Goal: Task Accomplishment & Management: Use online tool/utility

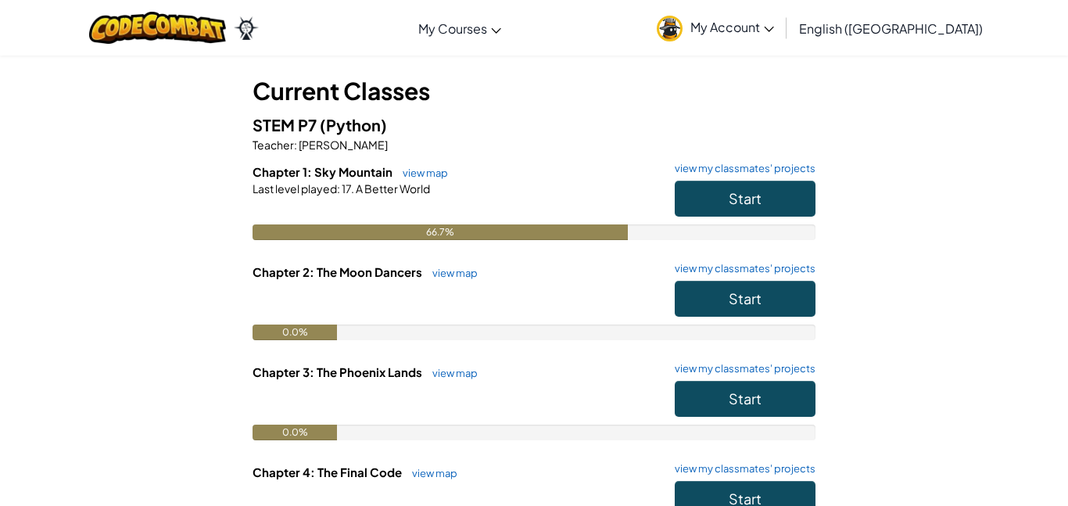
scroll to position [75, 0]
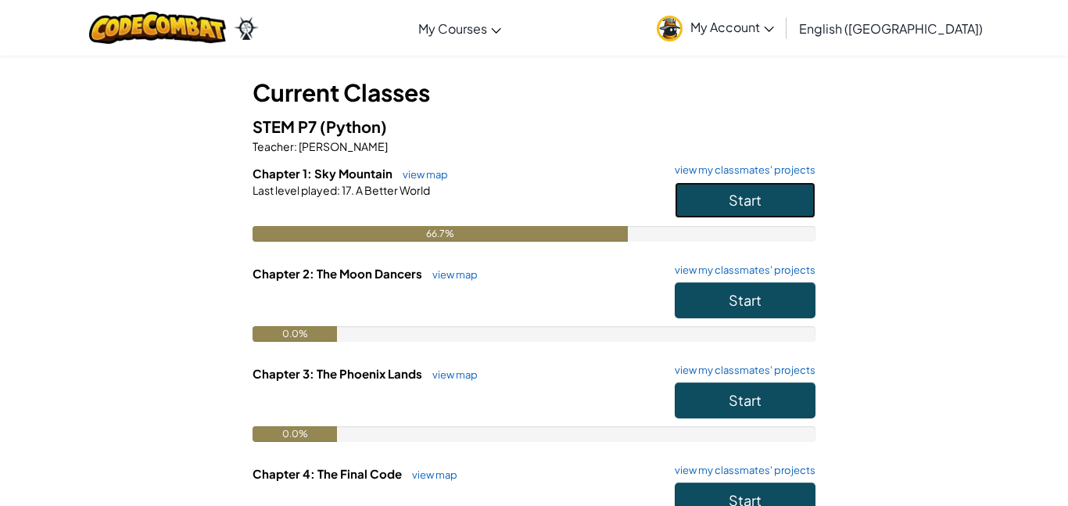
click at [713, 199] on button "Start" at bounding box center [745, 200] width 141 height 36
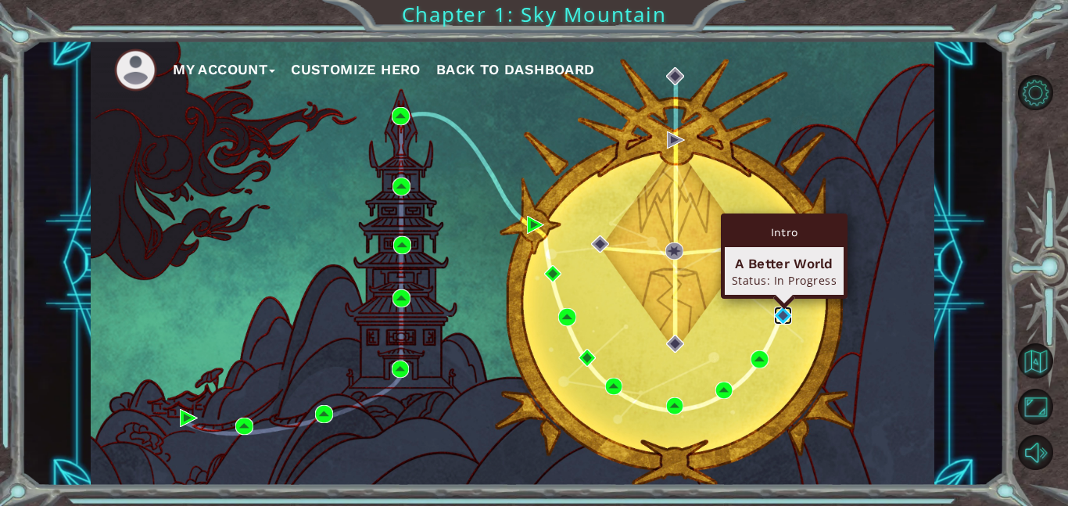
click at [779, 318] on img at bounding box center [783, 316] width 18 height 18
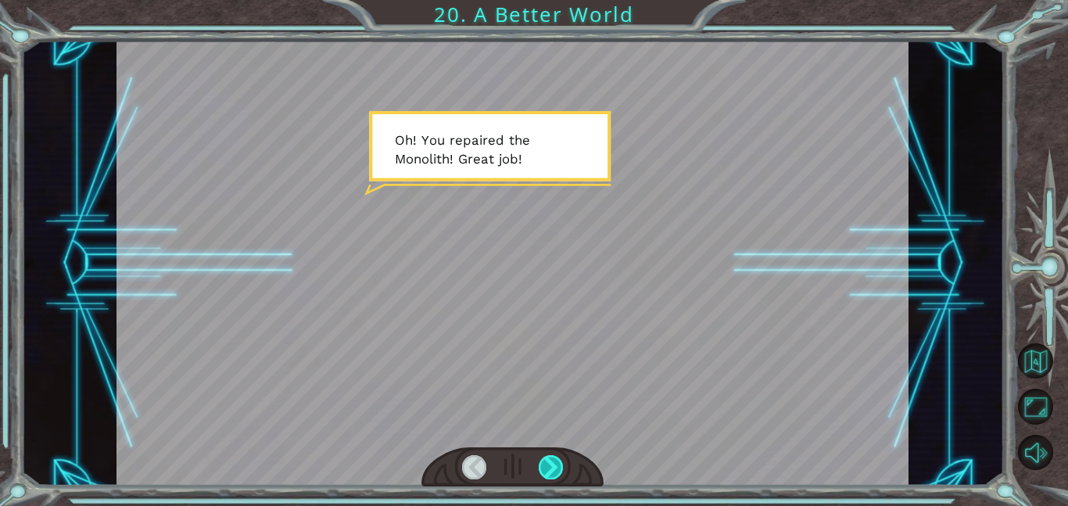
click at [551, 461] on div at bounding box center [551, 467] width 25 height 24
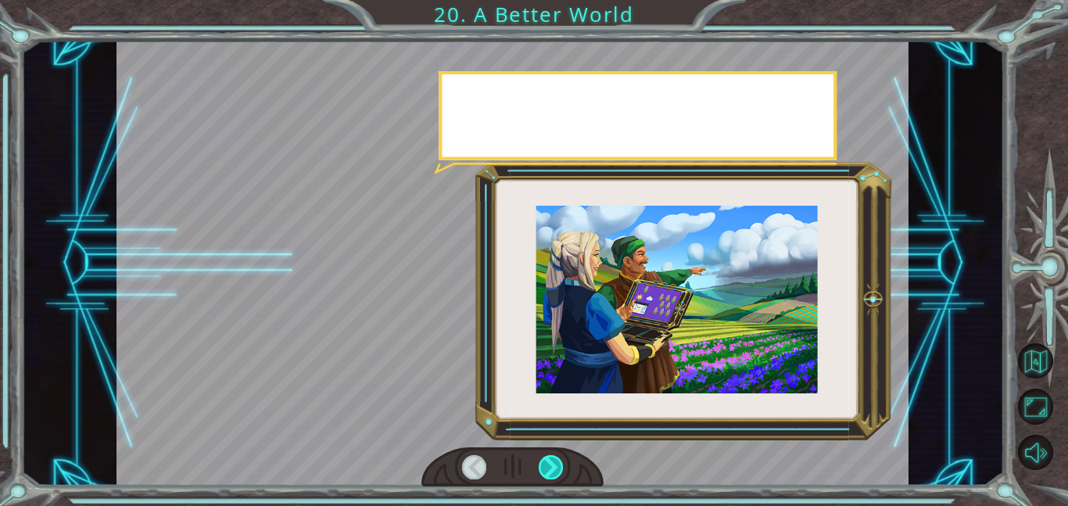
click at [551, 461] on div at bounding box center [551, 467] width 25 height 24
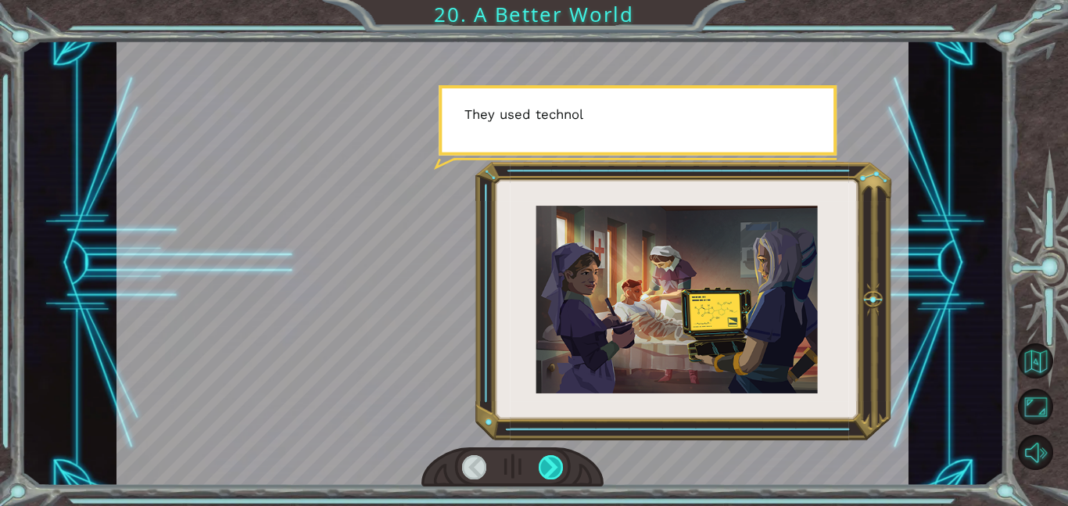
click at [551, 461] on div at bounding box center [551, 467] width 25 height 24
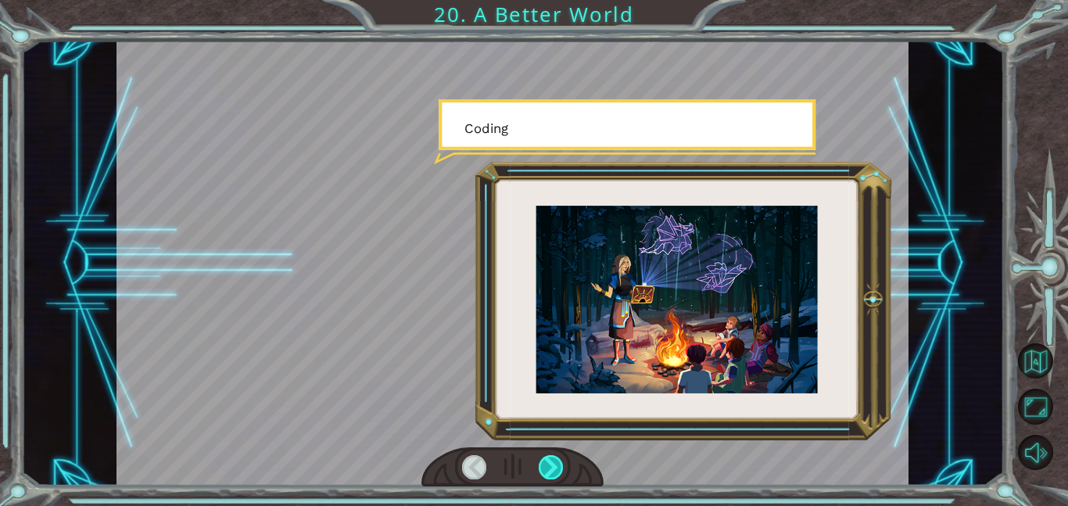
click at [551, 461] on div at bounding box center [551, 467] width 25 height 24
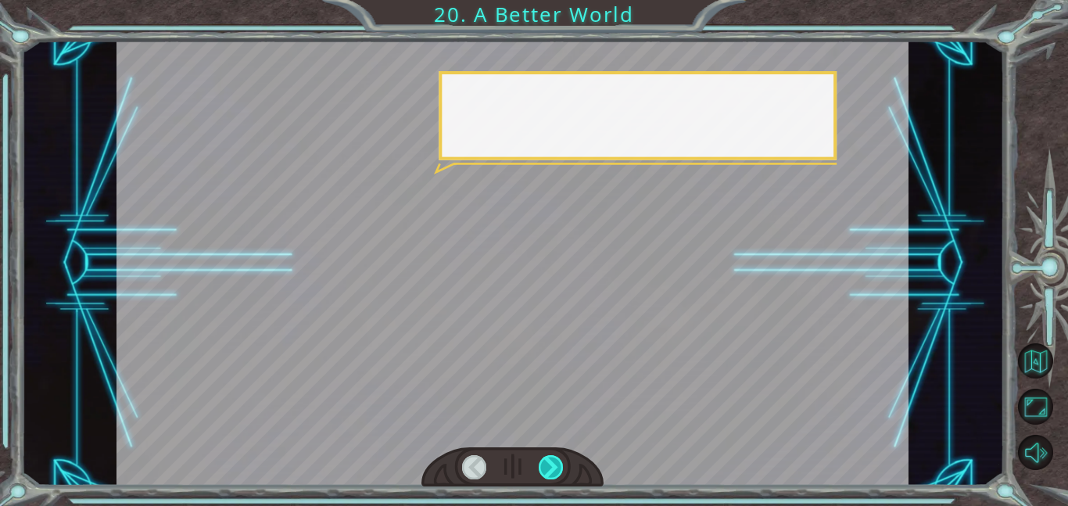
click at [551, 461] on div at bounding box center [551, 467] width 25 height 24
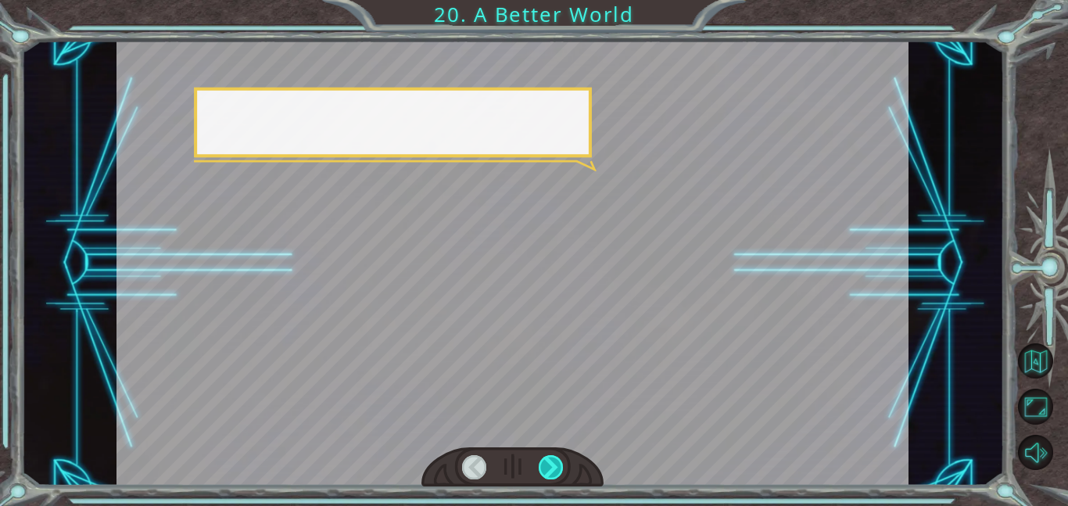
click at [551, 461] on div at bounding box center [551, 467] width 25 height 24
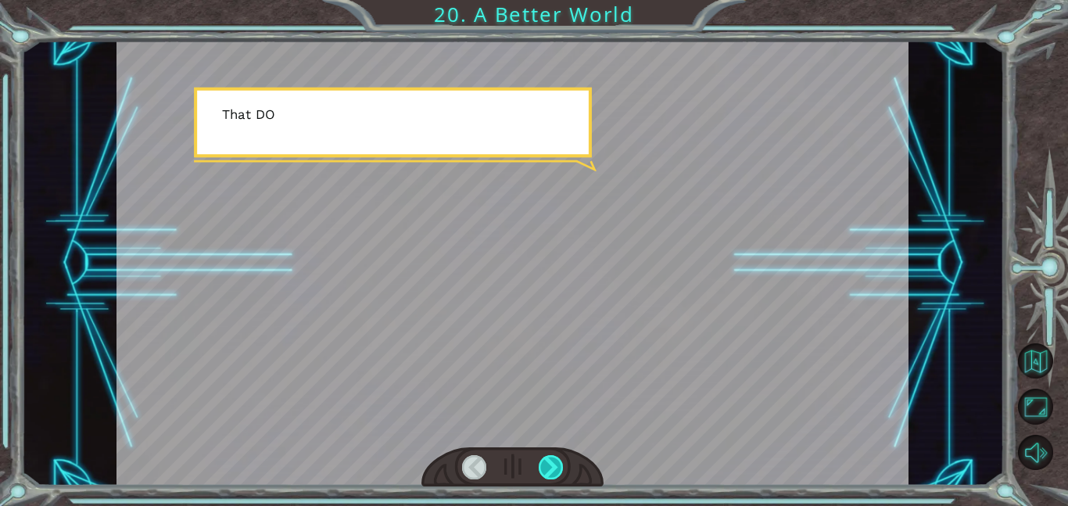
click at [551, 461] on div at bounding box center [551, 467] width 25 height 24
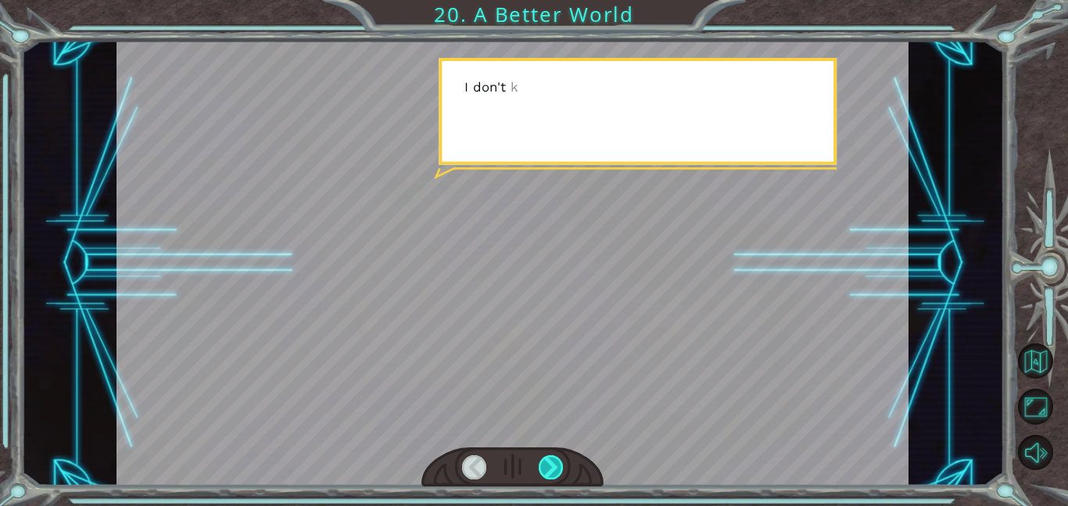
click at [551, 461] on div at bounding box center [551, 467] width 25 height 24
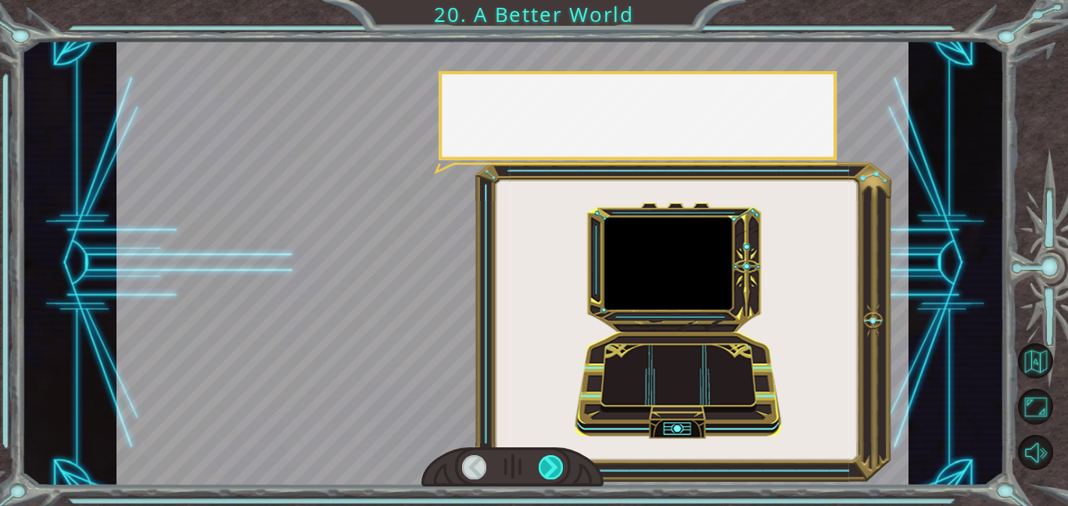
click at [551, 461] on div at bounding box center [551, 467] width 25 height 24
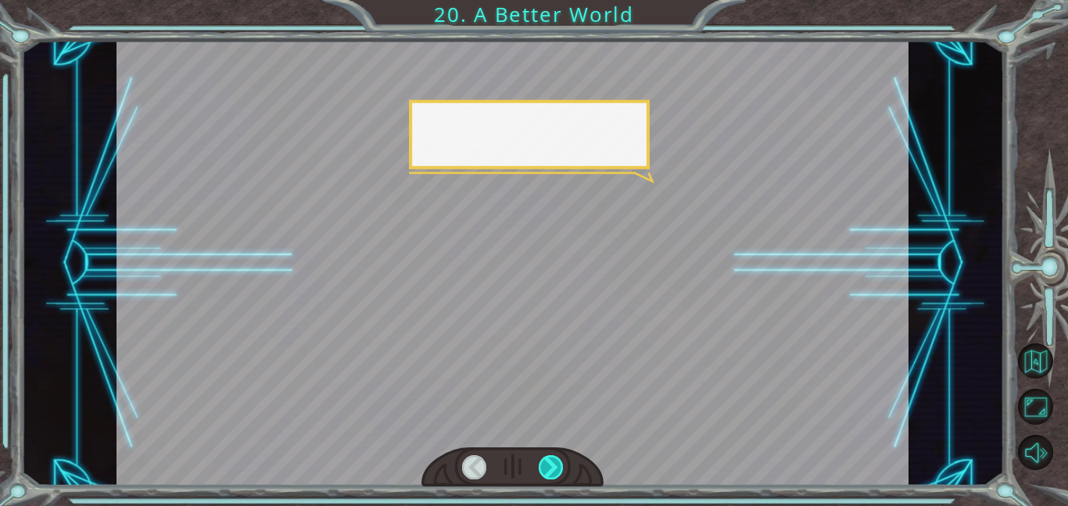
click at [551, 461] on div at bounding box center [551, 467] width 25 height 24
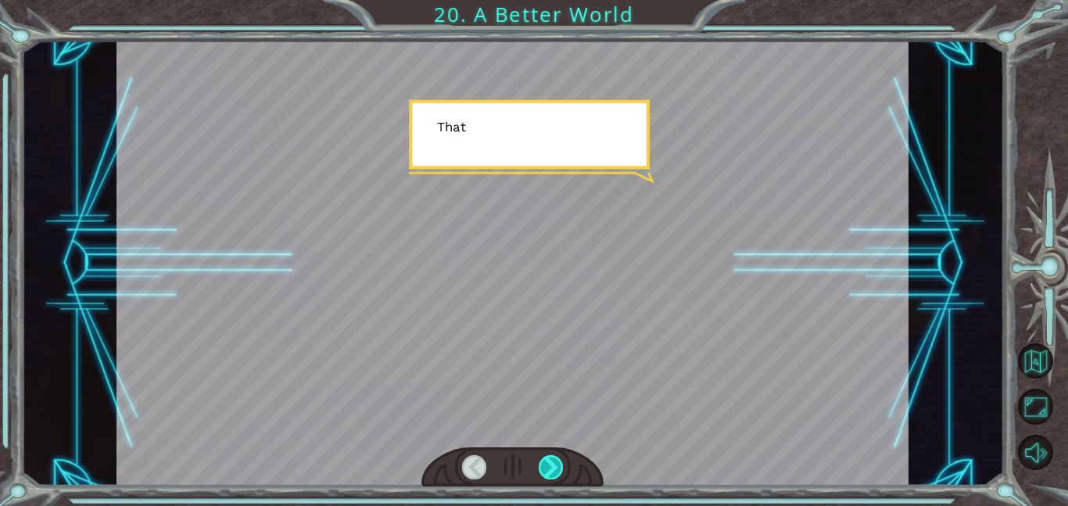
click at [551, 461] on div at bounding box center [551, 467] width 25 height 24
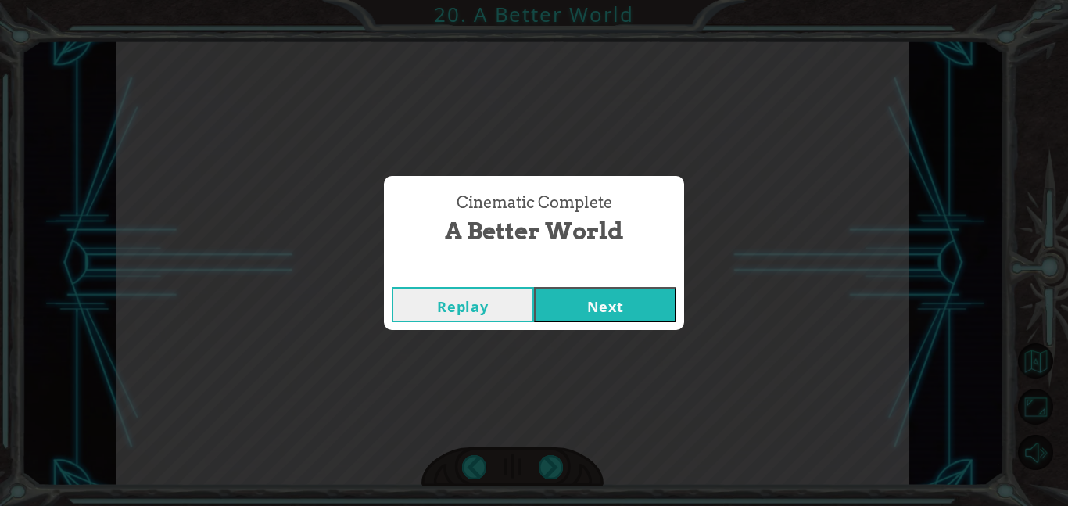
click at [639, 291] on button "Next" at bounding box center [605, 304] width 142 height 35
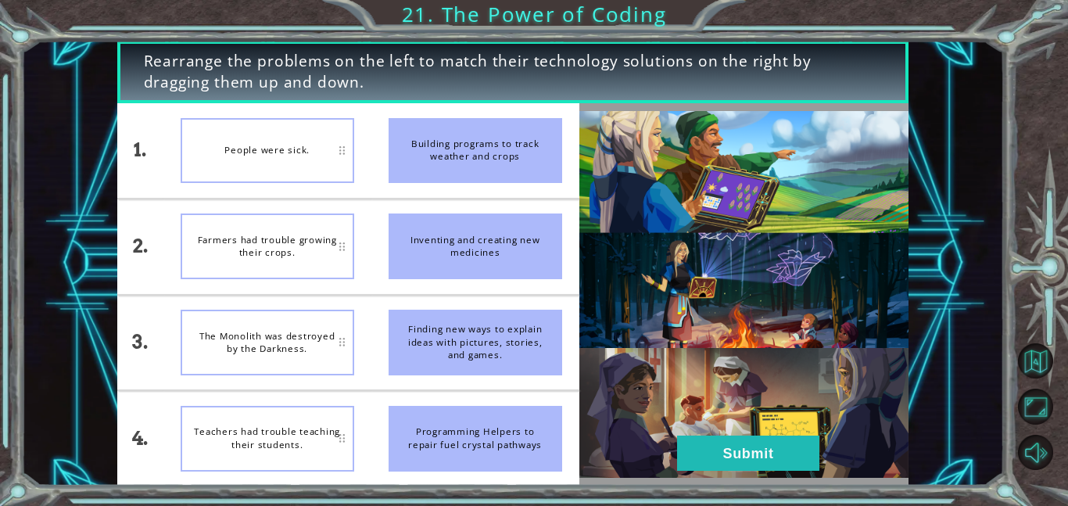
click at [448, 326] on div "Finding new ways to explain ideas with pictures, stories, and games." at bounding box center [476, 343] width 174 height 66
click at [300, 175] on div "People were sick." at bounding box center [268, 151] width 174 height 66
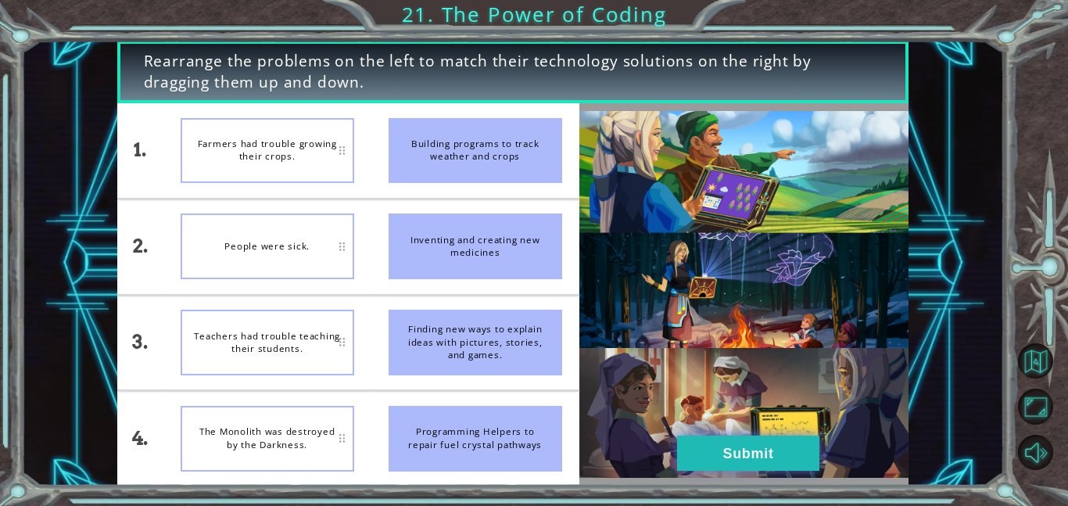
click at [791, 451] on button "Submit" at bounding box center [748, 453] width 142 height 35
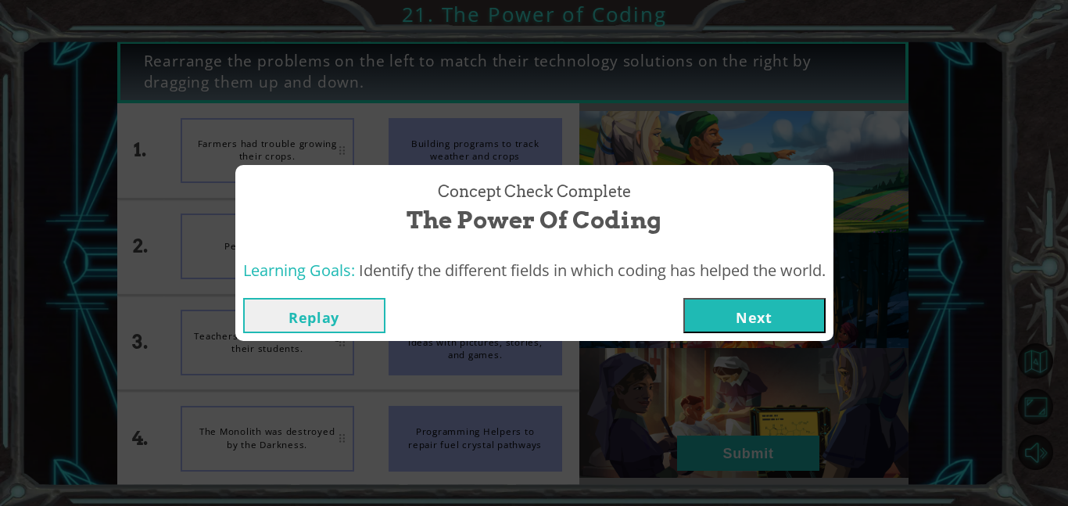
click at [772, 307] on button "Next" at bounding box center [755, 315] width 142 height 35
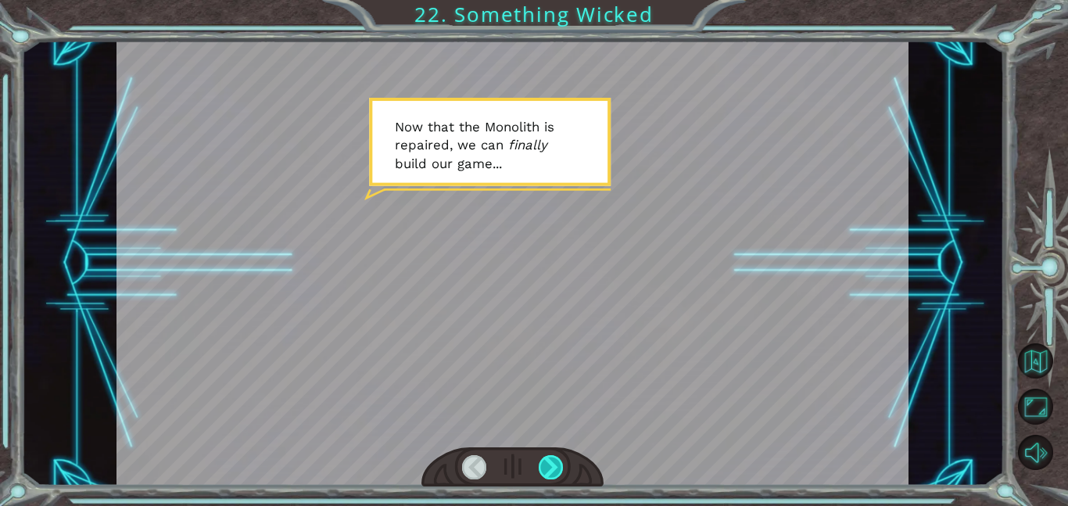
click at [546, 461] on div at bounding box center [551, 467] width 25 height 24
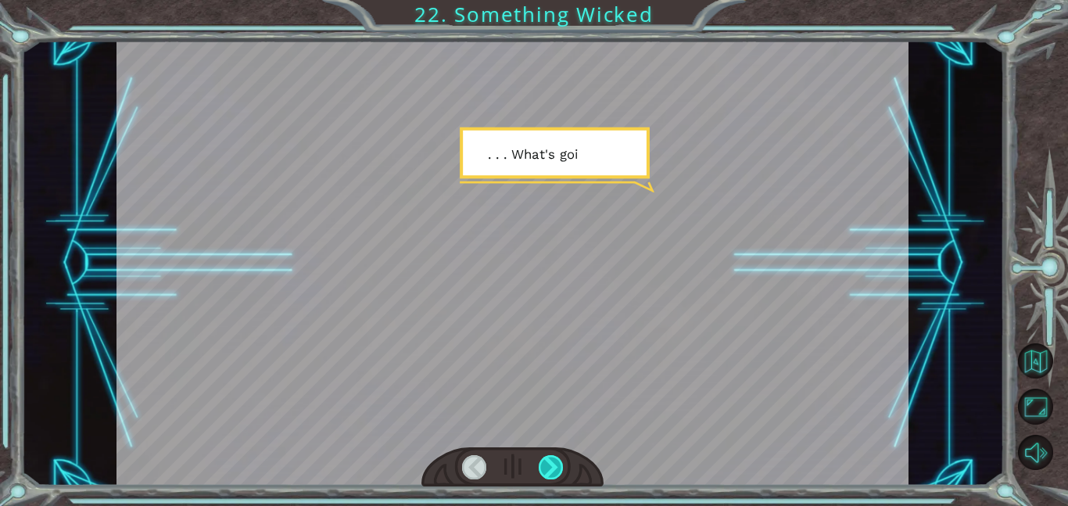
click at [546, 461] on div at bounding box center [551, 467] width 25 height 24
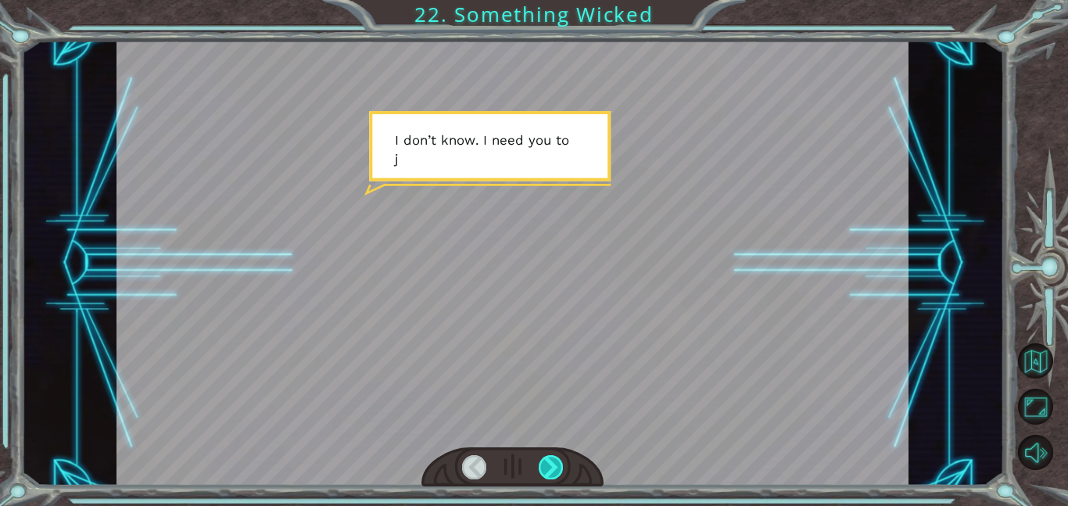
click at [546, 461] on div at bounding box center [551, 467] width 25 height 24
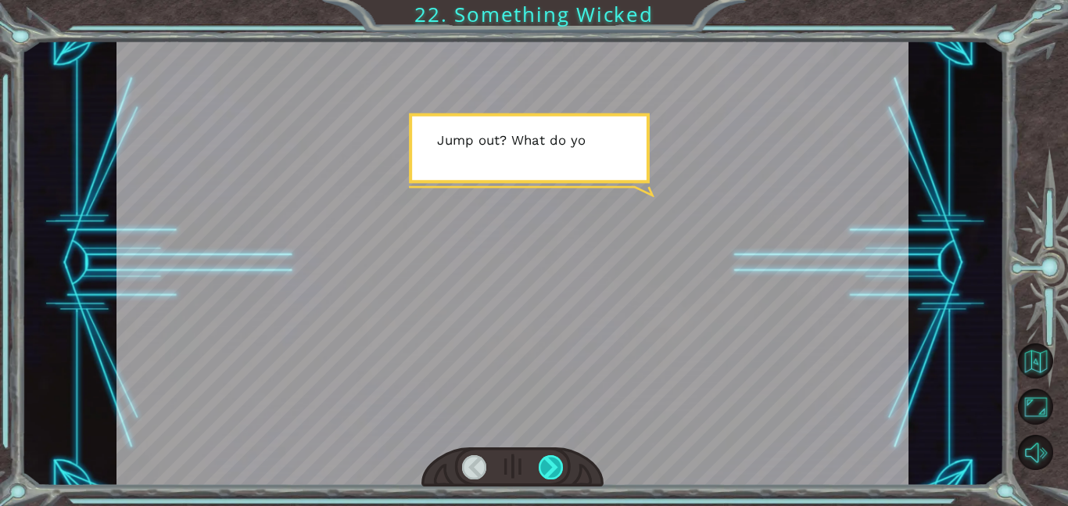
click at [546, 461] on div at bounding box center [551, 467] width 25 height 24
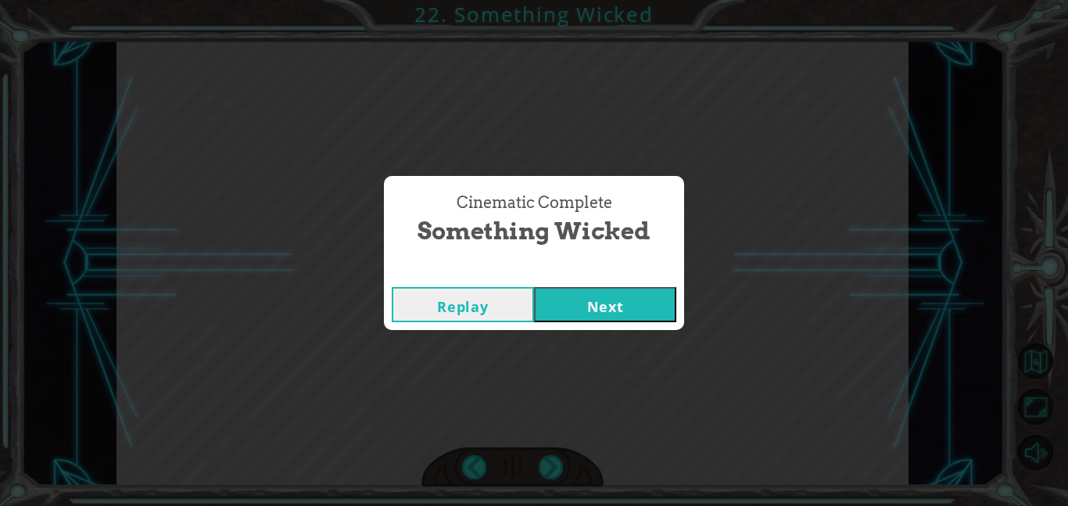
click at [580, 300] on button "Next" at bounding box center [605, 304] width 142 height 35
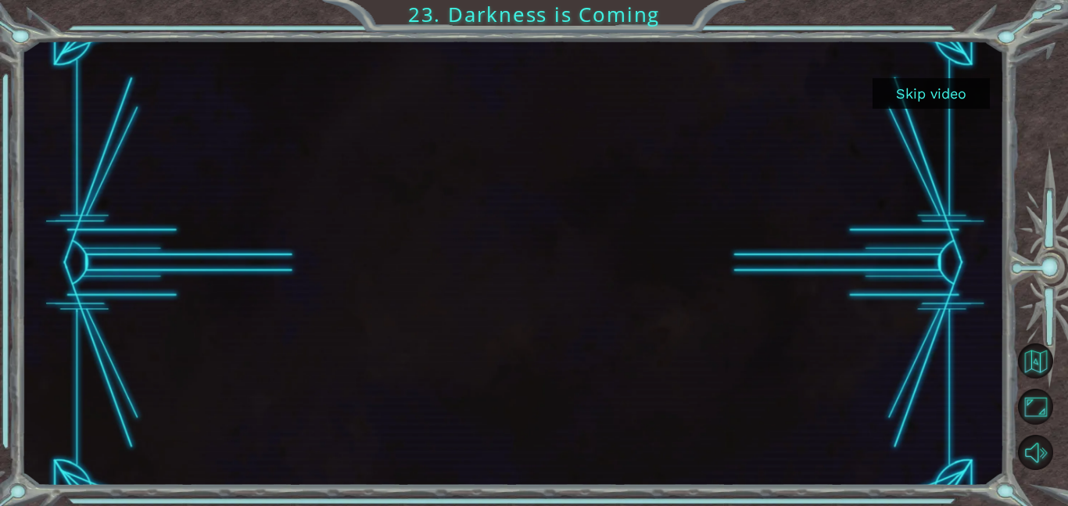
click at [959, 98] on button "Skip video" at bounding box center [931, 93] width 117 height 31
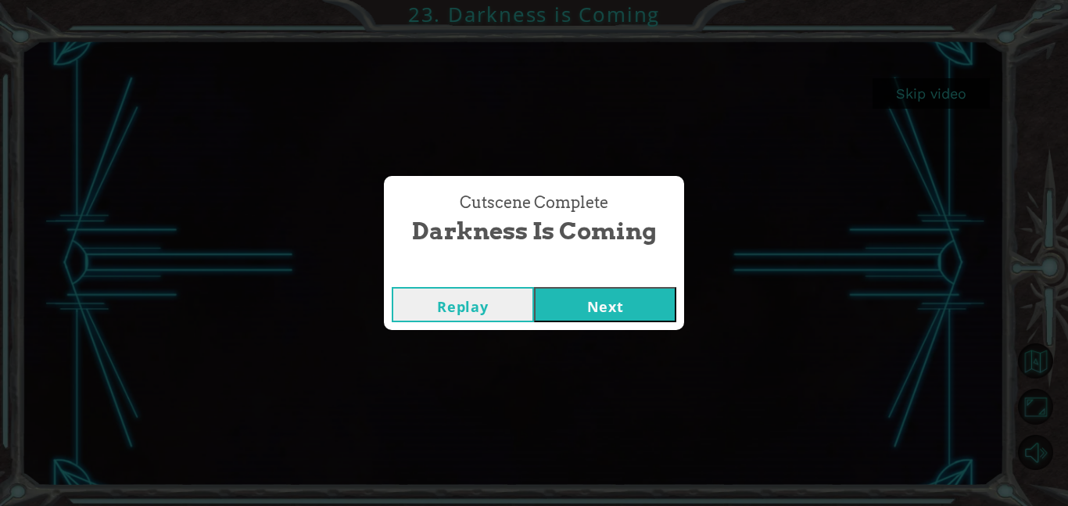
click at [557, 297] on button "Next" at bounding box center [605, 304] width 142 height 35
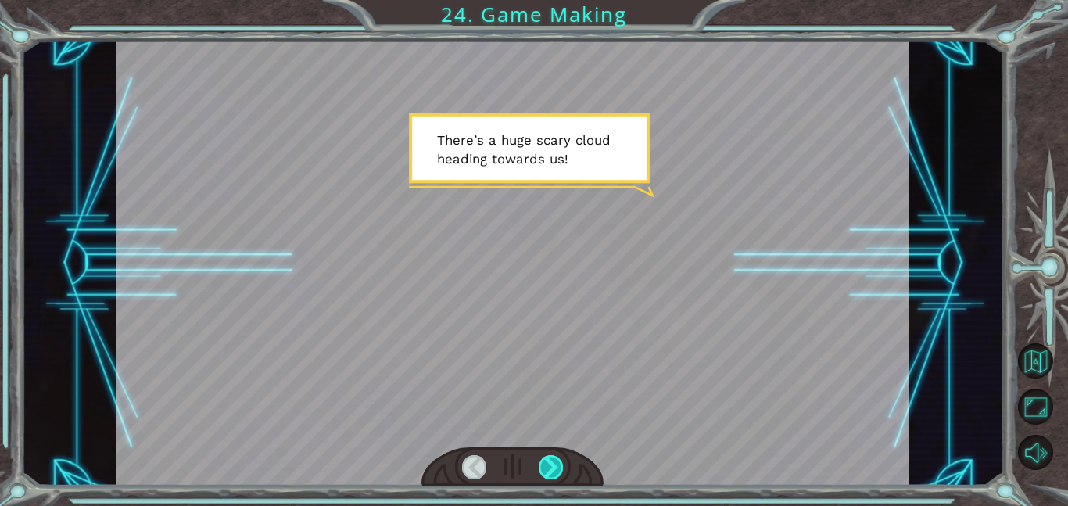
click at [547, 465] on div at bounding box center [551, 467] width 25 height 24
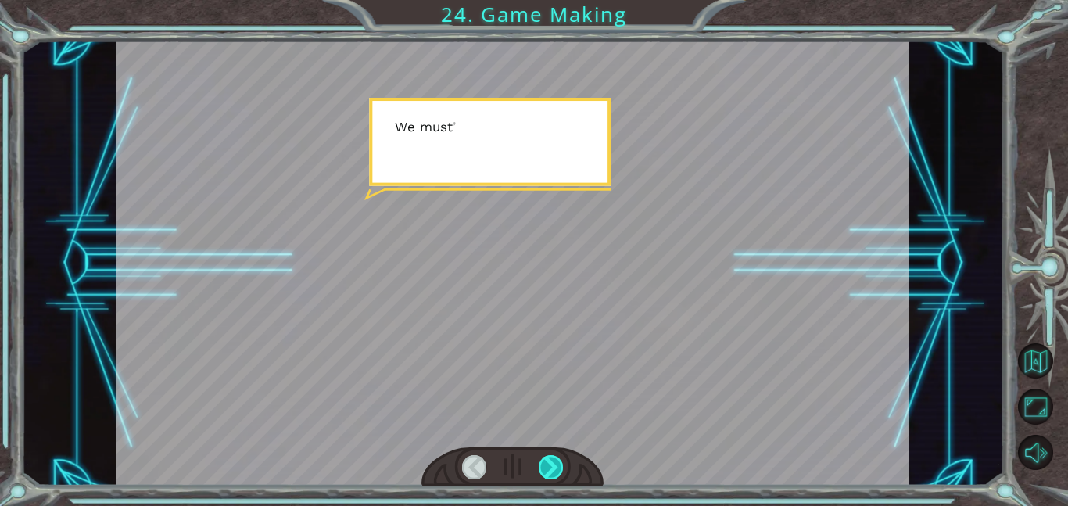
click at [547, 465] on div at bounding box center [551, 467] width 25 height 24
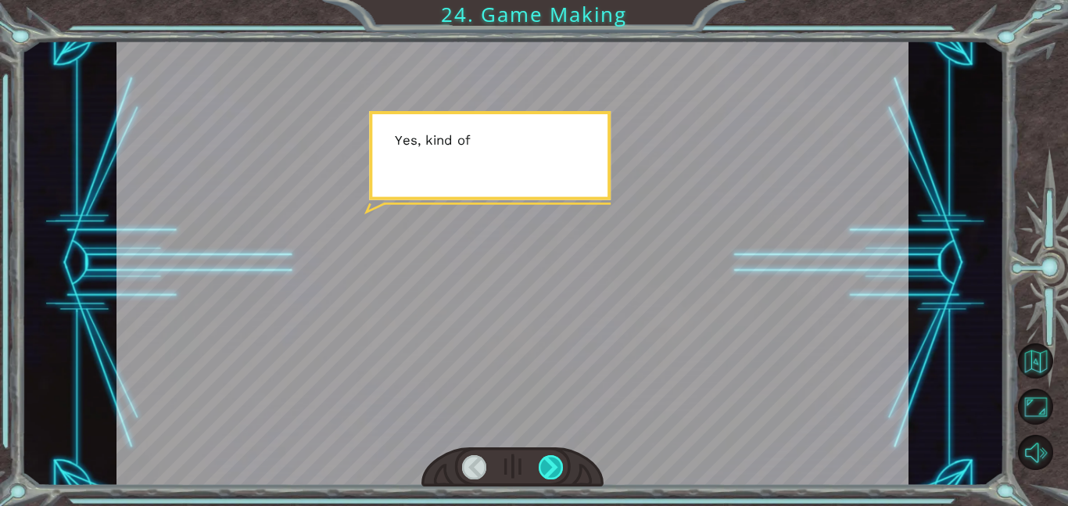
click at [547, 465] on div at bounding box center [551, 467] width 25 height 24
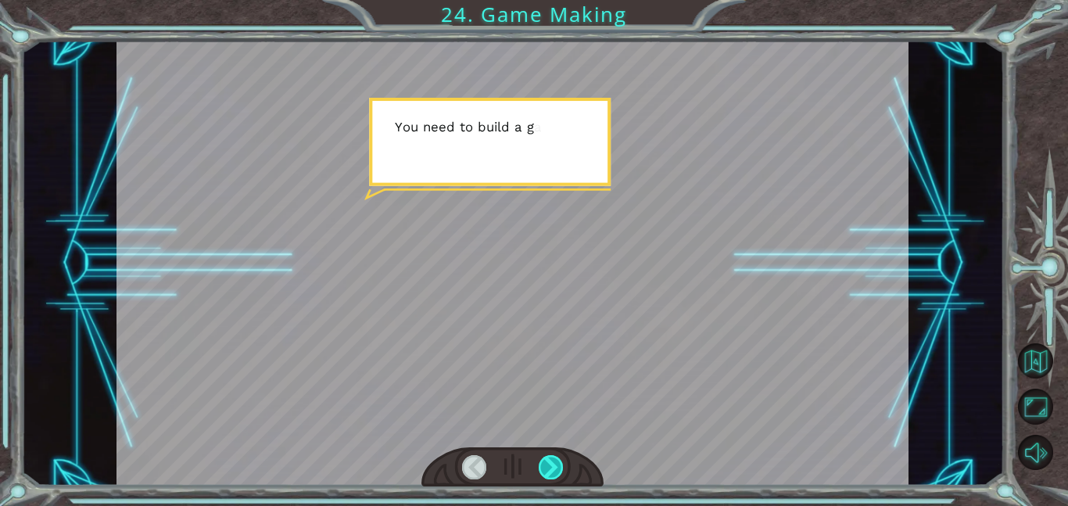
click at [547, 465] on div at bounding box center [551, 467] width 25 height 24
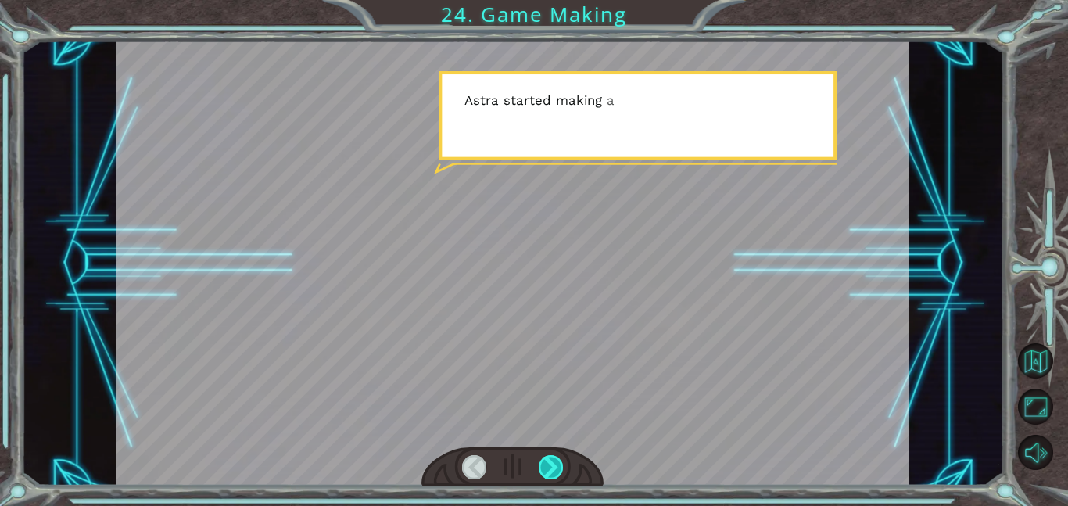
click at [547, 465] on div at bounding box center [551, 467] width 25 height 24
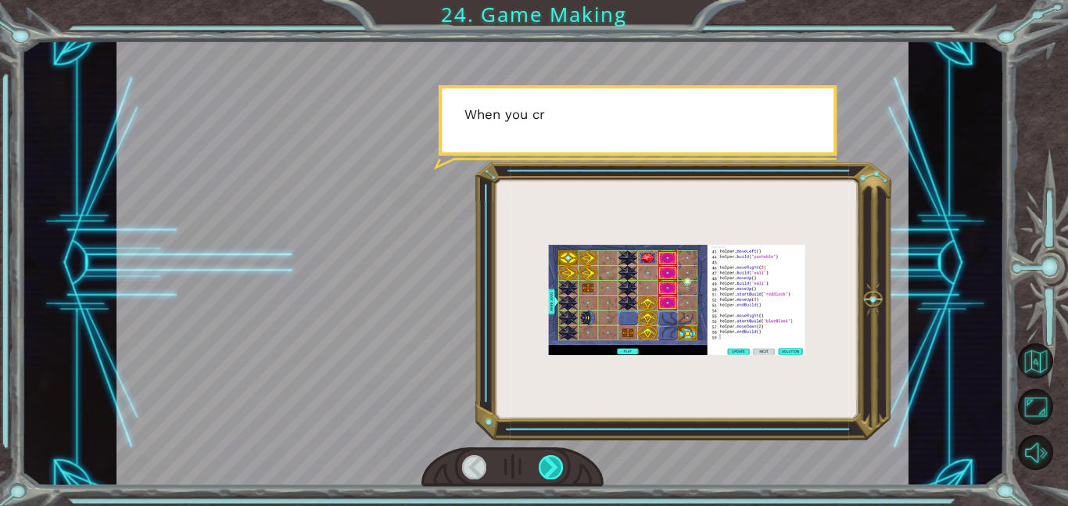
click at [547, 465] on div at bounding box center [551, 467] width 25 height 24
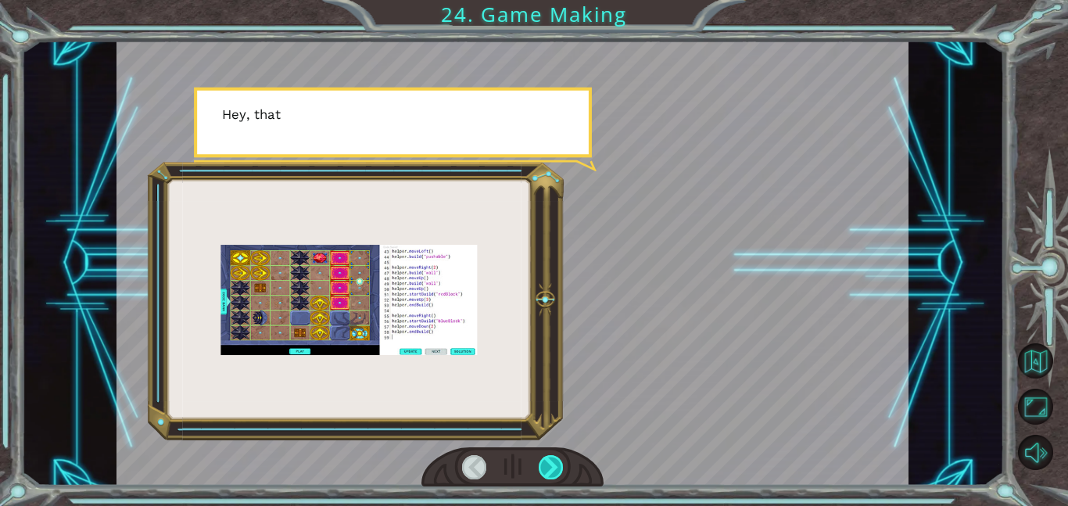
click at [547, 465] on div at bounding box center [551, 467] width 25 height 24
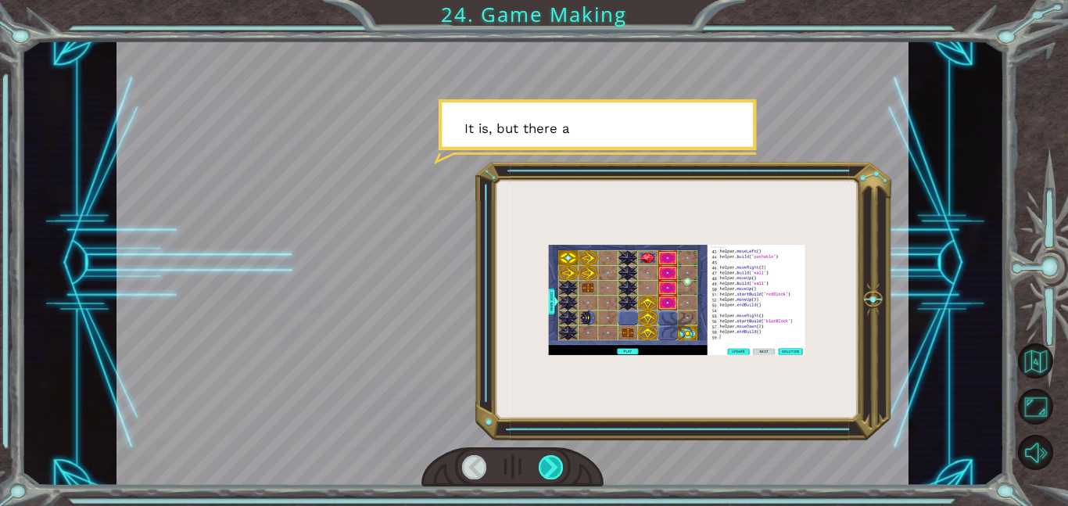
click at [547, 465] on div at bounding box center [551, 467] width 25 height 24
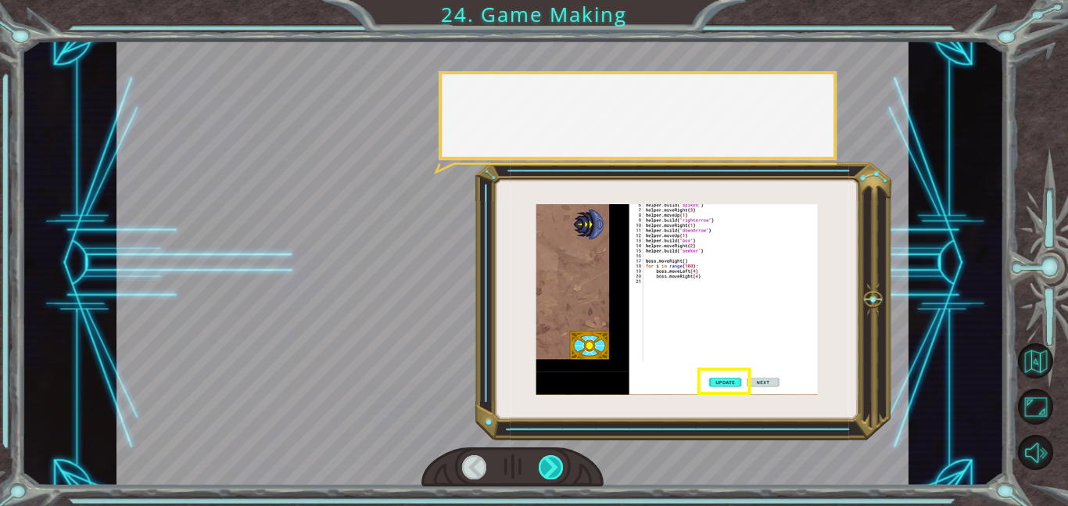
click at [547, 465] on div at bounding box center [551, 467] width 25 height 24
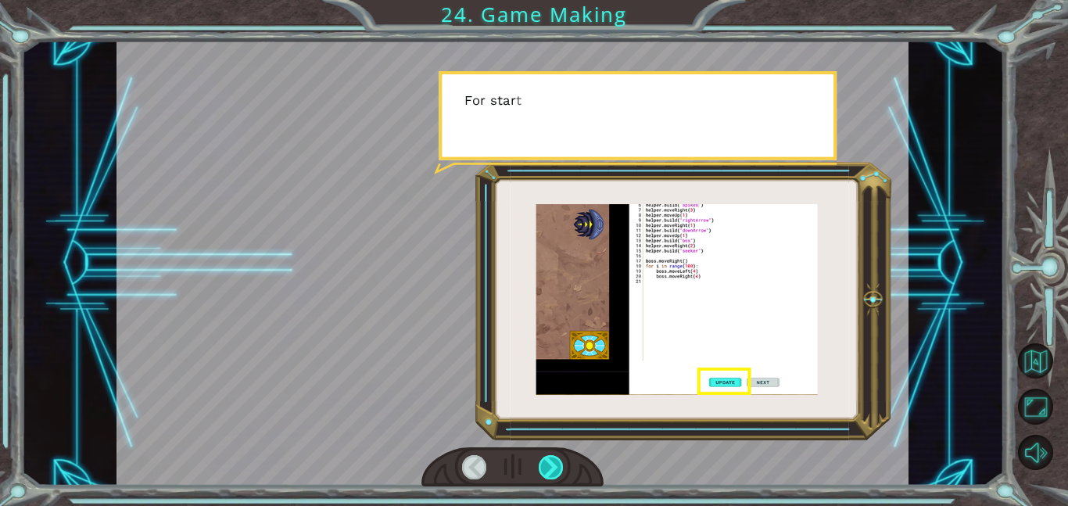
click at [547, 465] on div at bounding box center [551, 467] width 25 height 24
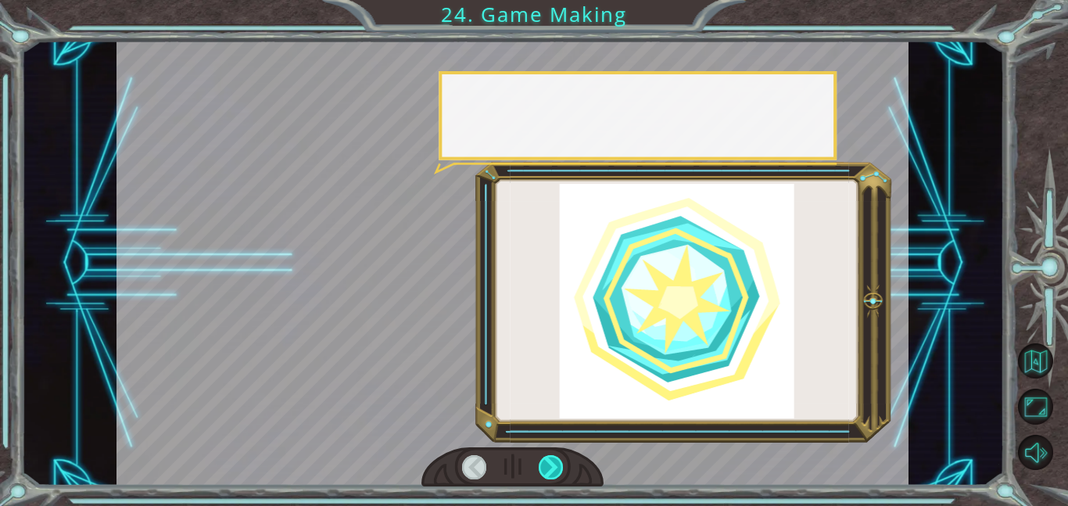
click at [547, 465] on div at bounding box center [551, 467] width 25 height 24
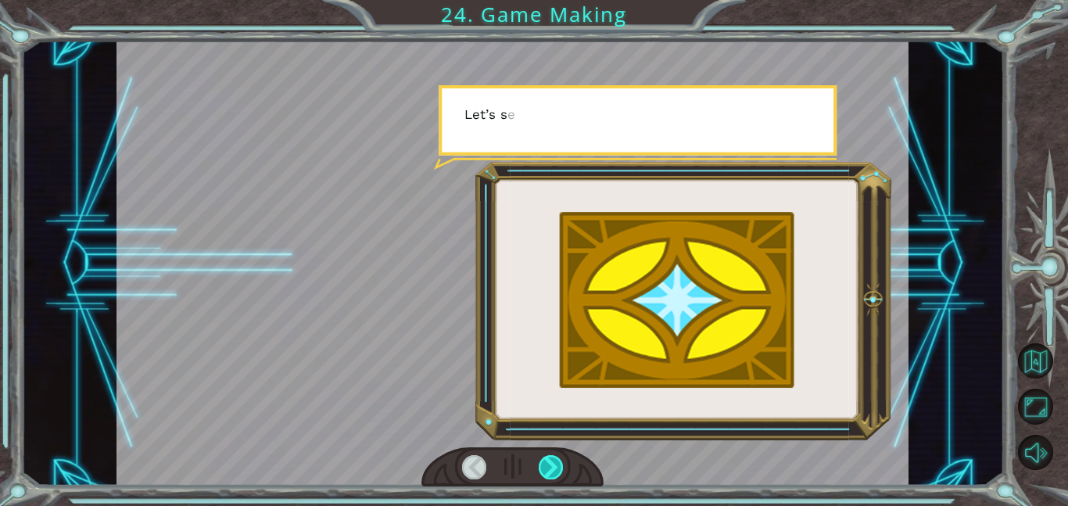
click at [547, 465] on div at bounding box center [551, 467] width 25 height 24
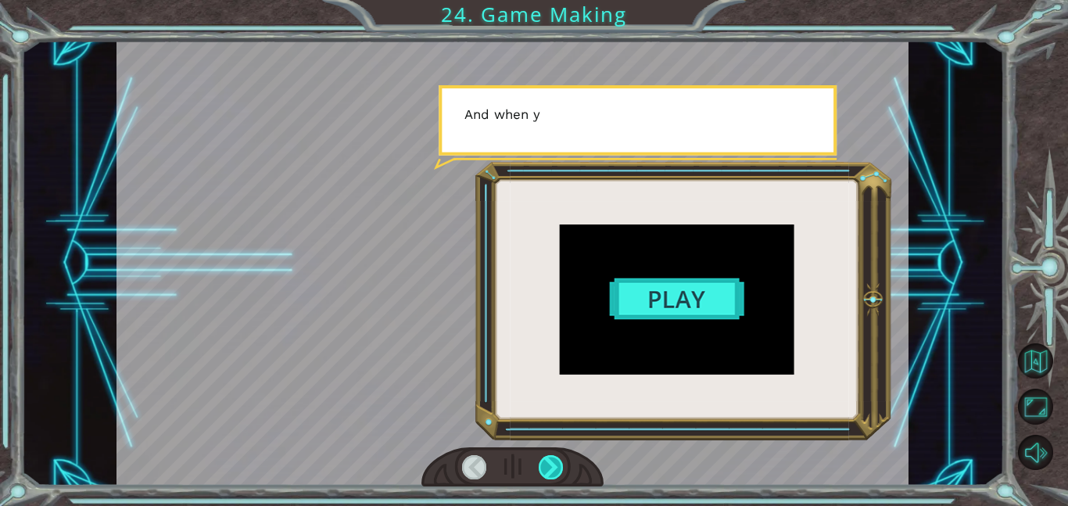
click at [547, 465] on div at bounding box center [551, 467] width 25 height 24
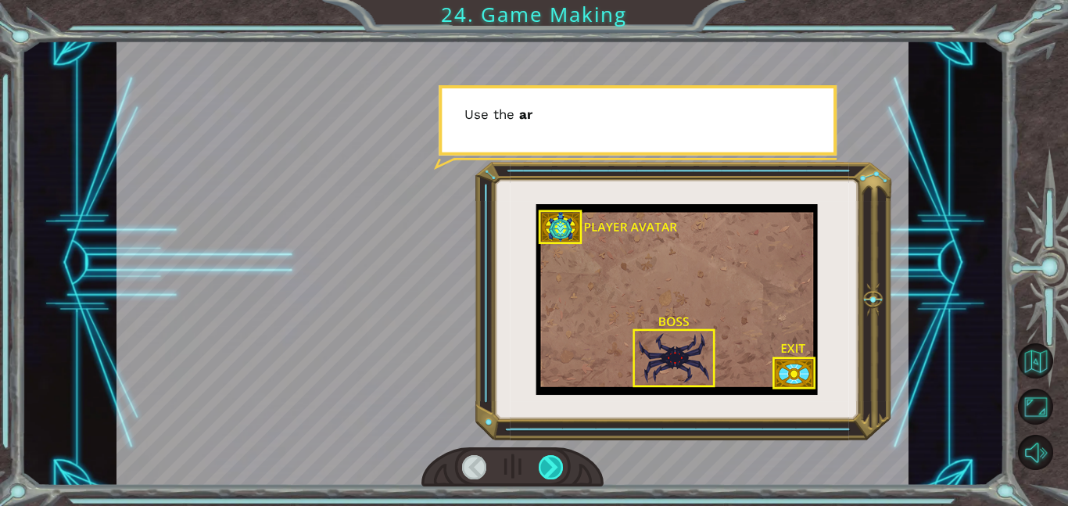
click at [547, 465] on div at bounding box center [551, 467] width 25 height 24
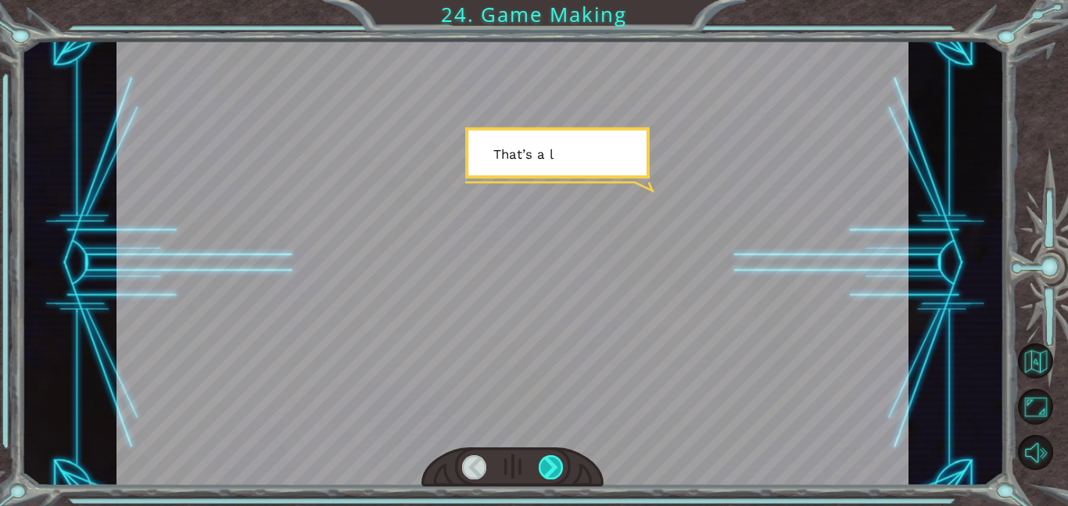
click at [547, 465] on div at bounding box center [551, 467] width 25 height 24
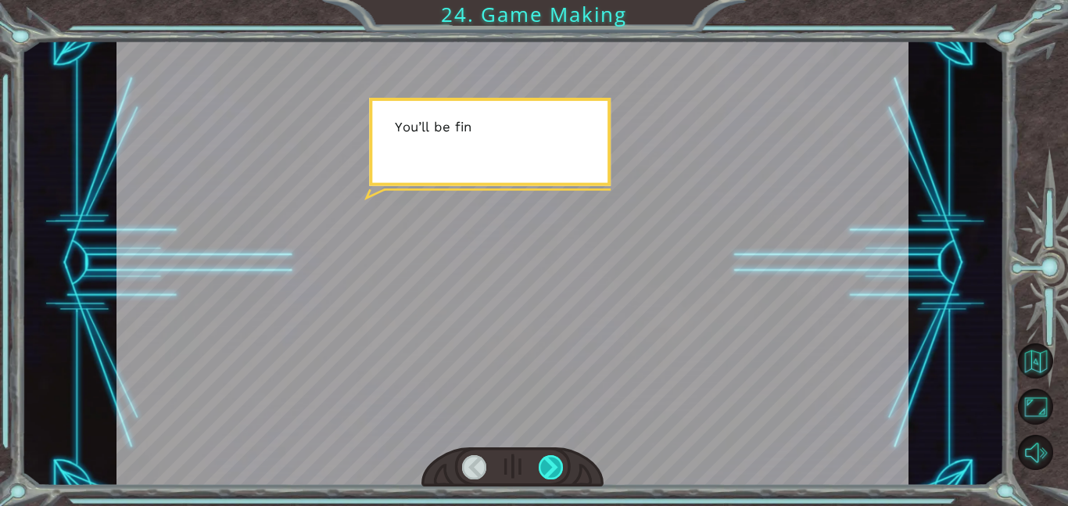
click at [547, 465] on div at bounding box center [551, 467] width 25 height 24
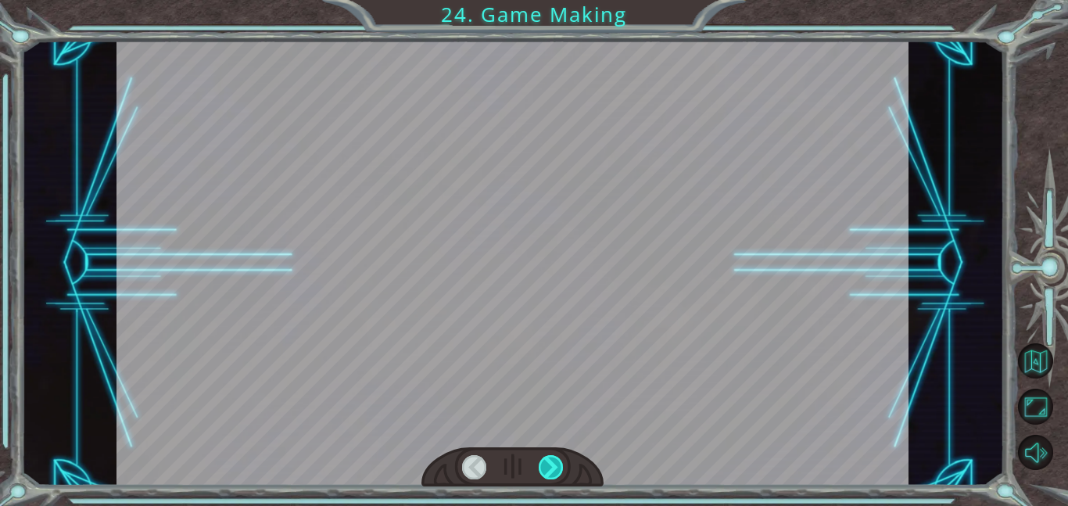
click at [547, 465] on div at bounding box center [551, 467] width 25 height 24
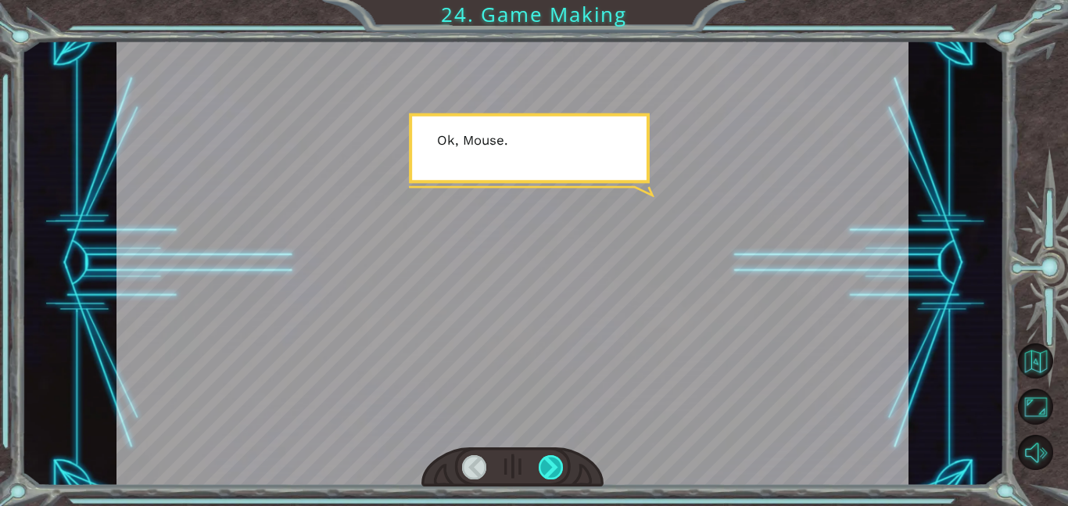
click at [547, 465] on div at bounding box center [551, 467] width 25 height 24
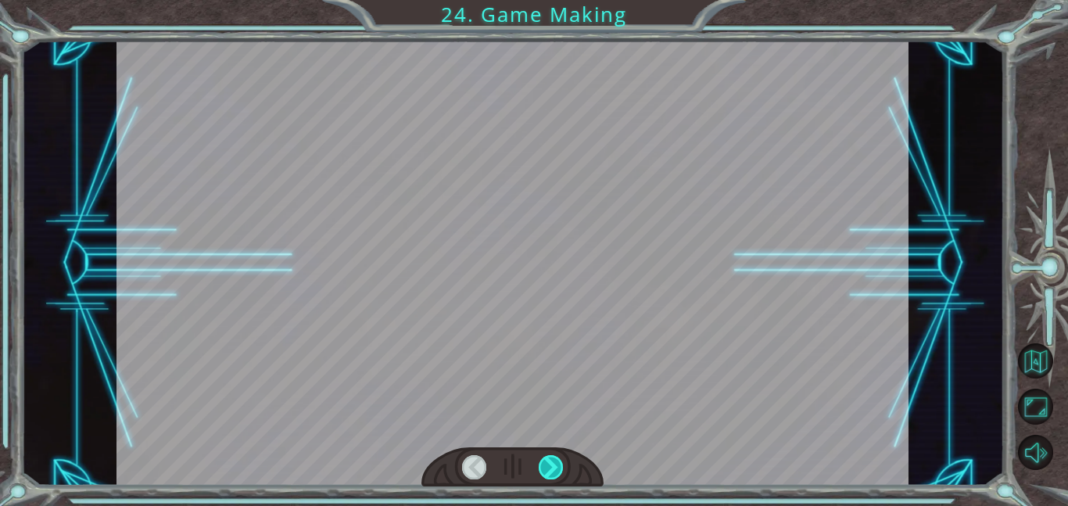
click at [547, 465] on div at bounding box center [551, 467] width 25 height 24
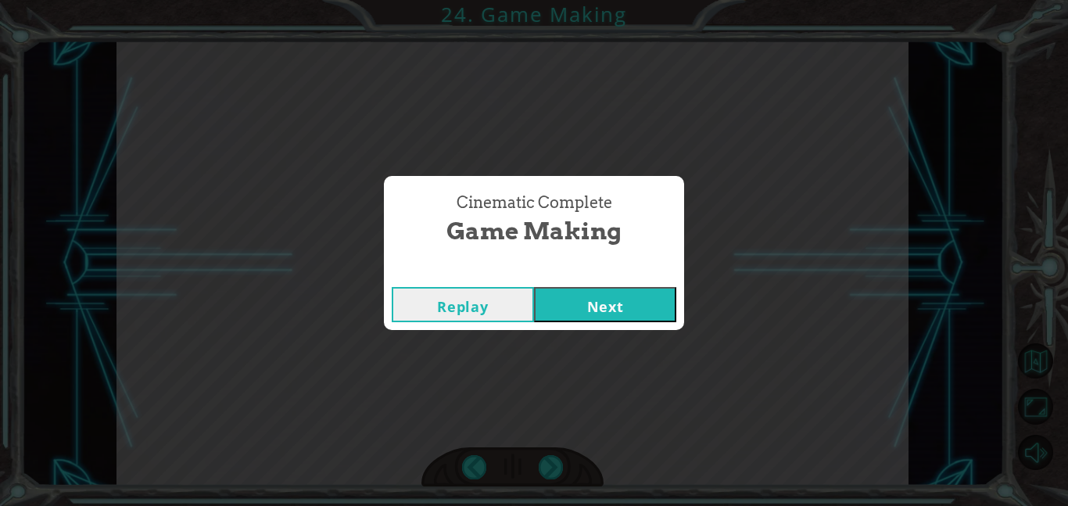
click at [596, 309] on button "Next" at bounding box center [605, 304] width 142 height 35
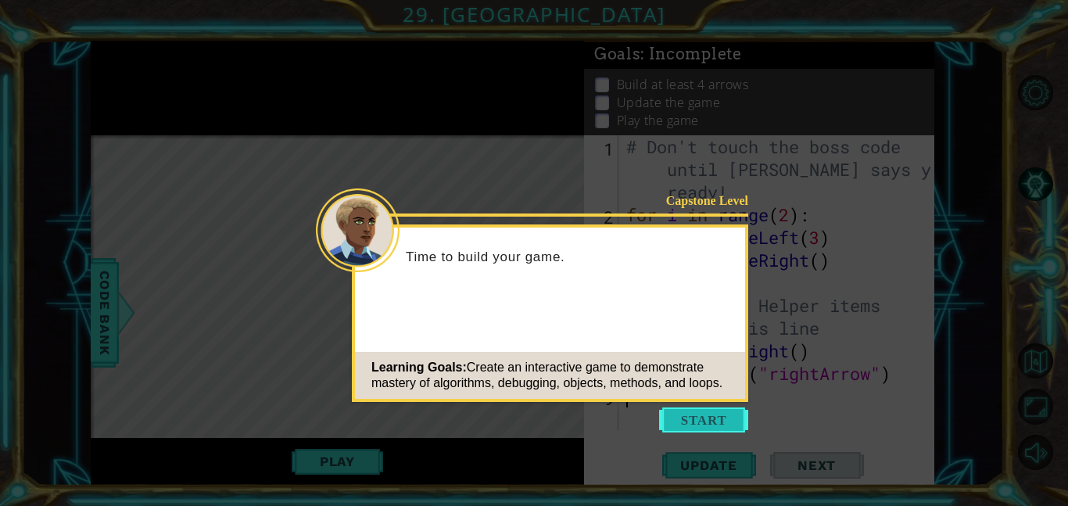
click at [678, 413] on button "Start" at bounding box center [703, 420] width 89 height 25
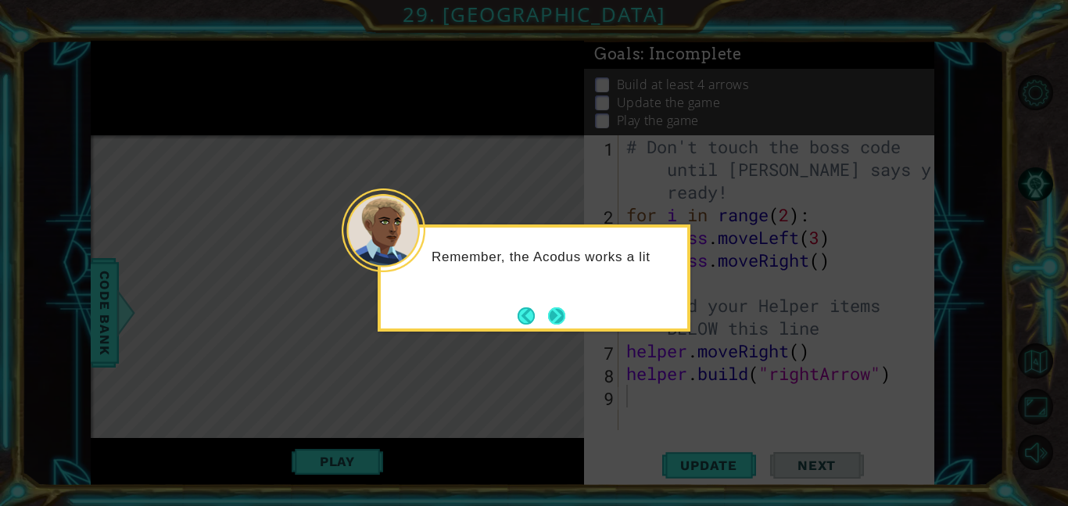
click at [560, 307] on button "Next" at bounding box center [556, 315] width 17 height 17
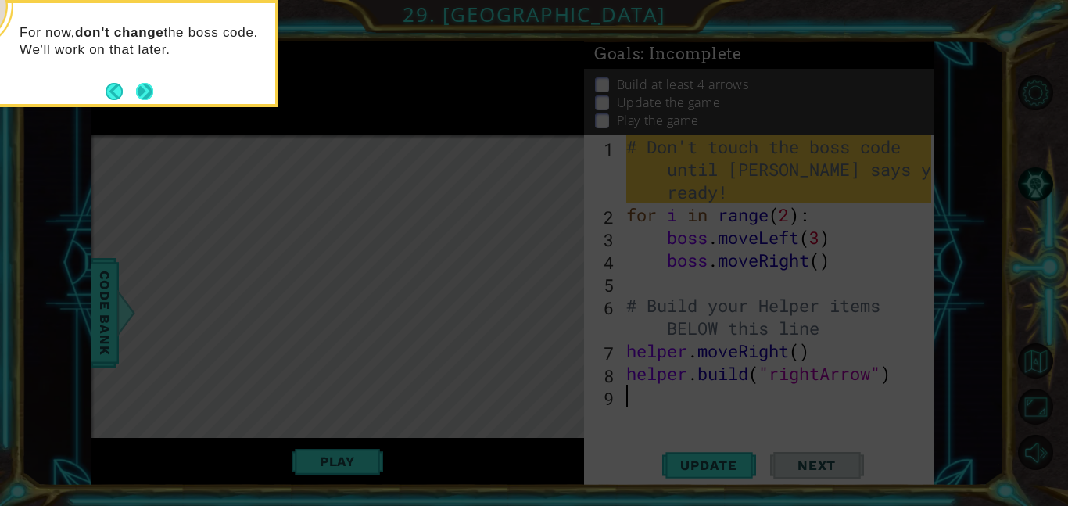
click at [140, 93] on button "Next" at bounding box center [144, 91] width 17 height 17
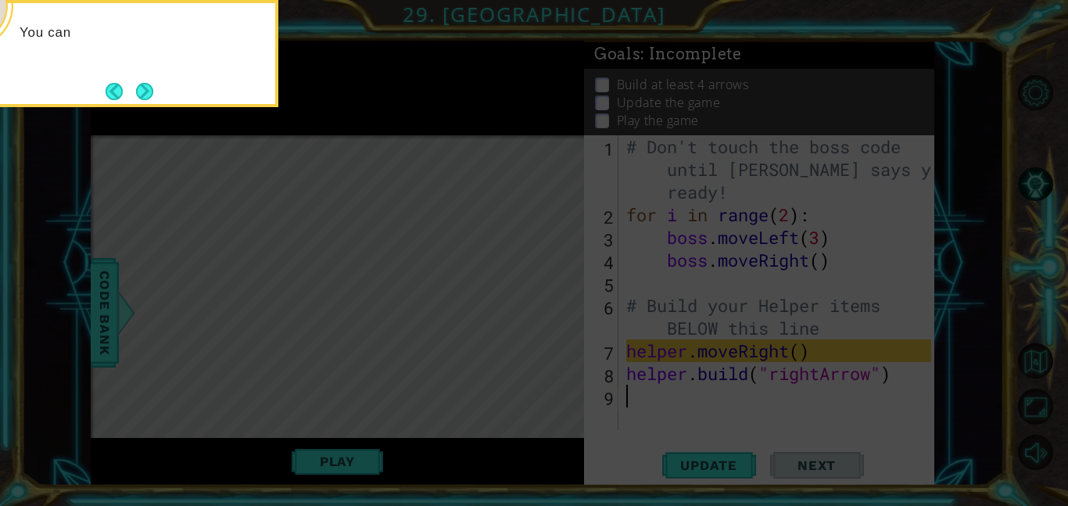
click at [140, 93] on button "Next" at bounding box center [144, 91] width 17 height 17
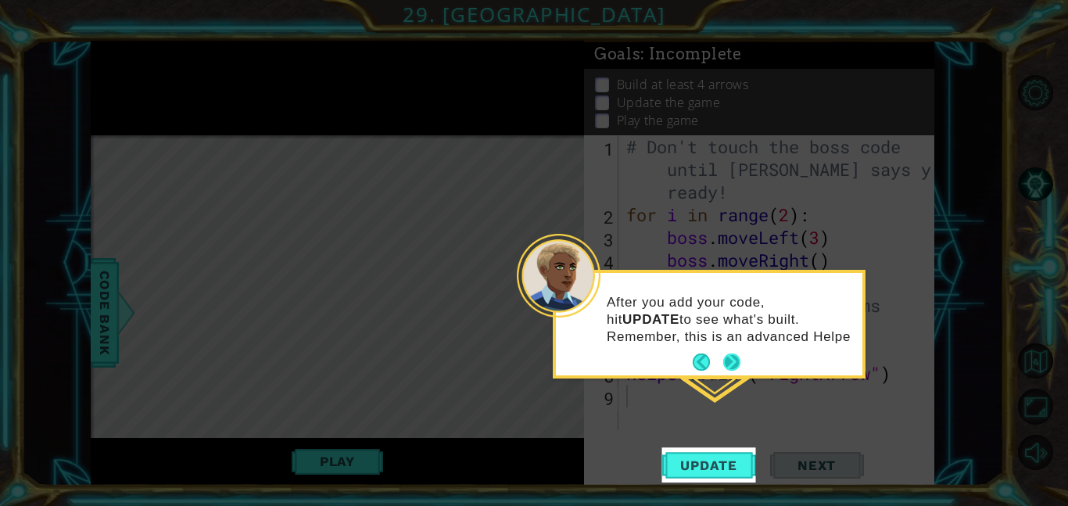
click at [734, 368] on button "Next" at bounding box center [732, 362] width 17 height 17
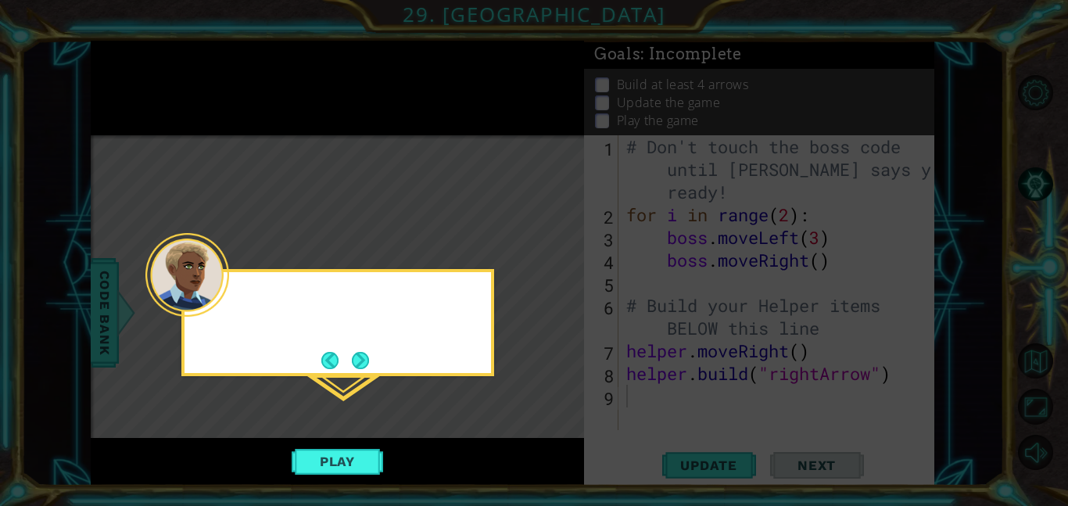
click at [734, 368] on icon at bounding box center [534, 253] width 1068 height 506
click at [358, 354] on button "Next" at bounding box center [360, 360] width 17 height 17
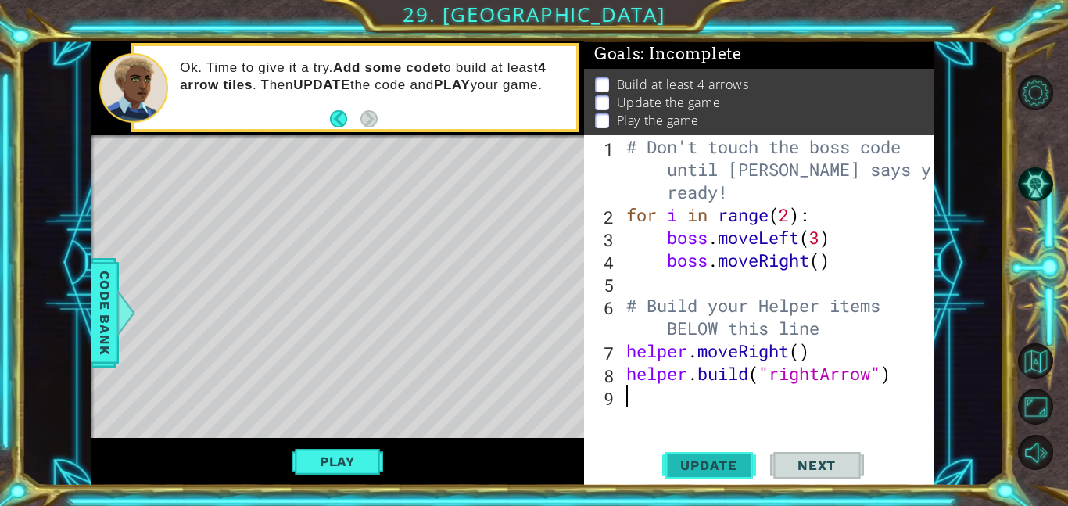
click at [731, 469] on span "Update" at bounding box center [709, 466] width 88 height 16
click at [355, 454] on button "Play" at bounding box center [338, 462] width 92 height 30
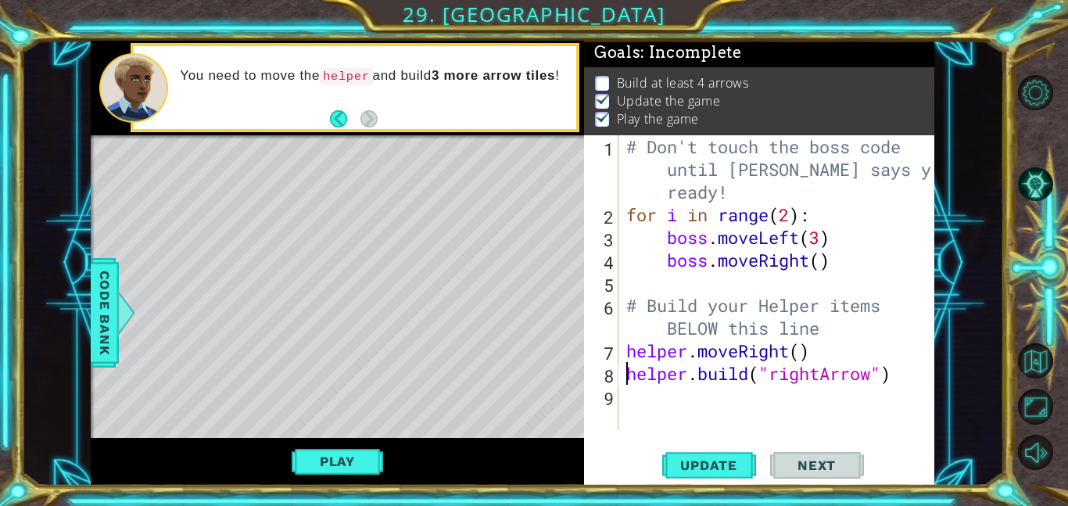
type textarea "helper.moveRight()"
click at [652, 393] on div "# Don't touch the boss code until Vega says you're ready! for i in range ( 2 ) …" at bounding box center [781, 328] width 316 height 386
type textarea "helper.moveRight()"
click at [317, 469] on button "Play" at bounding box center [338, 462] width 92 height 30
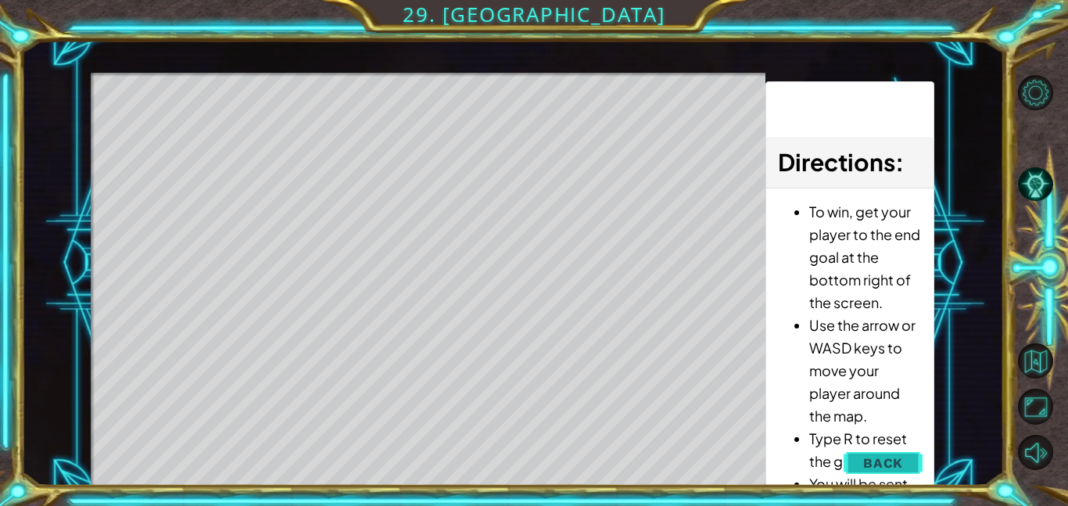
click at [886, 469] on span "Back" at bounding box center [884, 463] width 40 height 16
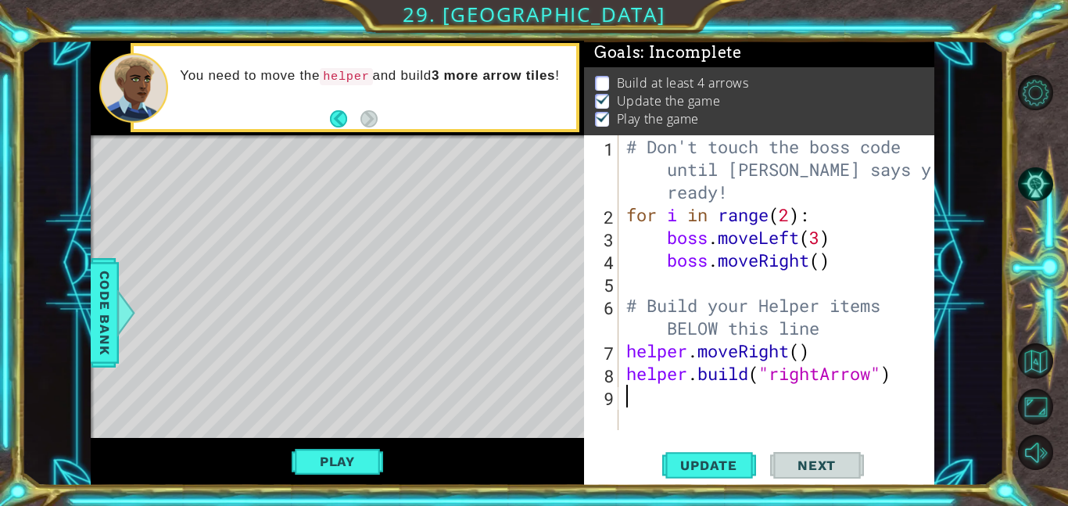
click at [753, 400] on div "# Don't touch the boss code until Vega says you're ready! for i in range ( 2 ) …" at bounding box center [781, 328] width 316 height 386
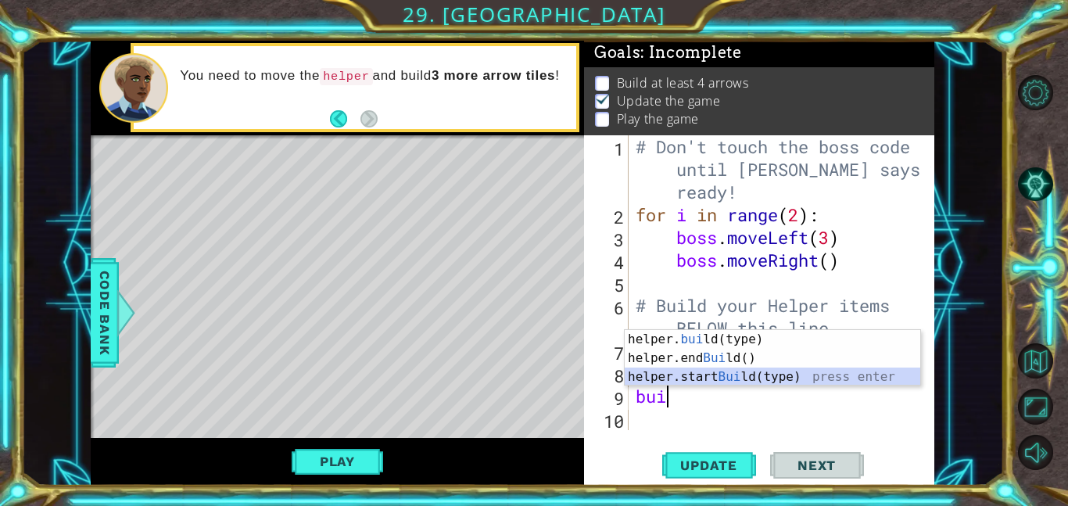
click at [753, 379] on div "helper. bui ld(type) press enter helper.end Bui ld() press enter helper.start B…" at bounding box center [773, 377] width 296 height 94
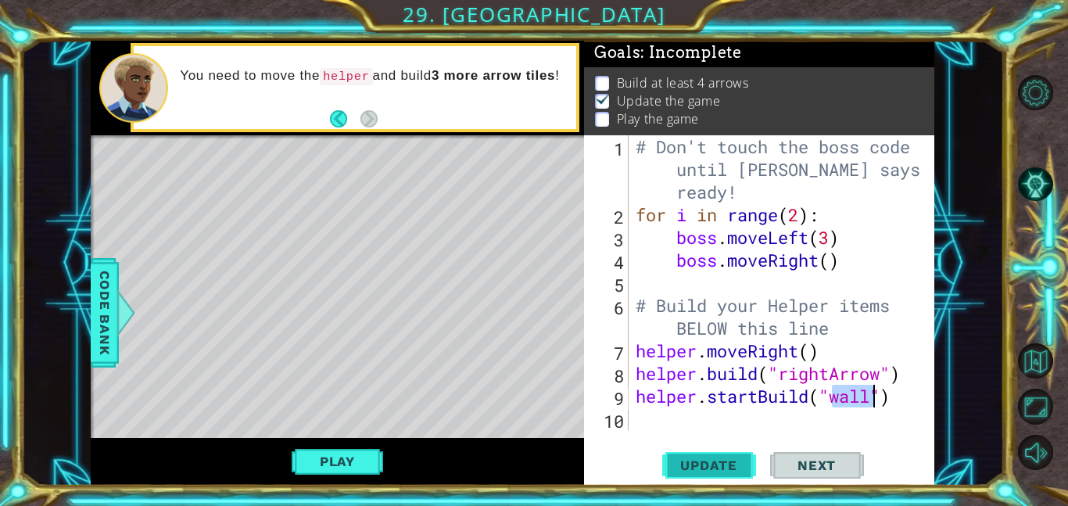
click at [702, 476] on button "Update" at bounding box center [709, 464] width 94 height 35
click at [370, 456] on button "Play" at bounding box center [338, 462] width 92 height 30
click at [872, 400] on div "# Don't touch the boss code until Vega says you're ready! for i in range ( 2 ) …" at bounding box center [786, 328] width 307 height 386
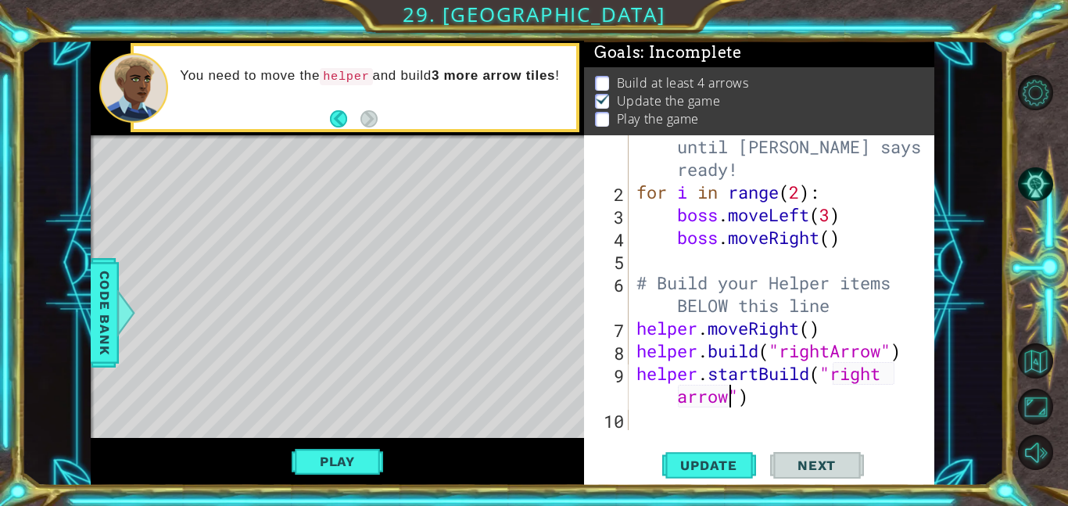
scroll to position [0, 14]
click at [710, 476] on button "Update" at bounding box center [709, 464] width 94 height 35
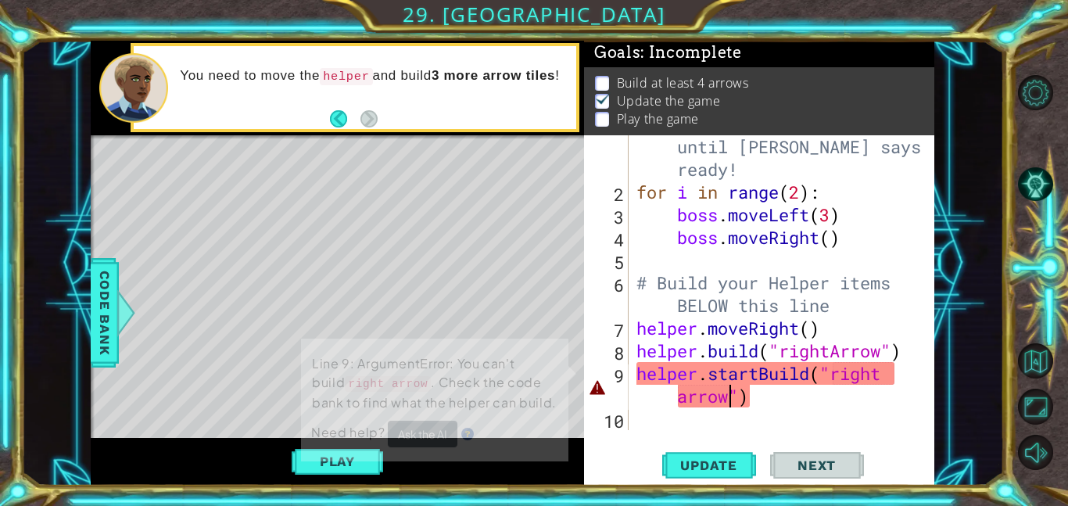
click at [375, 452] on div "Line 9: ArgumentError: You can't build right arrow . Check the code bank to fin…" at bounding box center [435, 400] width 268 height 124
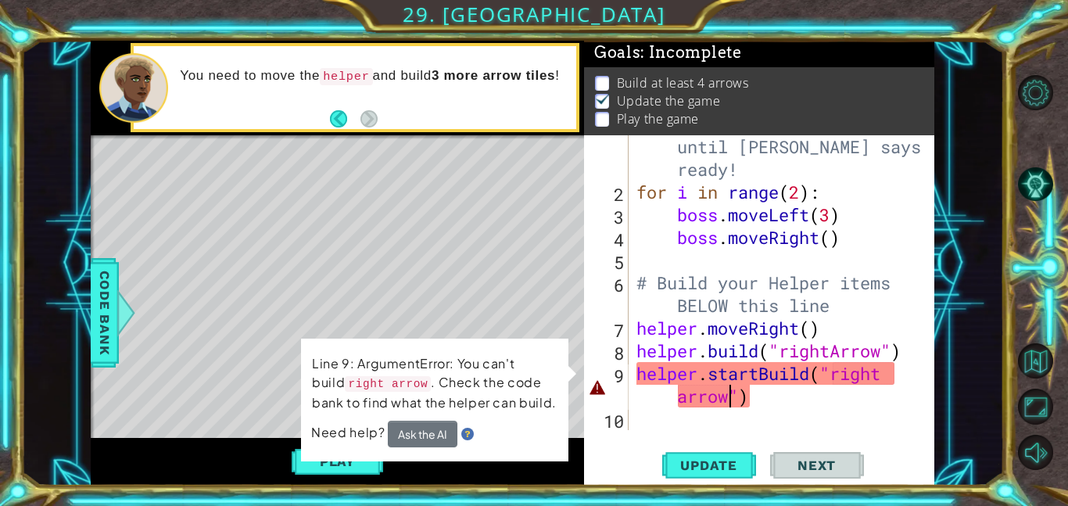
click at [762, 404] on div "# Don't touch the boss code until Vega says you're ready! for i in range ( 2 ) …" at bounding box center [787, 306] width 306 height 386
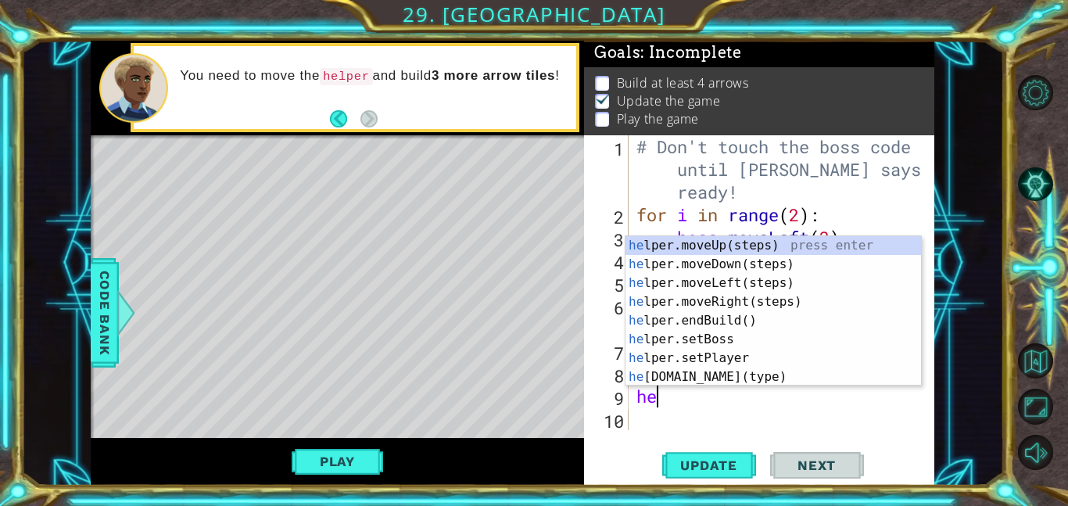
scroll to position [0, 0]
type textarea "h"
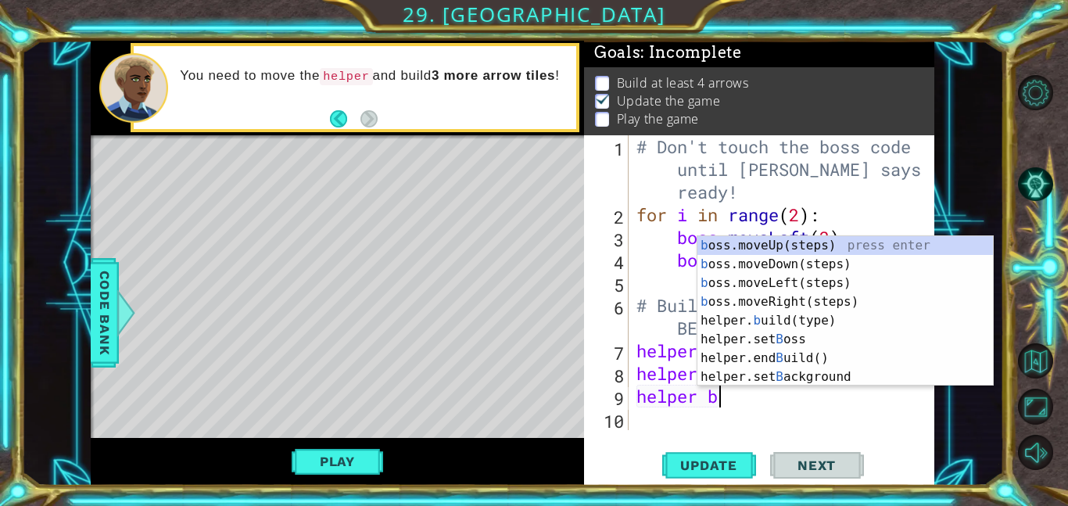
scroll to position [0, 2]
click at [814, 334] on div "b oss.moveUp(steps) press enter b oss.moveDown(steps) press enter b oss.moveLef…" at bounding box center [846, 330] width 296 height 188
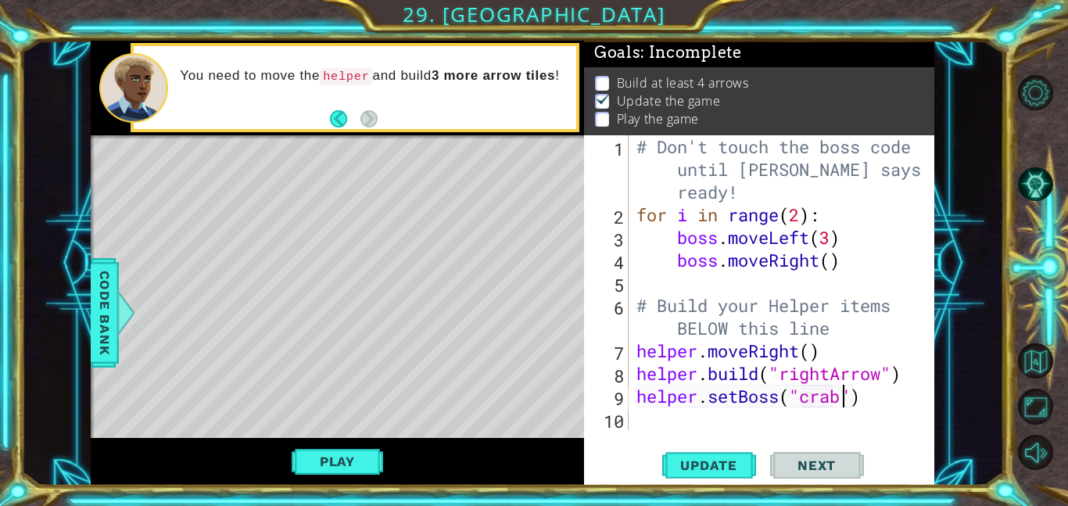
scroll to position [0, 9]
click at [715, 472] on span "Update" at bounding box center [709, 466] width 88 height 16
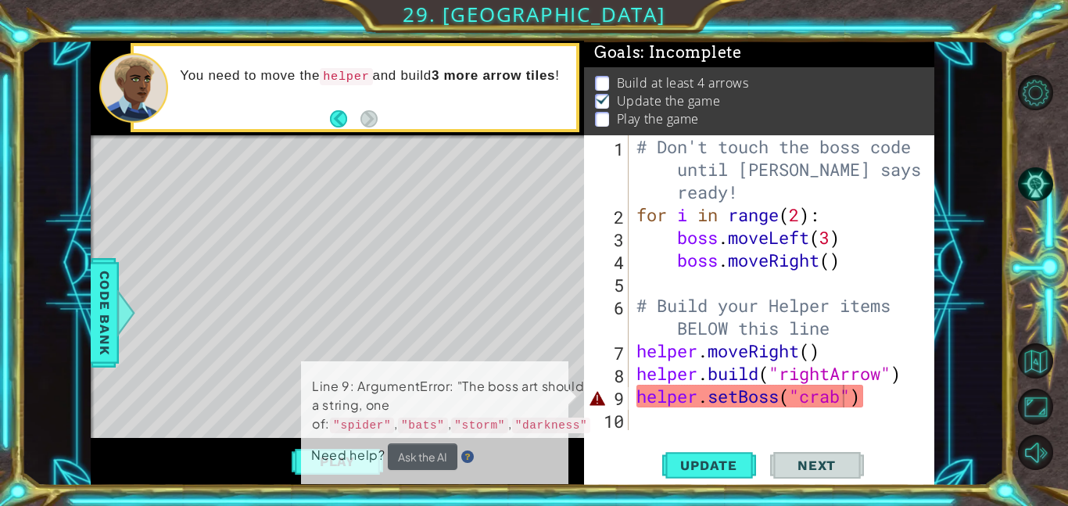
click at [334, 466] on div "Need help? Ask the AI" at bounding box center [434, 457] width 247 height 28
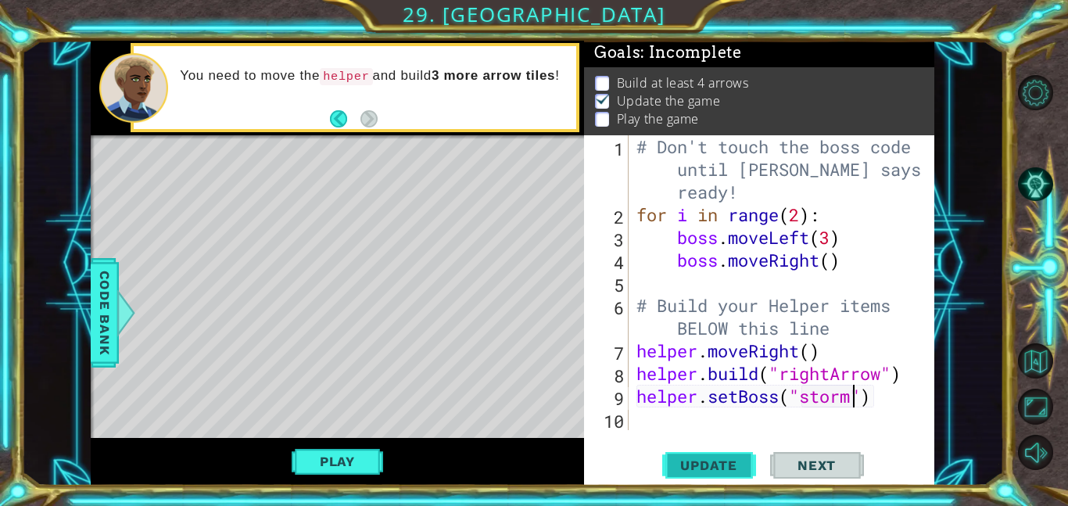
click at [716, 465] on span "Update" at bounding box center [709, 466] width 88 height 16
click at [302, 459] on button "Play" at bounding box center [338, 462] width 92 height 30
click at [888, 398] on div "# Don't touch the boss code until Vega says you're ready! for i in range ( 2 ) …" at bounding box center [787, 328] width 306 height 386
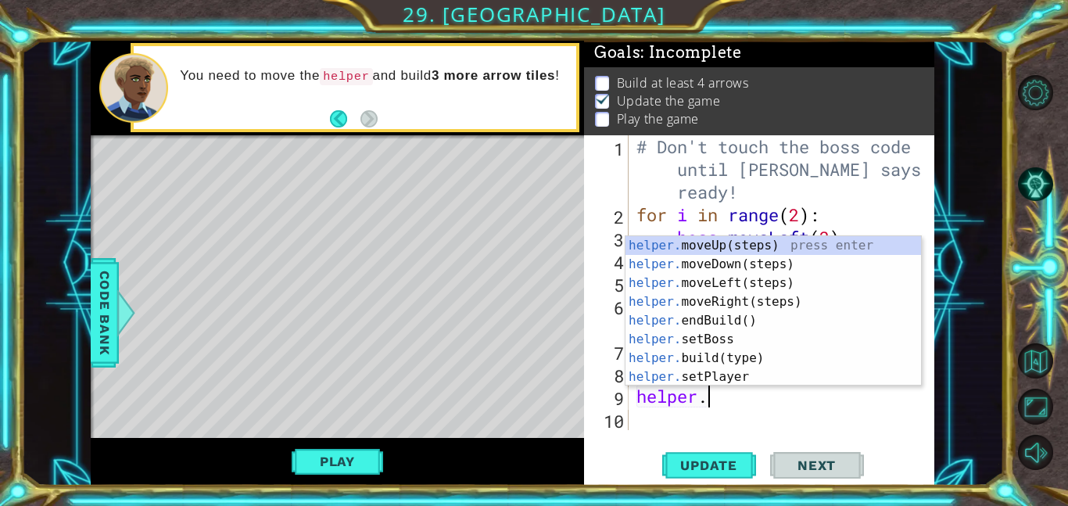
scroll to position [0, 2]
type textarea "h"
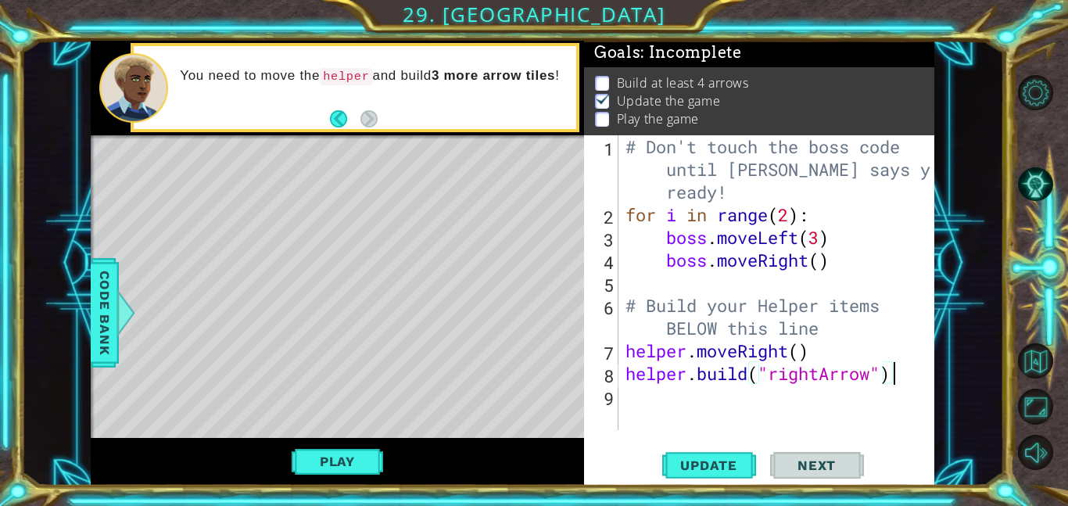
scroll to position [0, 12]
type textarea "[DOMAIN_NAME]("rightArrow")"
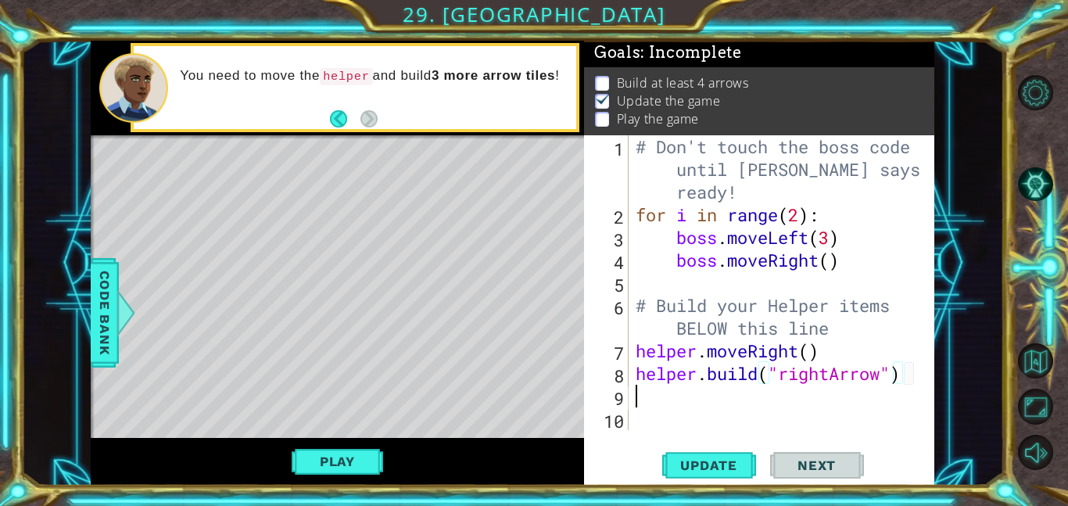
scroll to position [0, 0]
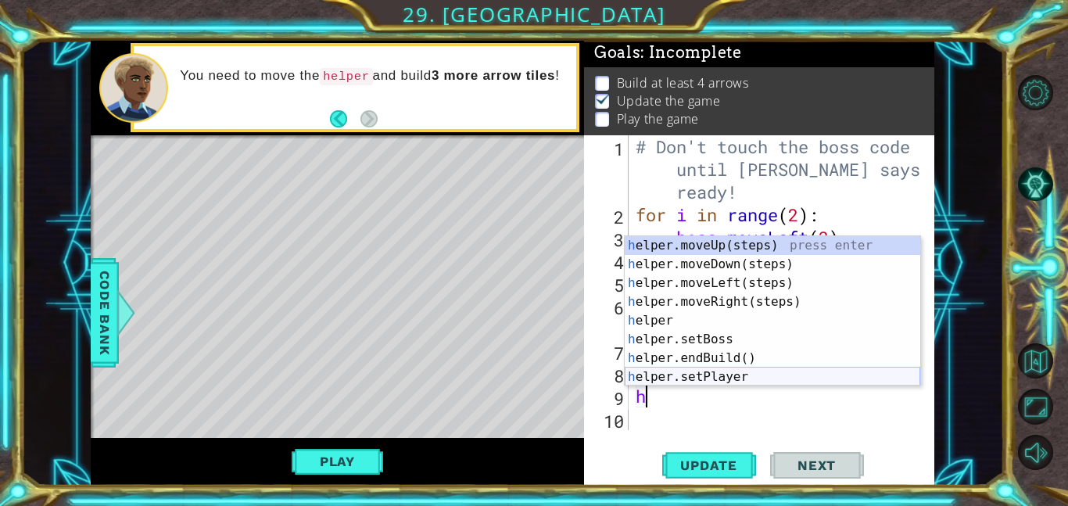
click at [716, 375] on div "h elper.moveUp(steps) press enter h elper.moveDown(steps) press enter h elper.m…" at bounding box center [773, 330] width 296 height 188
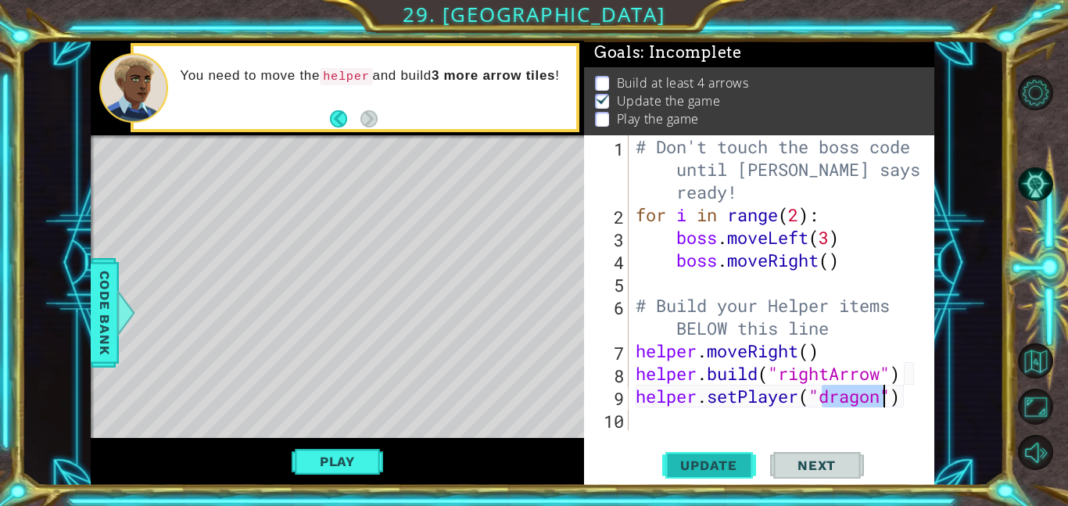
click at [713, 459] on span "Update" at bounding box center [709, 466] width 88 height 16
click at [374, 454] on button "Play" at bounding box center [338, 462] width 92 height 30
click at [256, 326] on div "Level Map" at bounding box center [452, 365] width 723 height 461
click at [910, 401] on div "# Don't touch the boss code until Vega says you're ready! for i in range ( 2 ) …" at bounding box center [786, 328] width 307 height 386
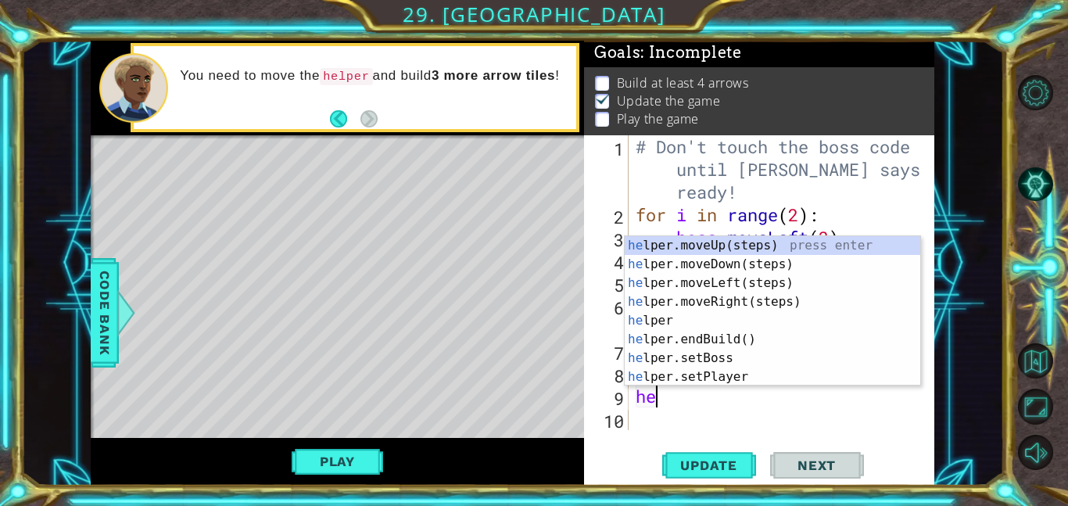
type textarea "h"
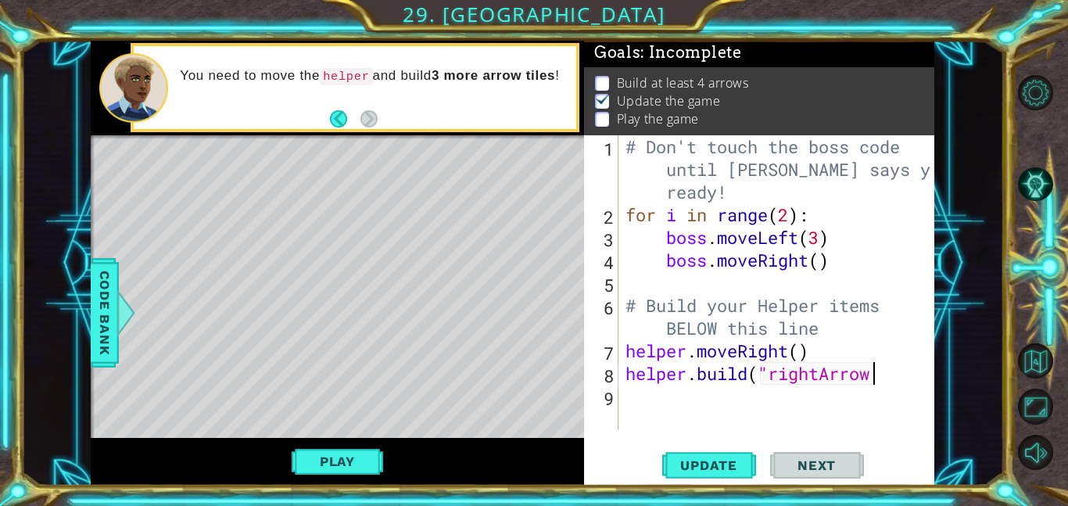
scroll to position [0, 11]
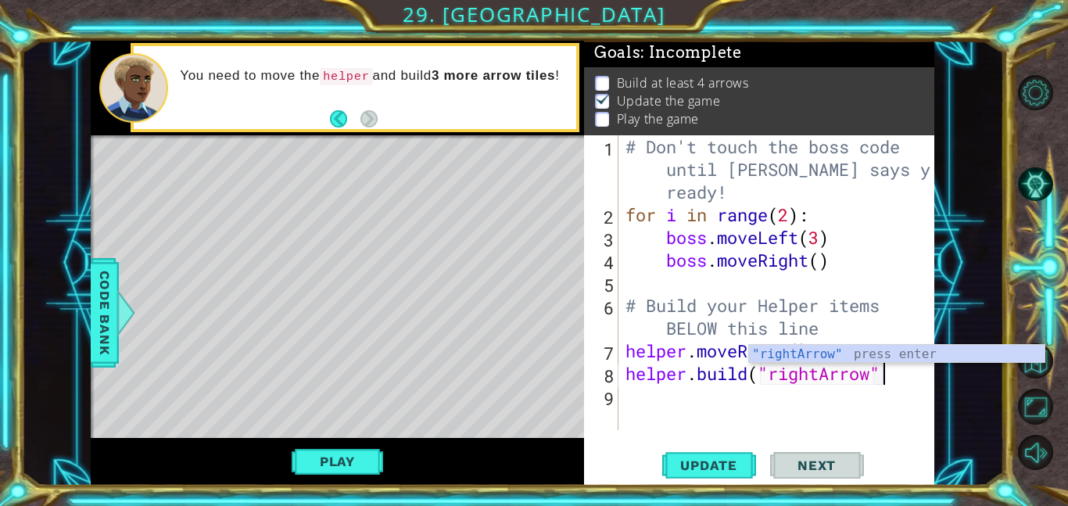
type textarea "[DOMAIN_NAME]("rightArrow")"
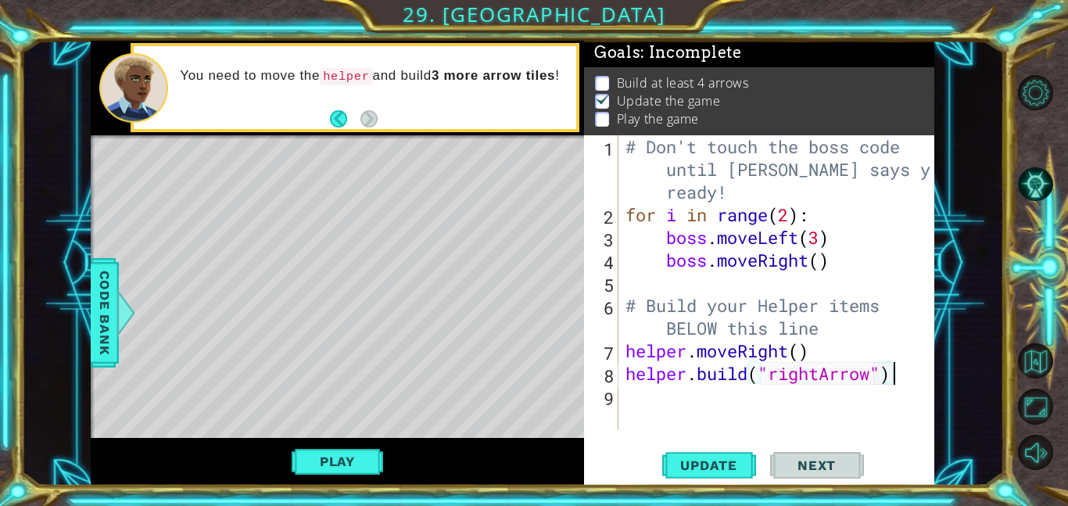
scroll to position [0, 0]
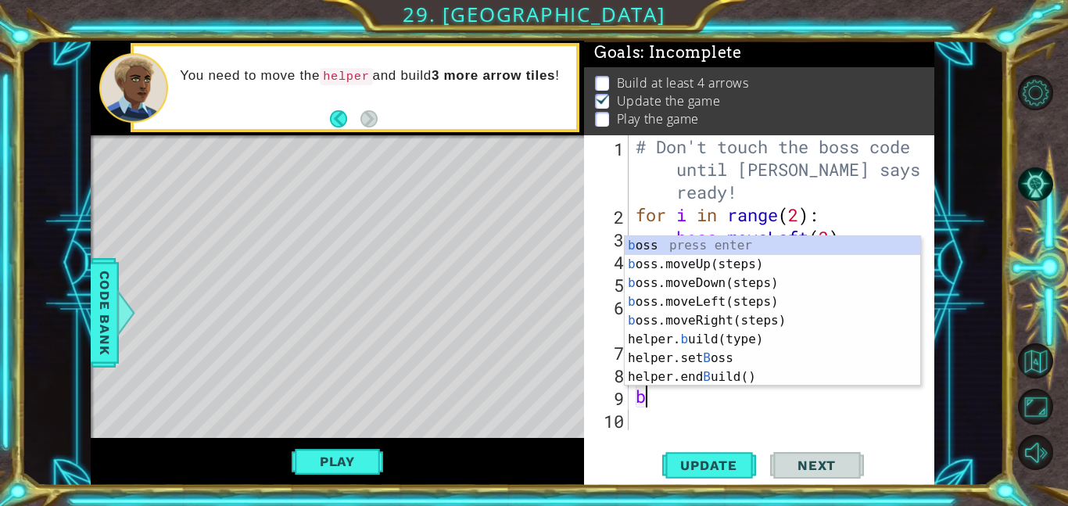
type textarea "bu"
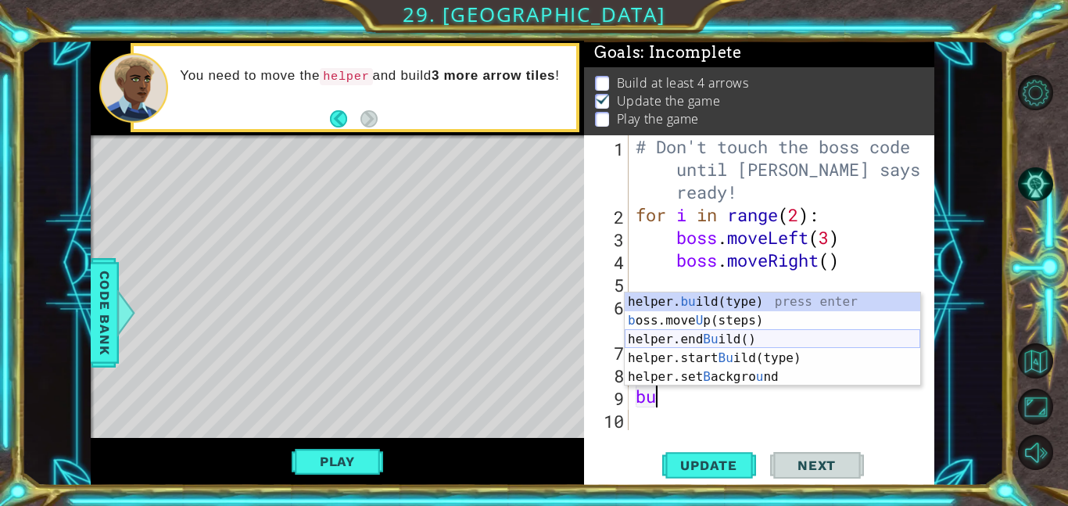
click at [771, 335] on div "helper. bu ild(type) press enter b oss.move U p(steps) press enter helper.end B…" at bounding box center [773, 358] width 296 height 131
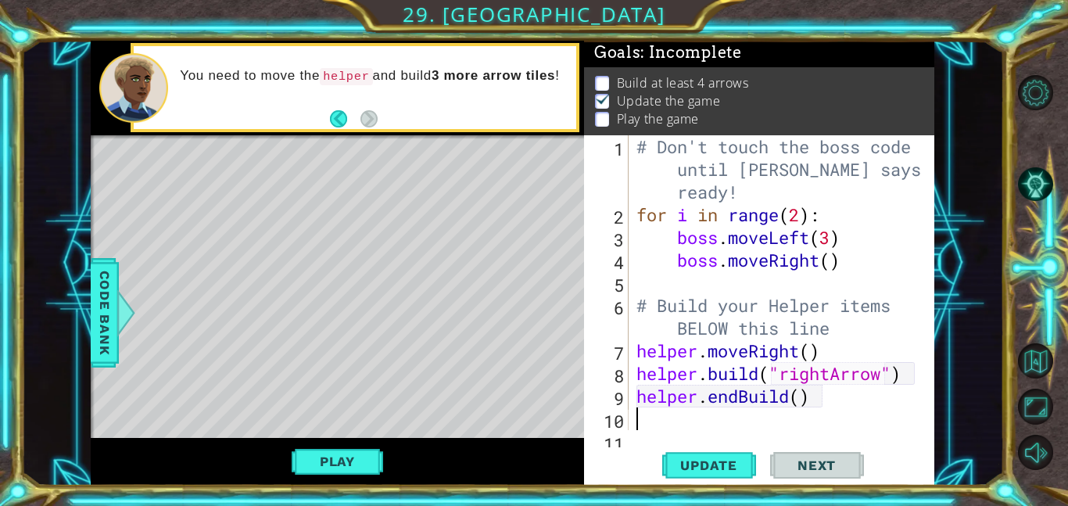
scroll to position [23, 0]
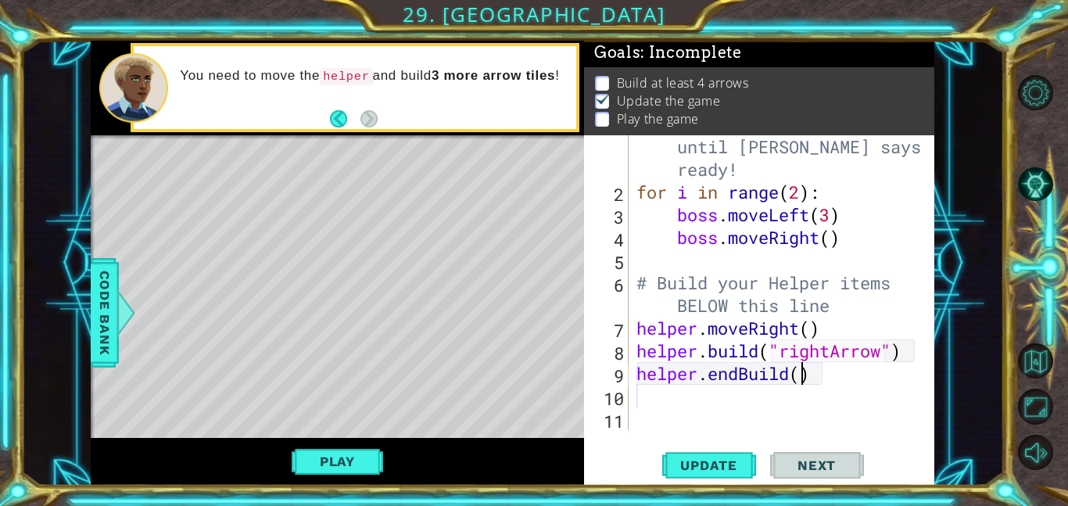
click at [806, 379] on div "# Don't touch the boss code until Vega says you're ready! for i in range ( 2 ) …" at bounding box center [787, 306] width 306 height 386
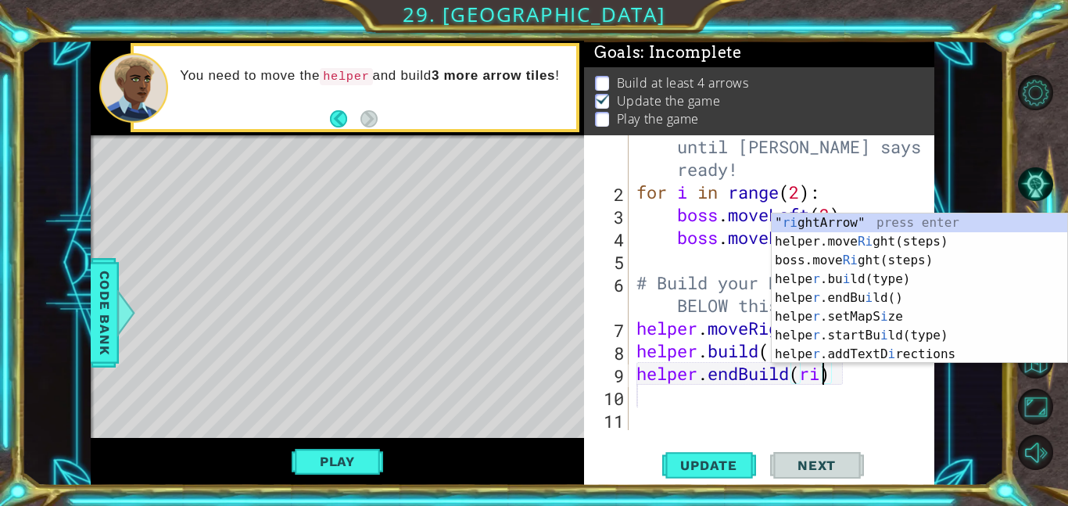
scroll to position [0, 9]
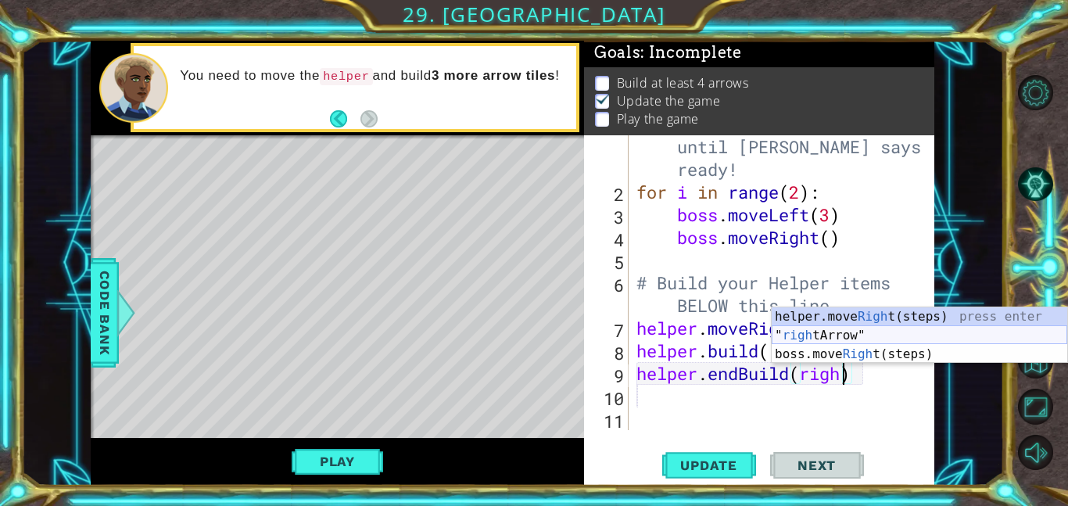
click at [858, 331] on div "helper.move Righ t(steps) press enter " righ tArrow" press enter boss.move Righ…" at bounding box center [920, 354] width 296 height 94
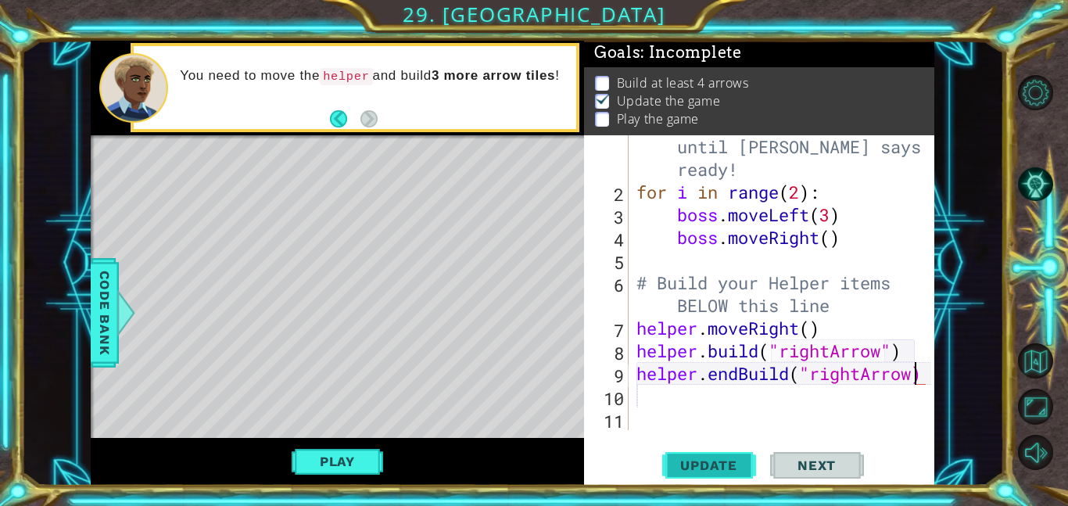
click at [699, 470] on span "Update" at bounding box center [709, 466] width 88 height 16
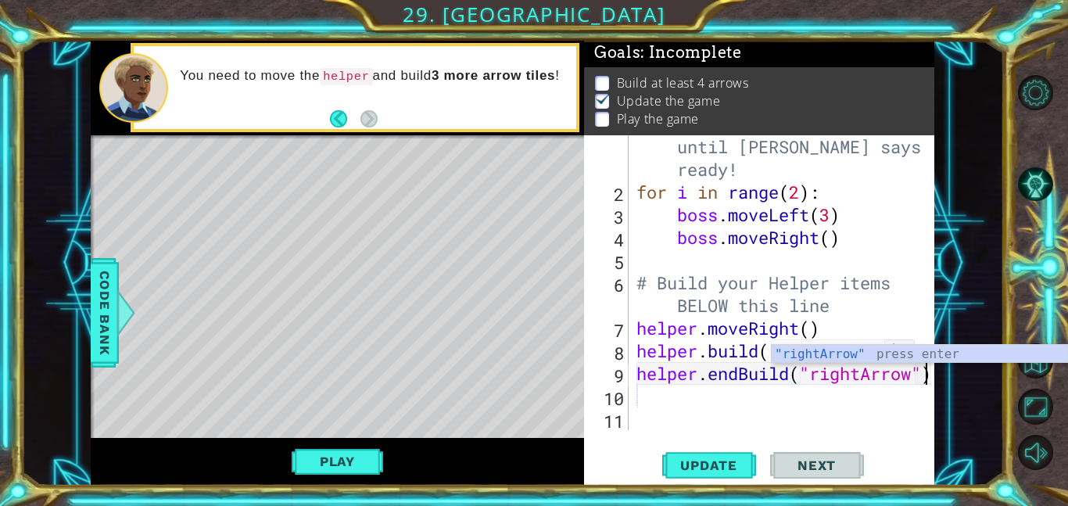
scroll to position [0, 13]
click at [840, 353] on div ""rightArrow" press enter" at bounding box center [920, 373] width 296 height 56
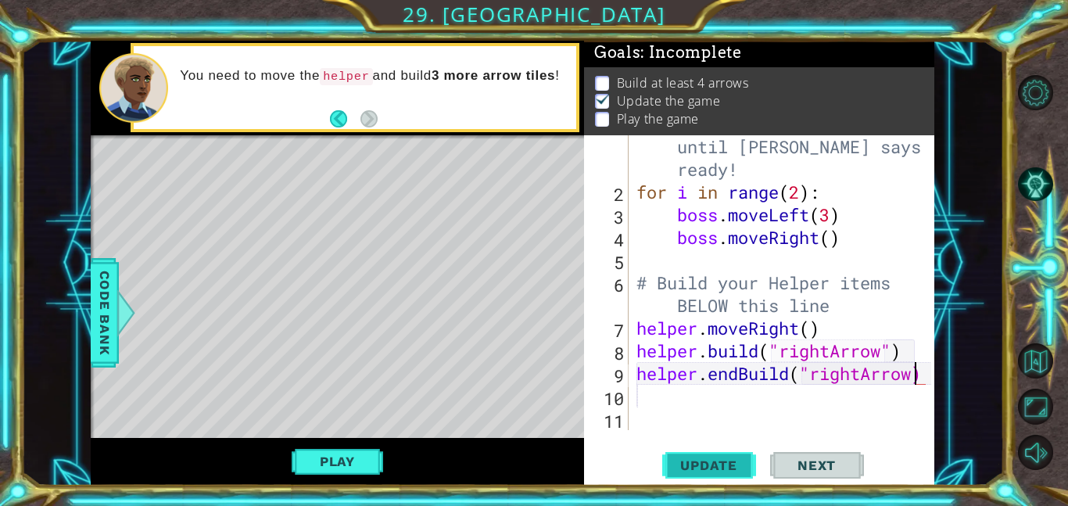
click at [702, 469] on span "Update" at bounding box center [709, 466] width 88 height 16
click at [372, 454] on button "Play" at bounding box center [338, 462] width 92 height 30
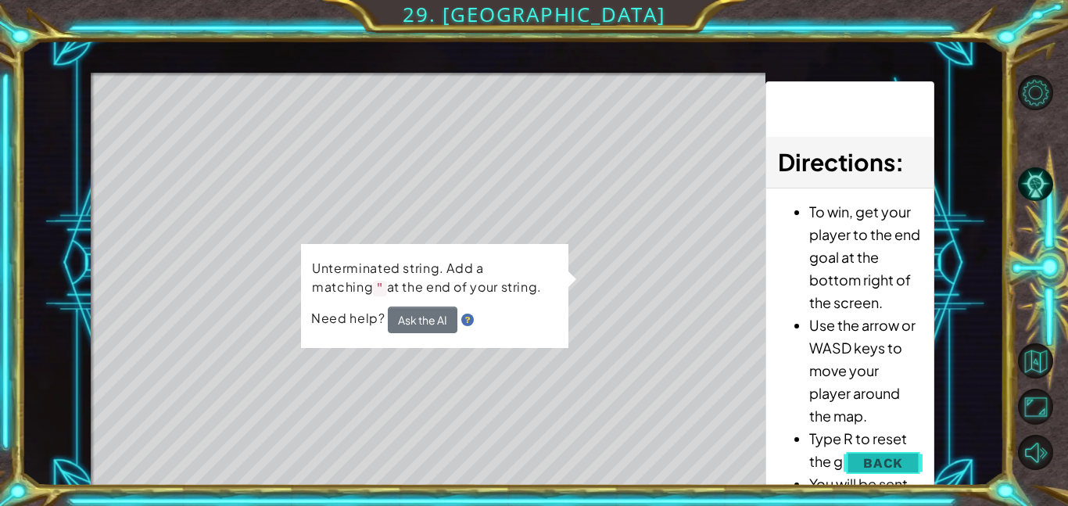
click at [887, 455] on span "Back" at bounding box center [884, 463] width 40 height 16
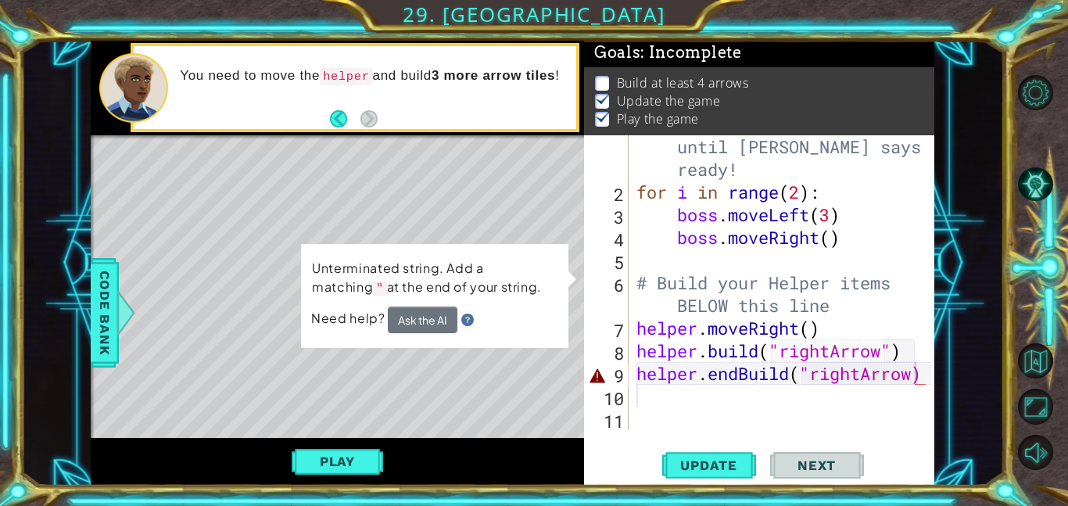
click at [929, 380] on div at bounding box center [924, 272] width 16 height 318
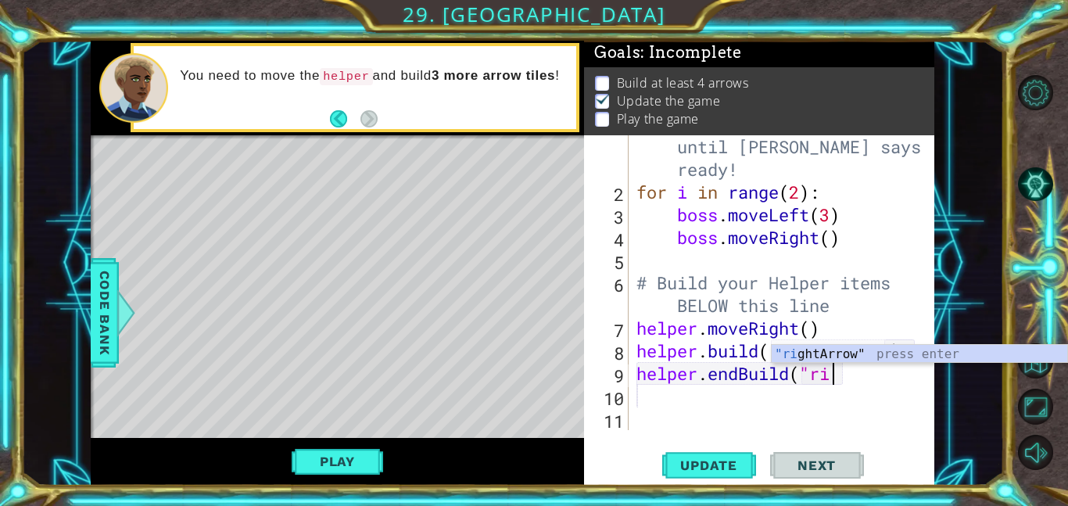
scroll to position [0, 6]
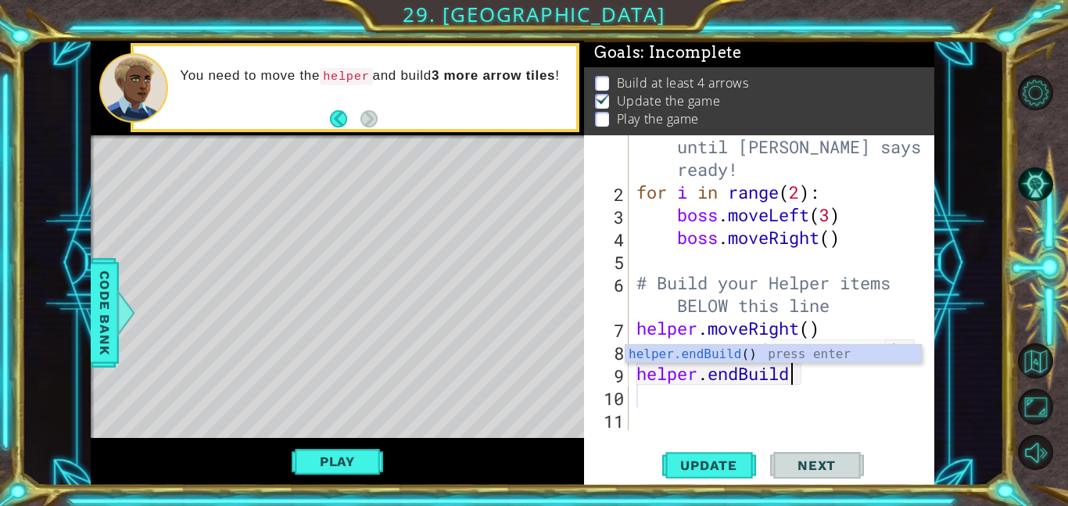
type textarea "h"
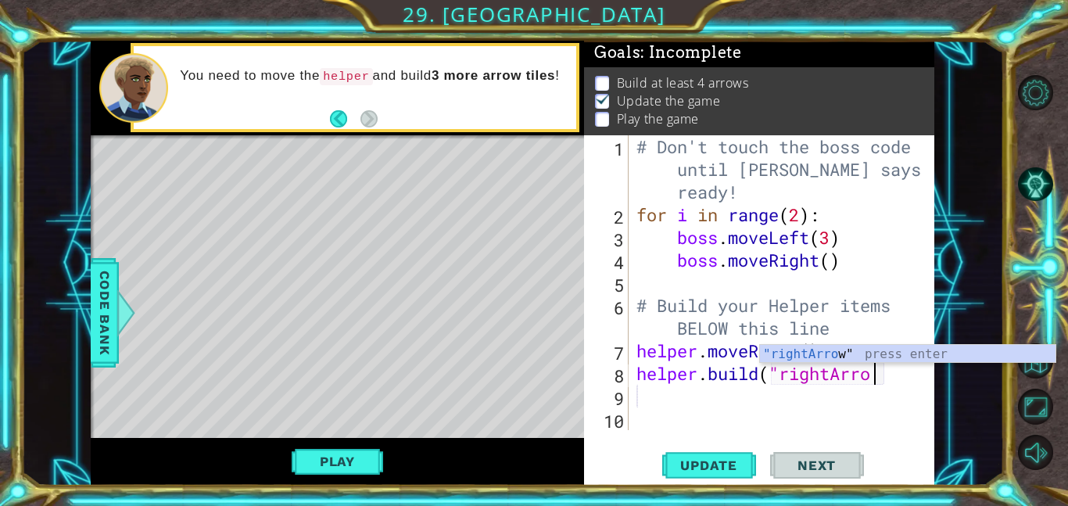
scroll to position [0, 0]
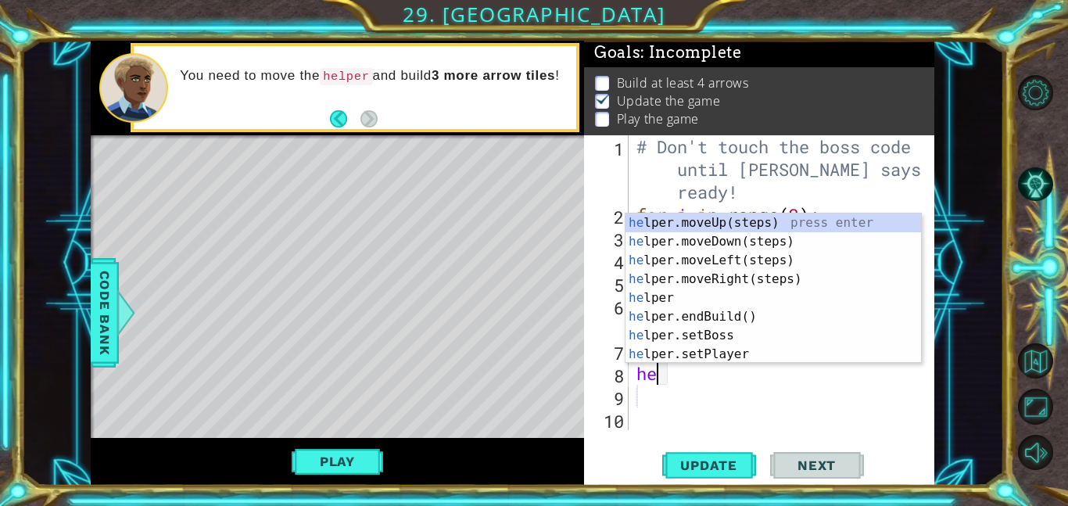
type textarea "h"
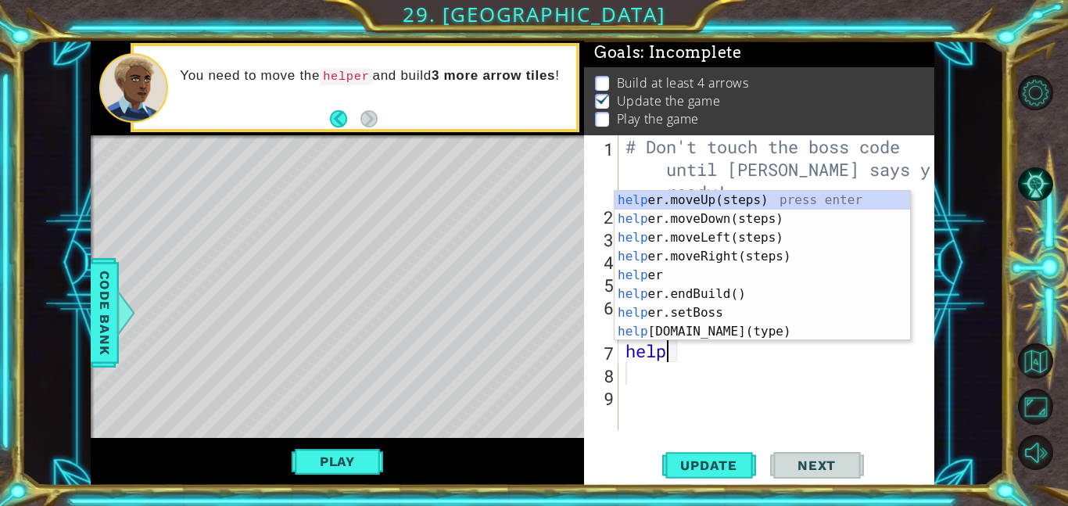
type textarea "h"
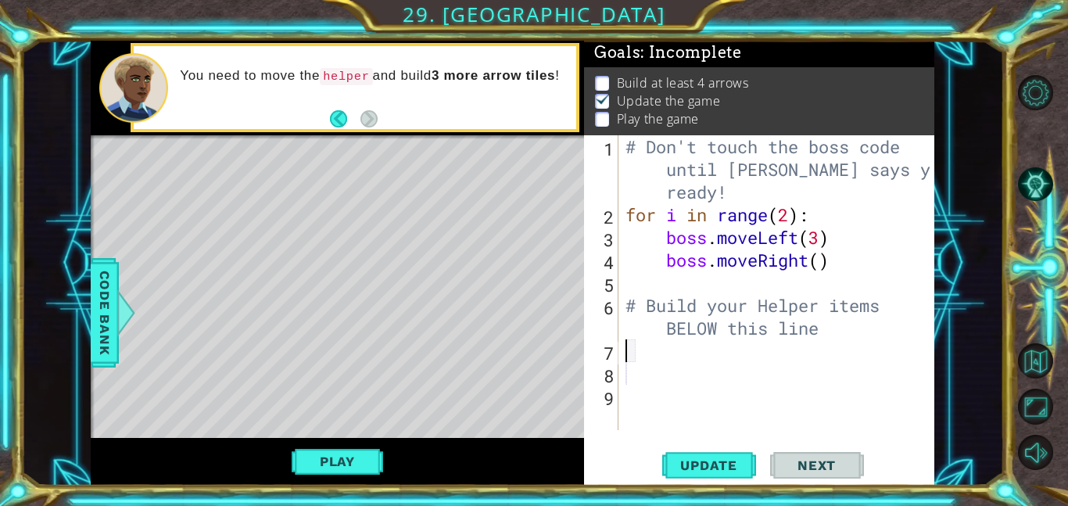
click at [819, 324] on div "# Don't touch the boss code until [PERSON_NAME] says you're ready! for i in ran…" at bounding box center [781, 328] width 317 height 386
type textarea "# Build your Helper items BELOW this line"
click at [786, 347] on div "# Don't touch the boss code until [PERSON_NAME] says you're ready! for i in ran…" at bounding box center [781, 328] width 317 height 386
click at [111, 331] on span "Code Bank" at bounding box center [104, 312] width 25 height 95
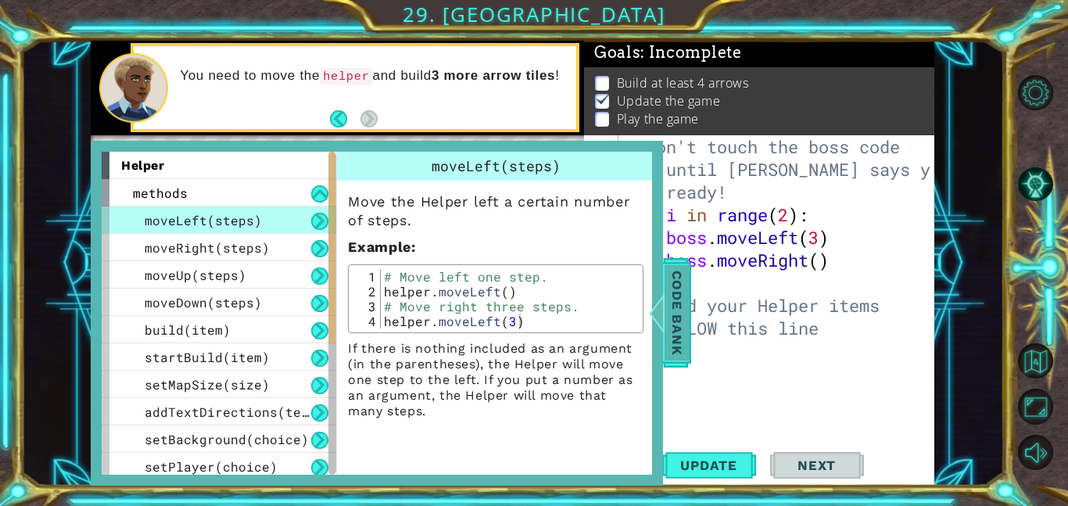
click at [677, 319] on span "Code Bank" at bounding box center [677, 312] width 25 height 95
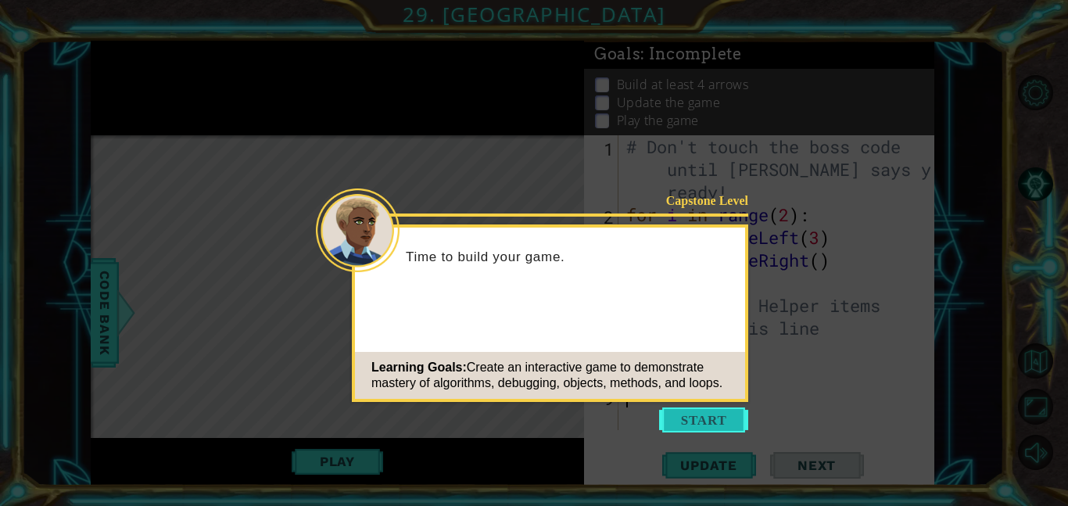
click at [718, 416] on button "Start" at bounding box center [703, 420] width 89 height 25
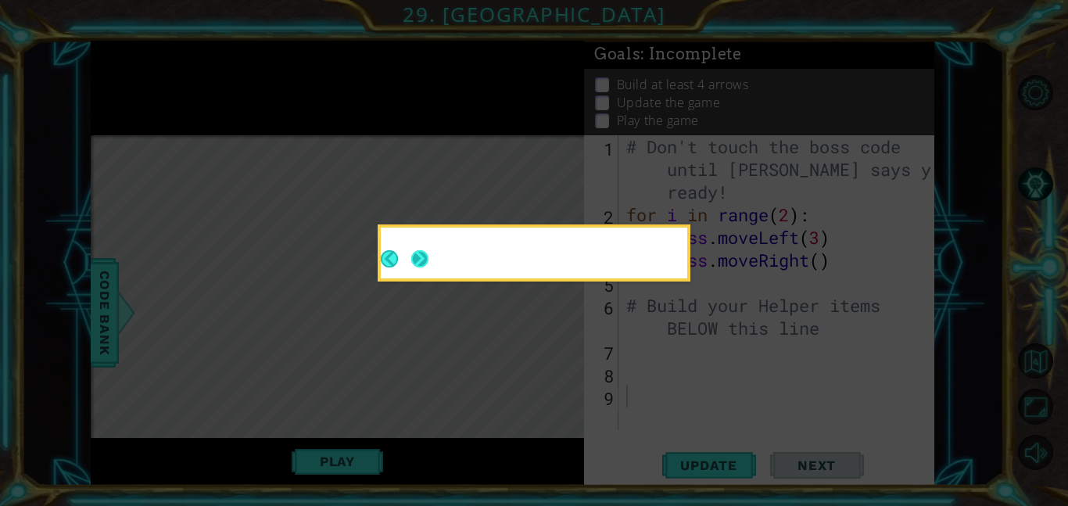
click at [428, 253] on button "Next" at bounding box center [420, 258] width 25 height 25
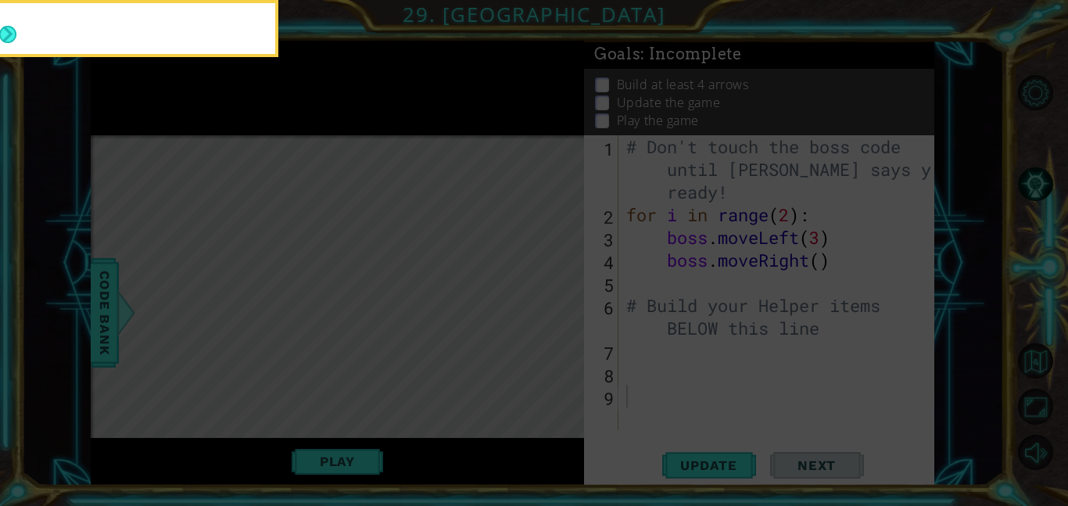
click at [428, 253] on icon at bounding box center [534, 76] width 1068 height 860
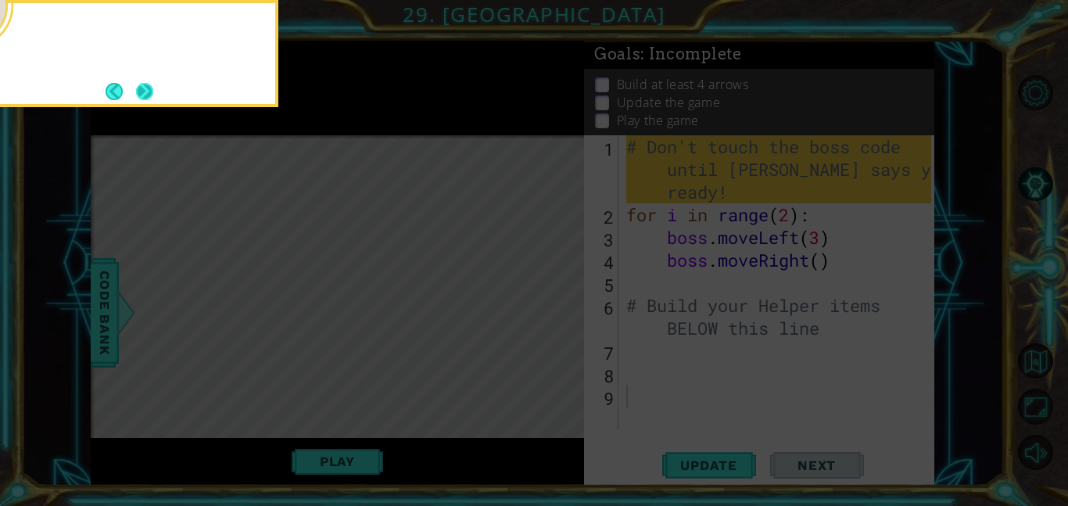
click at [142, 81] on button "Next" at bounding box center [145, 91] width 28 height 28
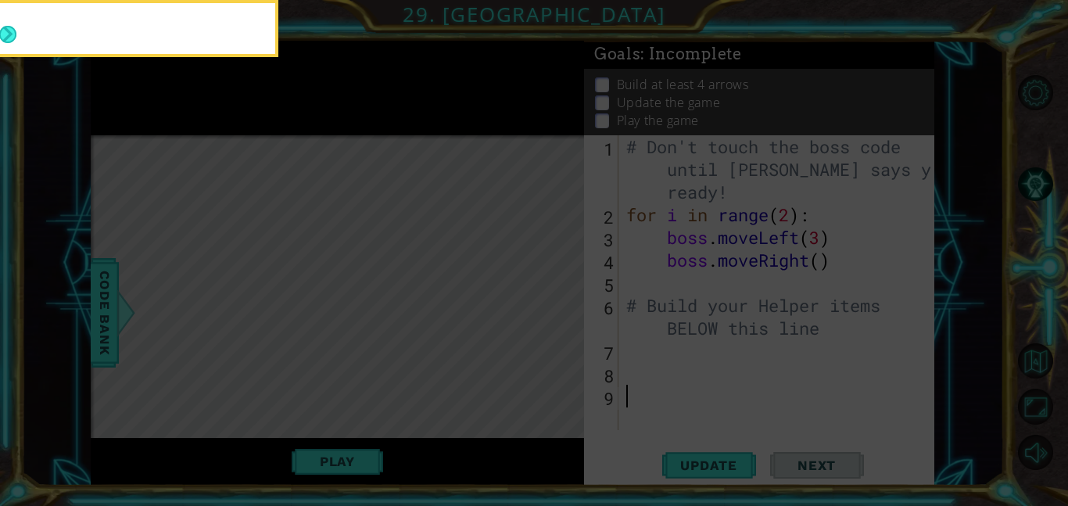
click at [142, 81] on icon at bounding box center [534, 76] width 1068 height 860
click at [20, 47] on button "Next" at bounding box center [7, 34] width 25 height 25
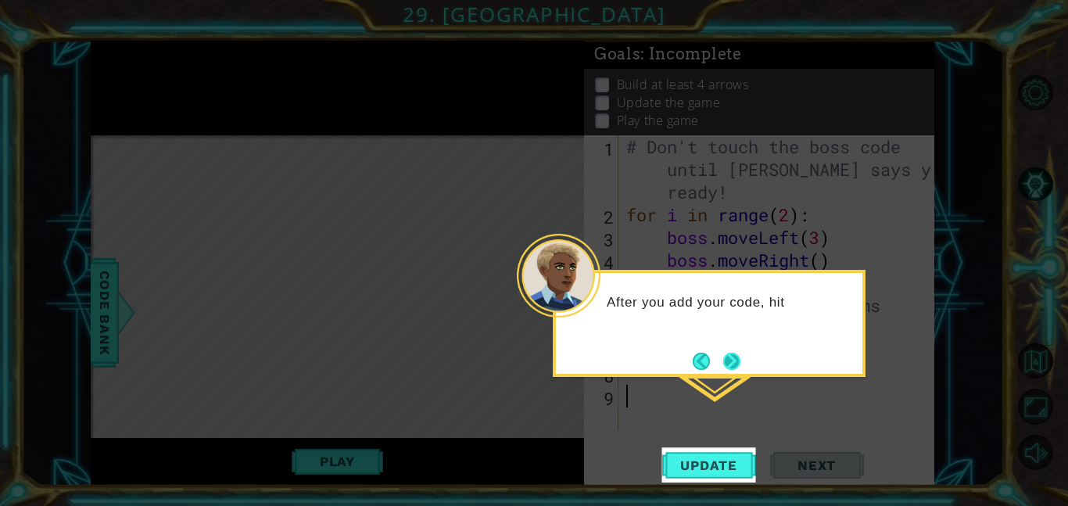
click at [735, 354] on button "Next" at bounding box center [732, 361] width 27 height 27
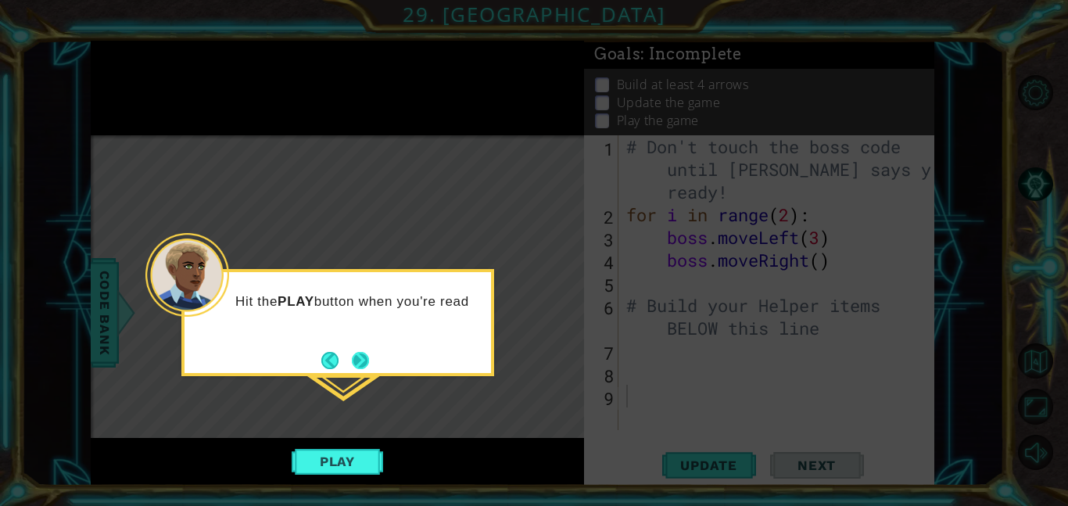
click at [367, 359] on button "Next" at bounding box center [361, 360] width 18 height 18
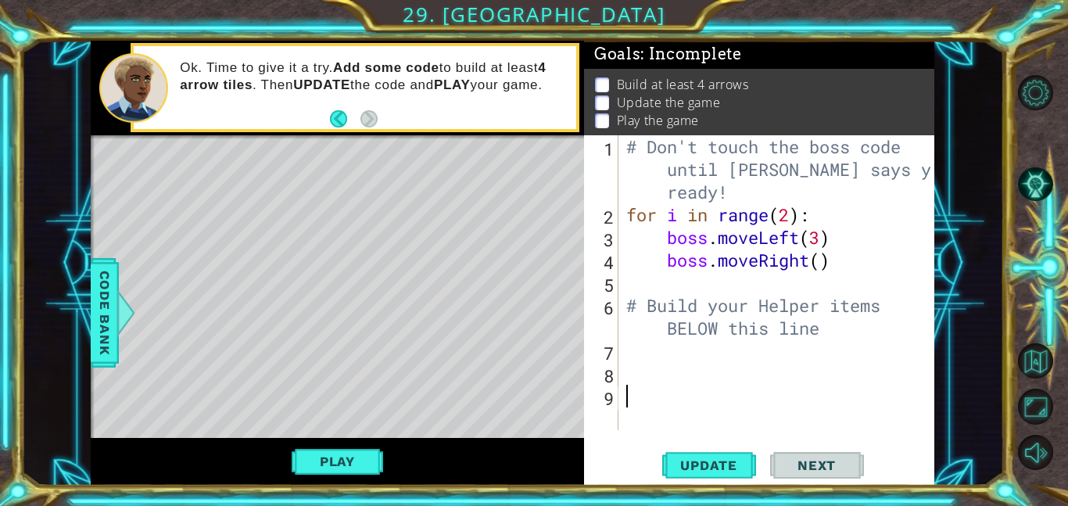
click at [684, 345] on div "# Don't touch the boss code until [PERSON_NAME] says you're ready! for i in ran…" at bounding box center [781, 328] width 316 height 386
click at [709, 397] on div "# Don't touch the boss code until [PERSON_NAME] says you're ready! for i in ran…" at bounding box center [781, 328] width 316 height 386
type textarea "# Build your Helper items BELOW this line"
type textarea "h"
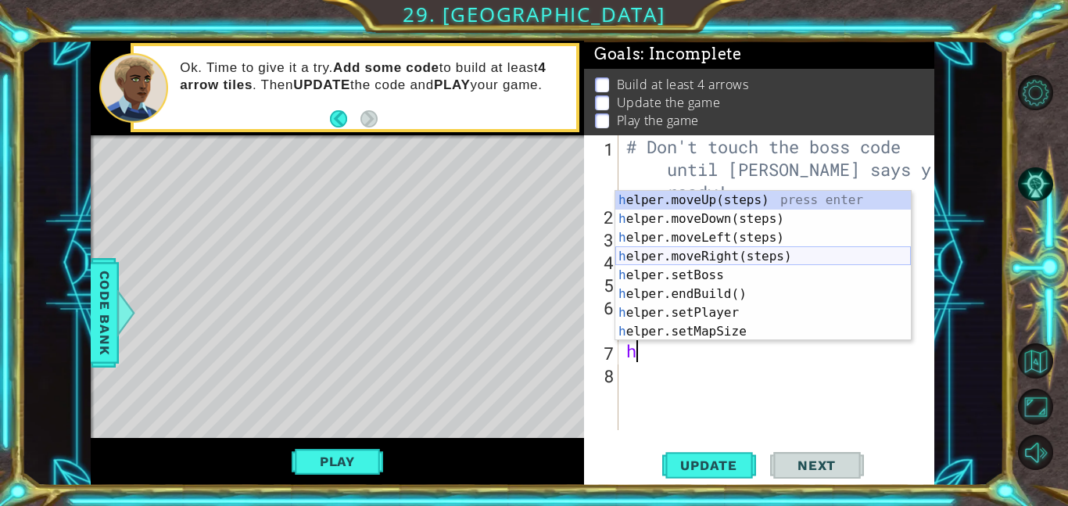
click at [735, 253] on div "h elper.moveUp(steps) press enter h elper.moveDown(steps) press enter h elper.m…" at bounding box center [764, 285] width 296 height 188
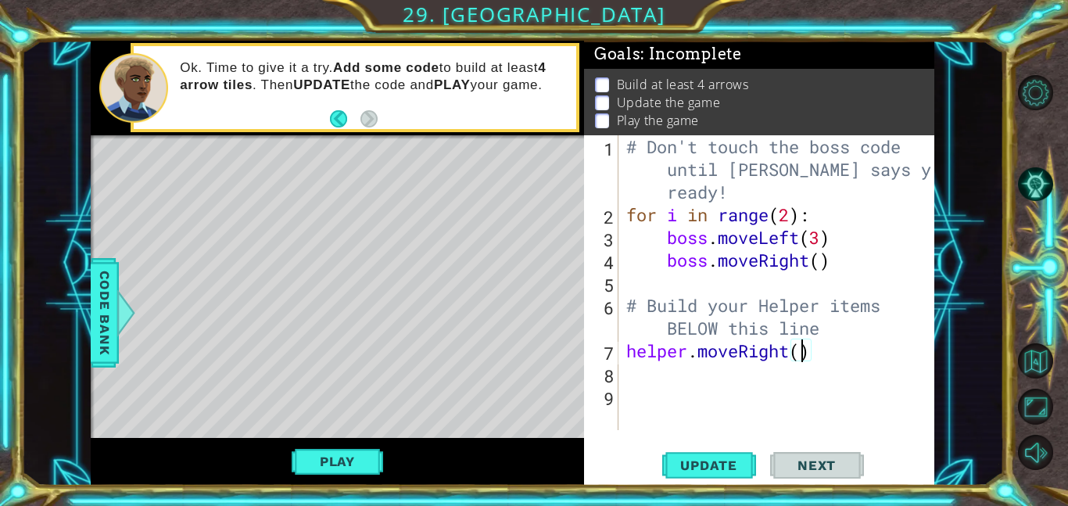
click at [803, 355] on div "# Don't touch the boss code until [PERSON_NAME] says you're ready! for i in ran…" at bounding box center [781, 328] width 316 height 386
type textarea "helper.moveRight(6)"
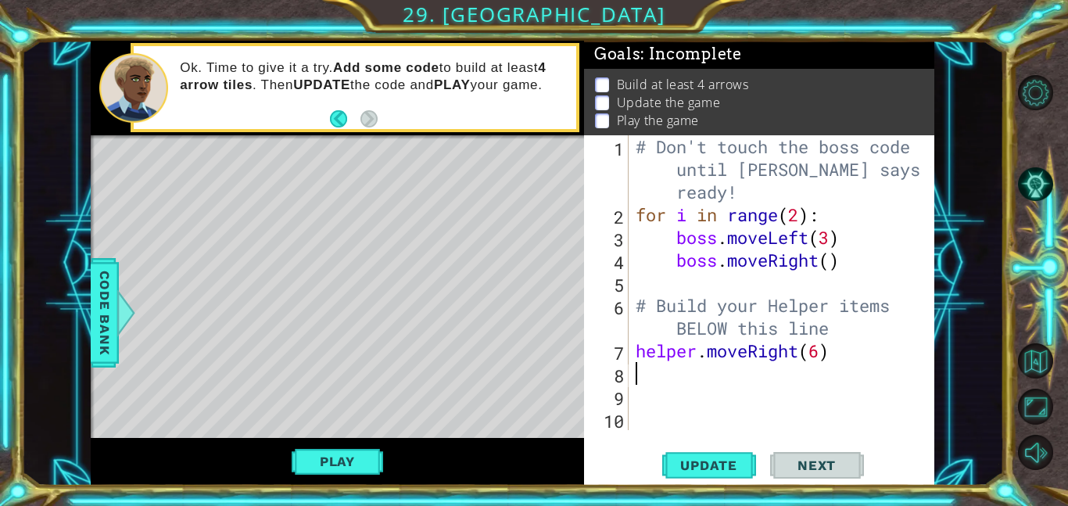
type textarea "h"
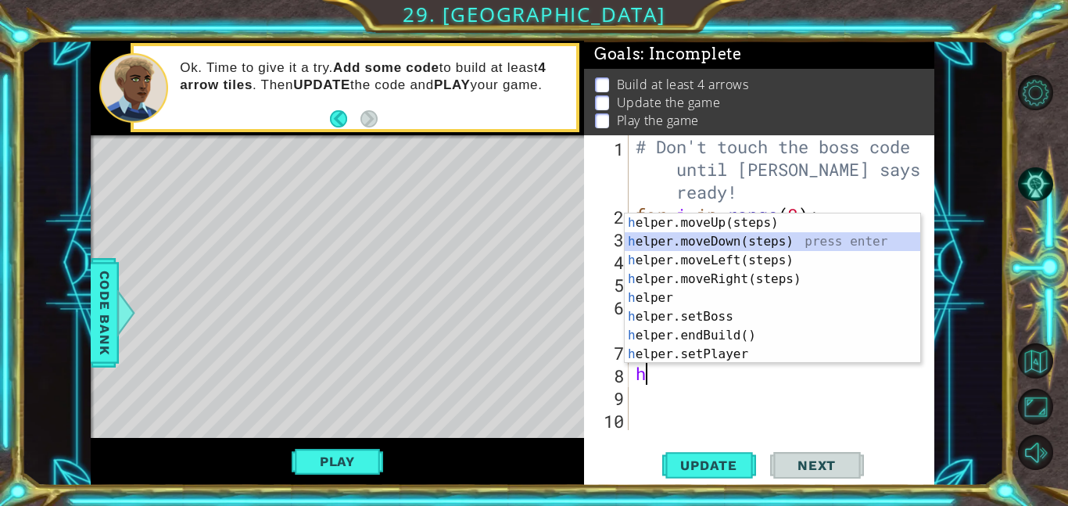
click at [727, 235] on div "h elper.moveUp(steps) press enter h elper.moveDown(steps) press enter h elper.m…" at bounding box center [773, 308] width 296 height 188
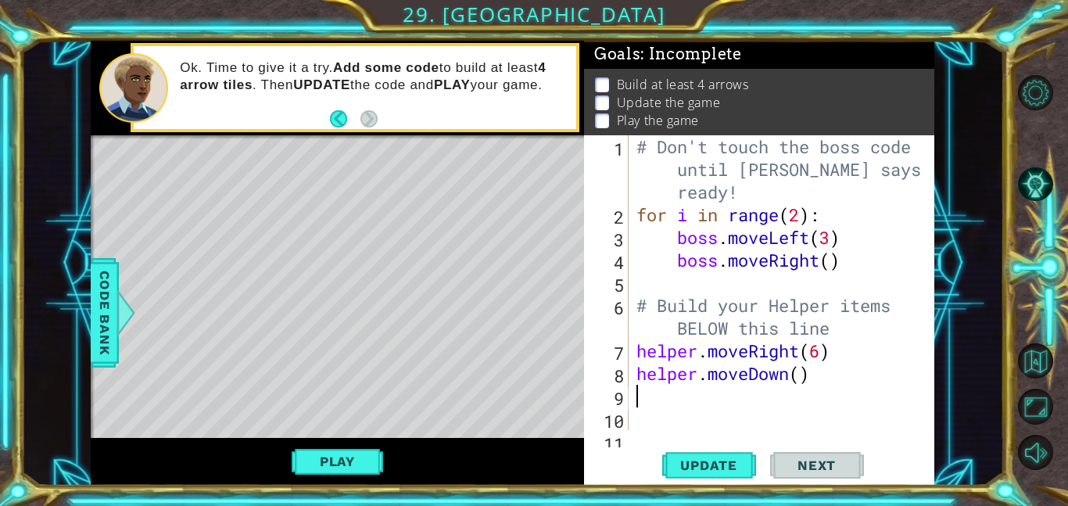
click at [806, 378] on div "# Don't touch the boss code until [PERSON_NAME] says you're ready! for i in ran…" at bounding box center [787, 328] width 306 height 386
click at [864, 356] on div "# Don't touch the boss code until [PERSON_NAME] says you're ready! for i in ran…" at bounding box center [787, 328] width 306 height 386
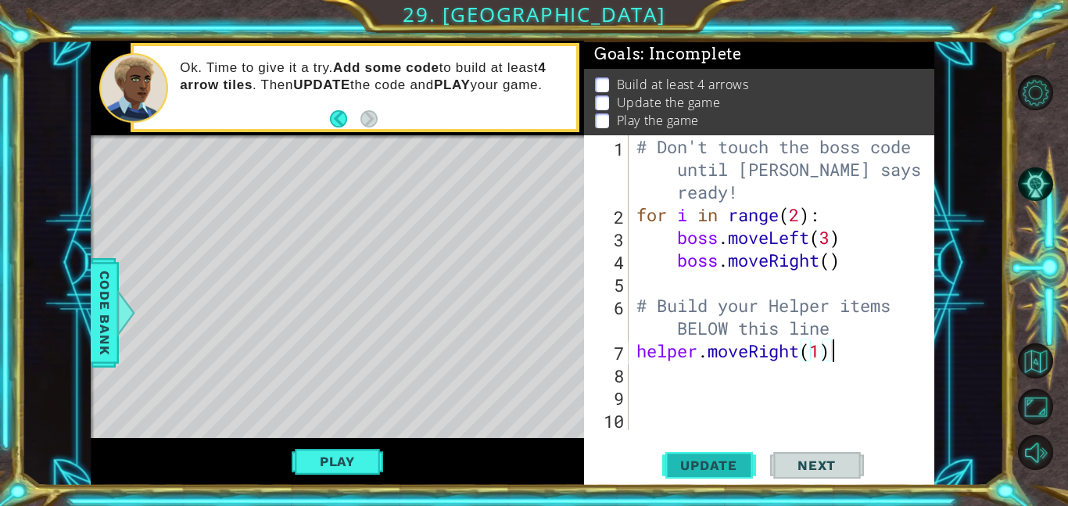
type textarea "helper.moveRight(1)"
click at [743, 455] on button "Update" at bounding box center [709, 464] width 94 height 35
click at [367, 463] on button "Play" at bounding box center [338, 462] width 92 height 30
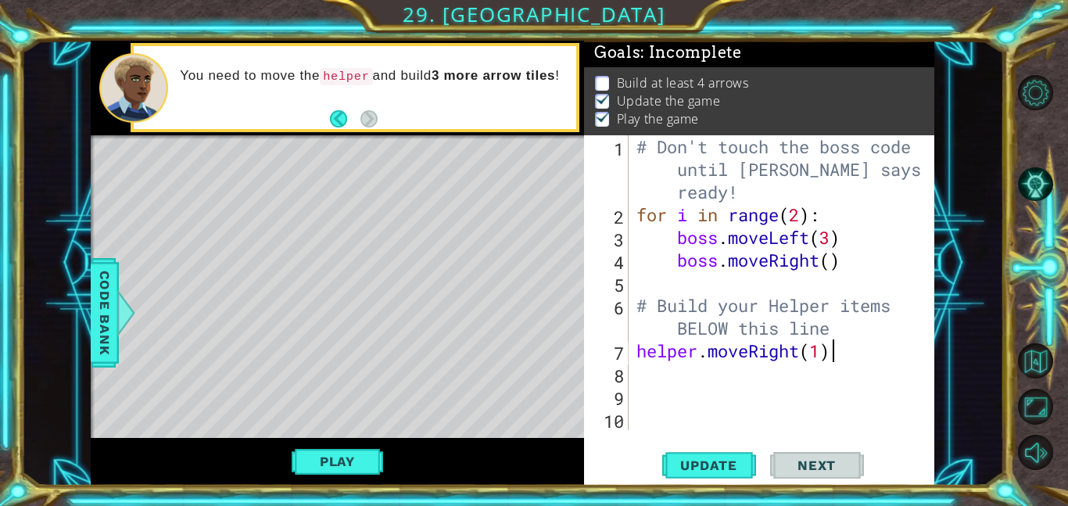
click at [449, 229] on div "Level Map" at bounding box center [452, 365] width 723 height 461
click at [878, 371] on div "# Don't touch the boss code until [PERSON_NAME] says you're ready! for i in ran…" at bounding box center [787, 328] width 306 height 386
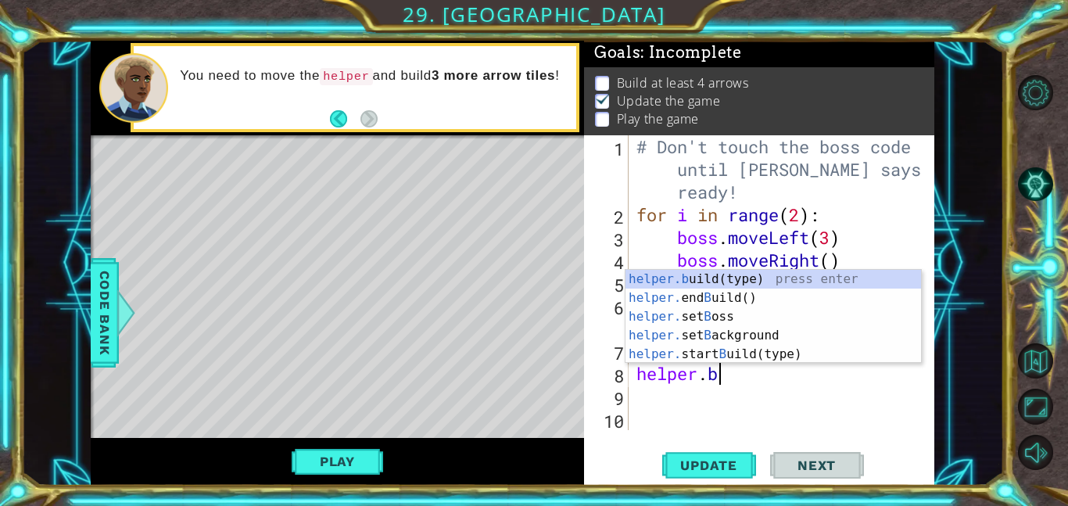
scroll to position [0, 3]
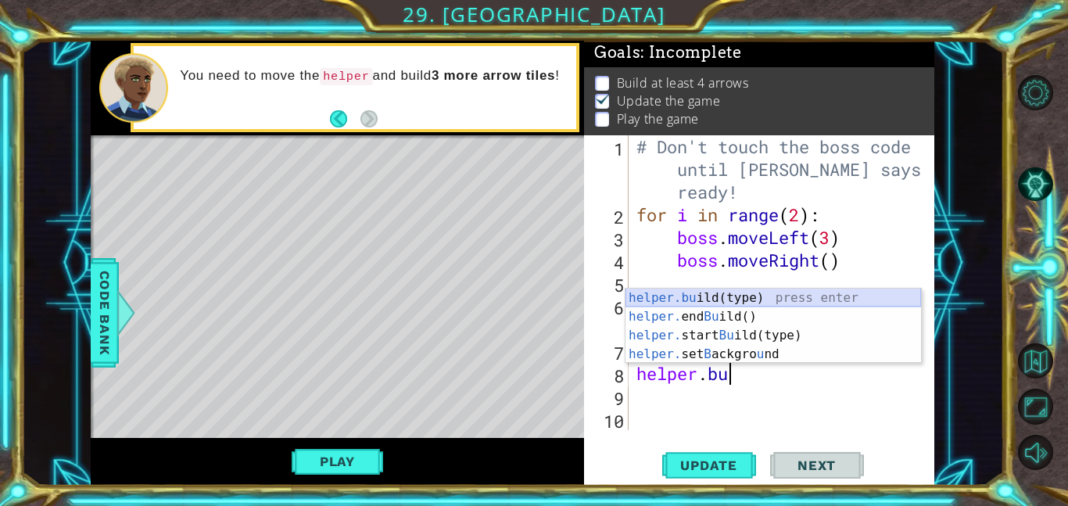
click at [774, 292] on div "helper.bu ild(type) press enter helper. end Bu ild() press enter helper. start …" at bounding box center [774, 345] width 296 height 113
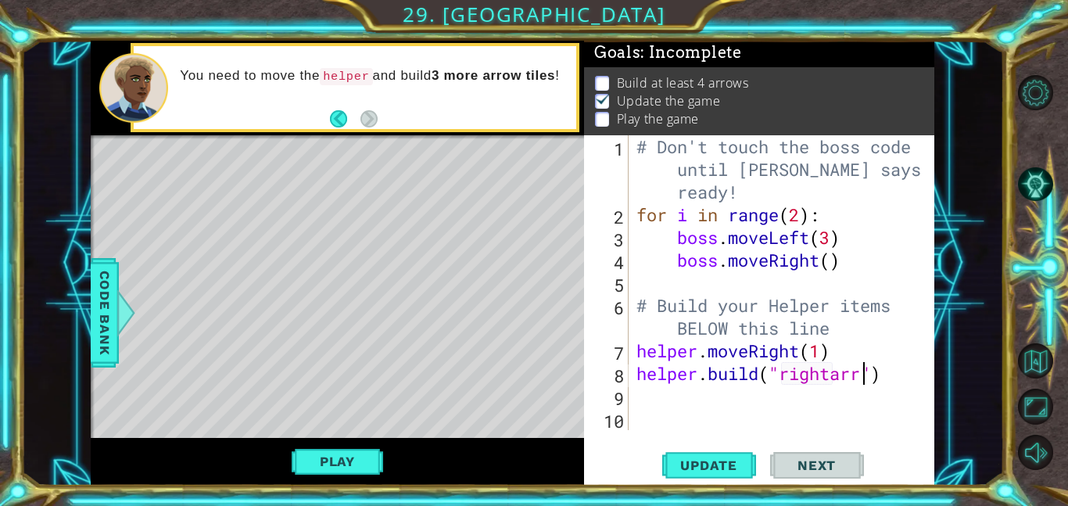
scroll to position [0, 10]
click at [845, 375] on div "# Don't touch the boss code until [PERSON_NAME] says you're ready! for i in ran…" at bounding box center [787, 328] width 306 height 386
click at [860, 380] on div "# Don't touch the boss code until [PERSON_NAME] says you're ready! for i in ran…" at bounding box center [787, 328] width 306 height 386
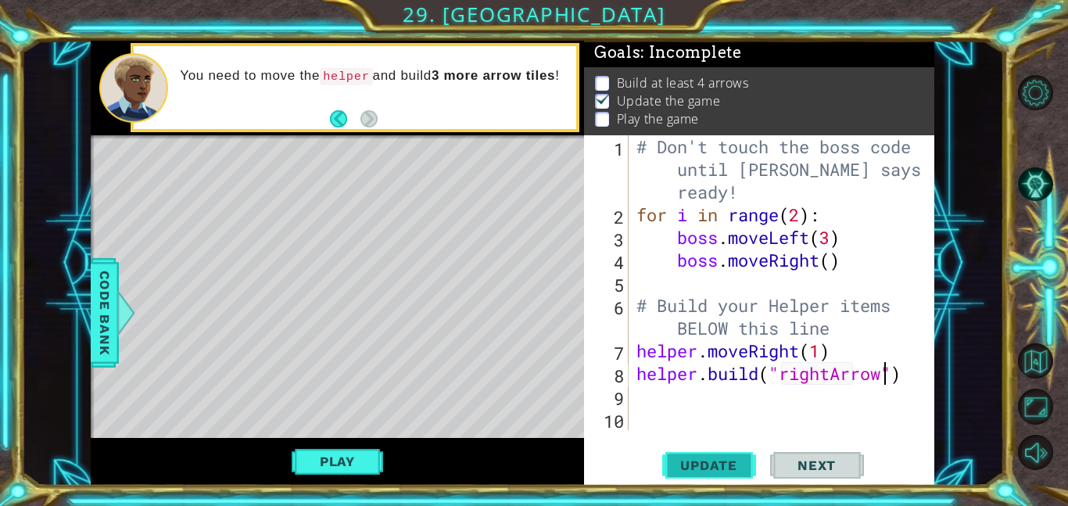
type textarea "[DOMAIN_NAME]("rightArrow")"
click at [734, 454] on button "Update" at bounding box center [709, 464] width 94 height 35
click at [328, 466] on button "Play" at bounding box center [338, 462] width 92 height 30
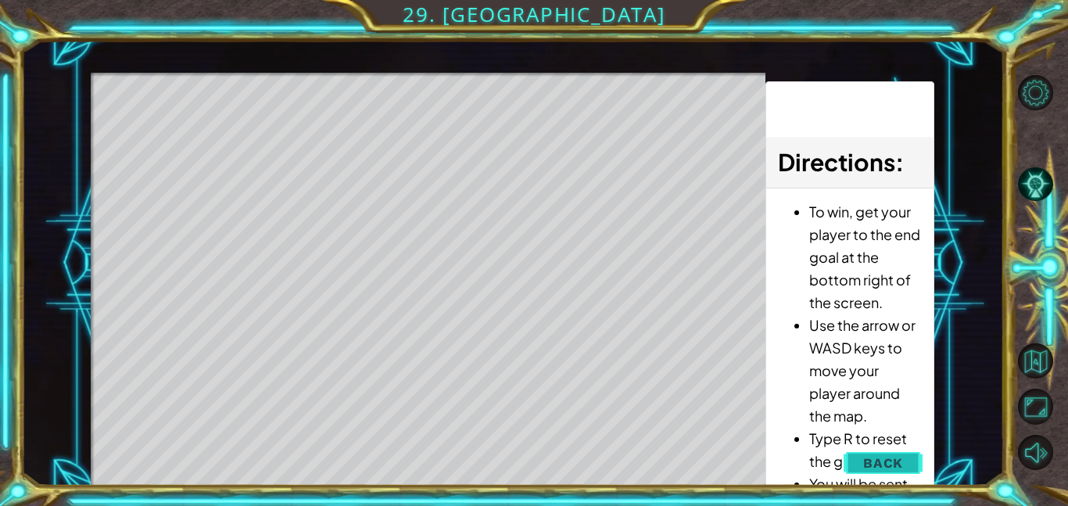
click at [874, 467] on span "Back" at bounding box center [884, 463] width 40 height 16
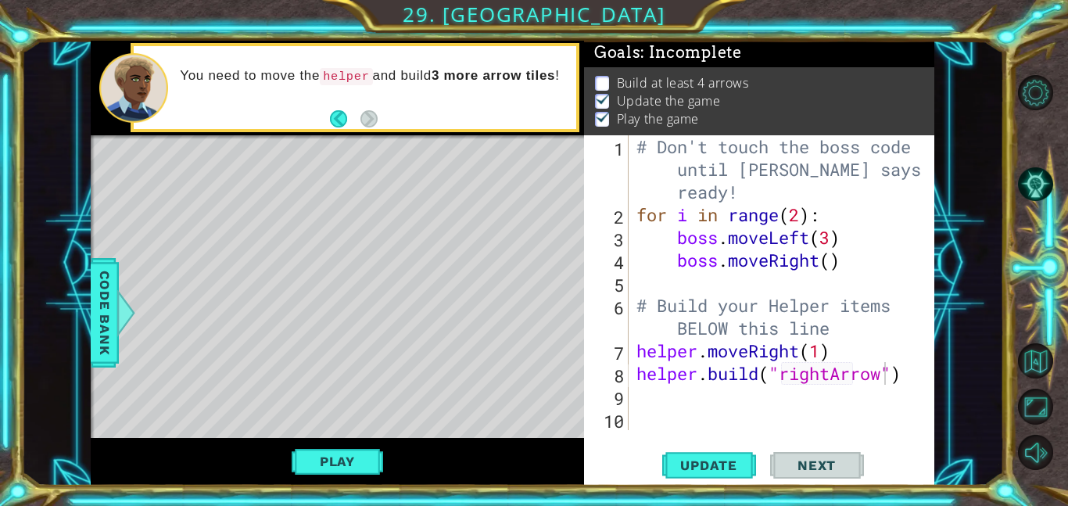
click at [918, 378] on div "# Don't touch the boss code until [PERSON_NAME] says you're ready! for i in ran…" at bounding box center [787, 328] width 306 height 386
click at [782, 391] on div "# Don't touch the boss code until [PERSON_NAME] says you're ready! for i in ran…" at bounding box center [787, 328] width 306 height 386
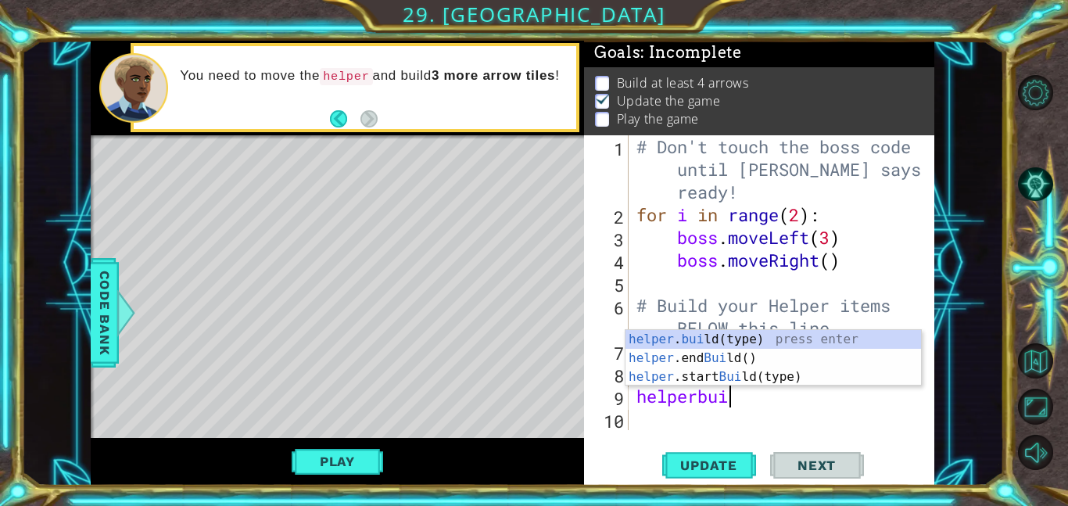
scroll to position [0, 4]
click at [800, 334] on div "helper . buil d(type) press enter helper .end Buil d() press enter helper .star…" at bounding box center [774, 377] width 296 height 94
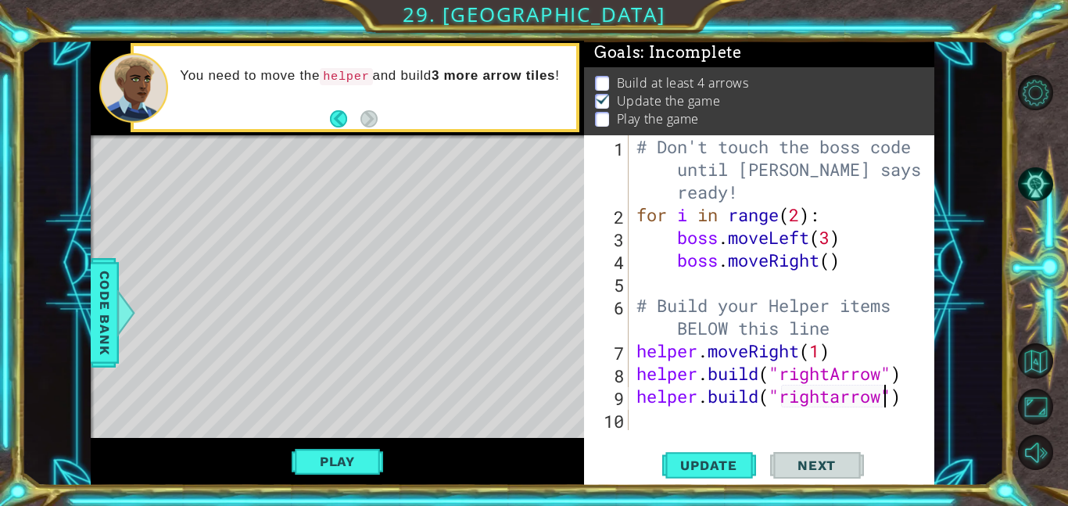
scroll to position [0, 11]
click at [842, 400] on div "# Don't touch the boss code until [PERSON_NAME] says you're ready! for i in ran…" at bounding box center [787, 328] width 306 height 386
type textarea "[DOMAIN_NAME]("rightArrow")"
click at [716, 455] on button "Update" at bounding box center [709, 464] width 94 height 35
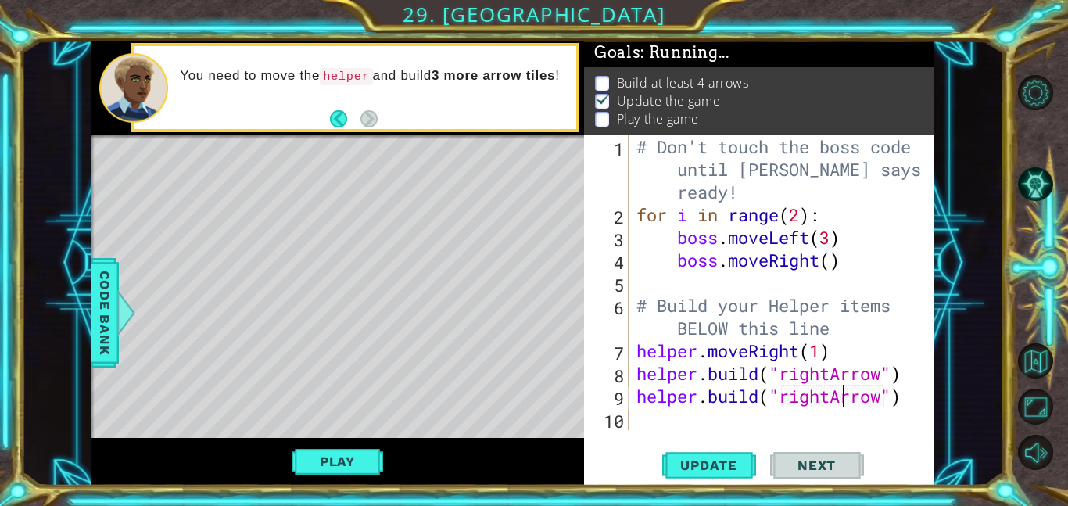
click at [691, 418] on div "# Don't touch the boss code until [PERSON_NAME] says you're ready! for i in ran…" at bounding box center [787, 328] width 306 height 386
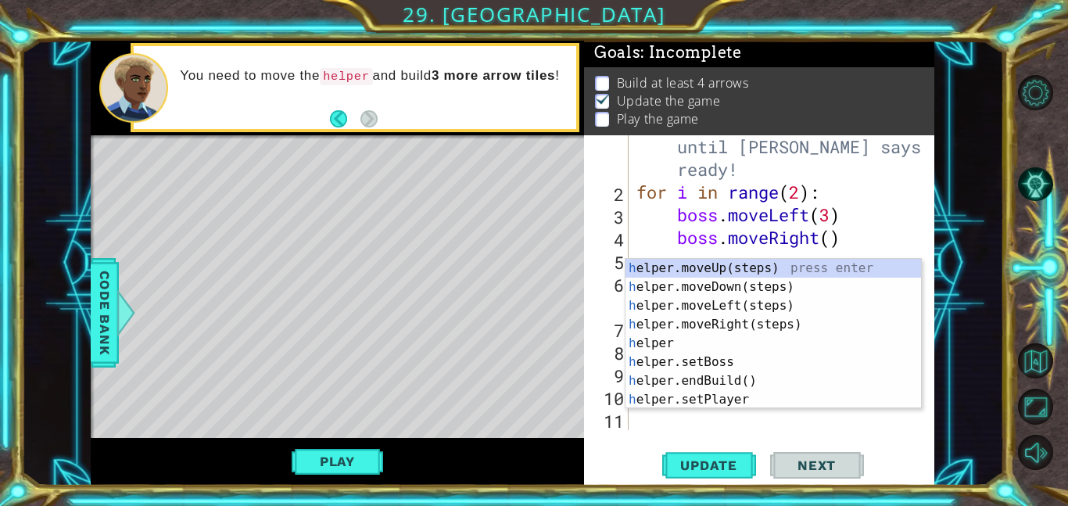
scroll to position [23, 0]
type textarea "h"
click at [107, 272] on span "Code Bank" at bounding box center [104, 312] width 25 height 95
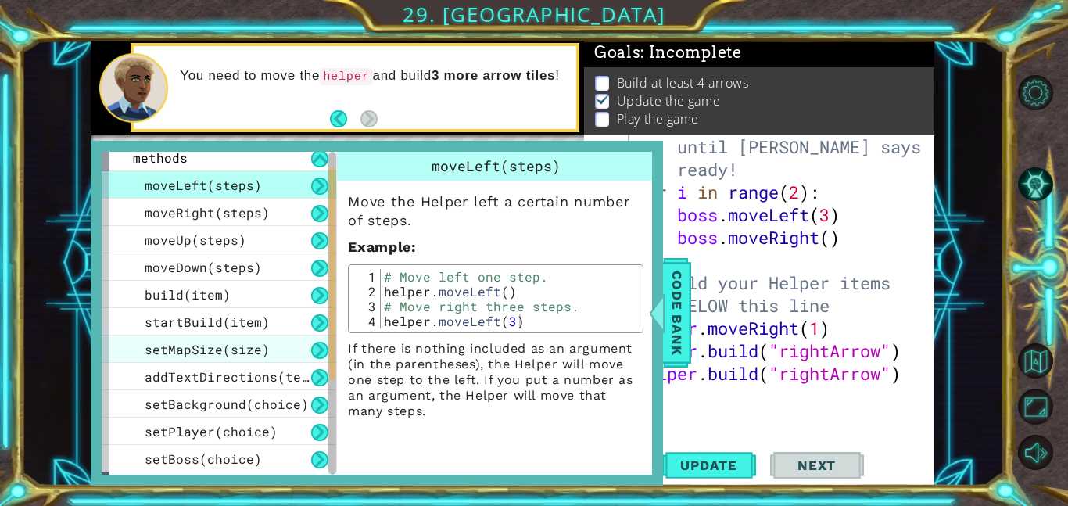
scroll to position [32, 0]
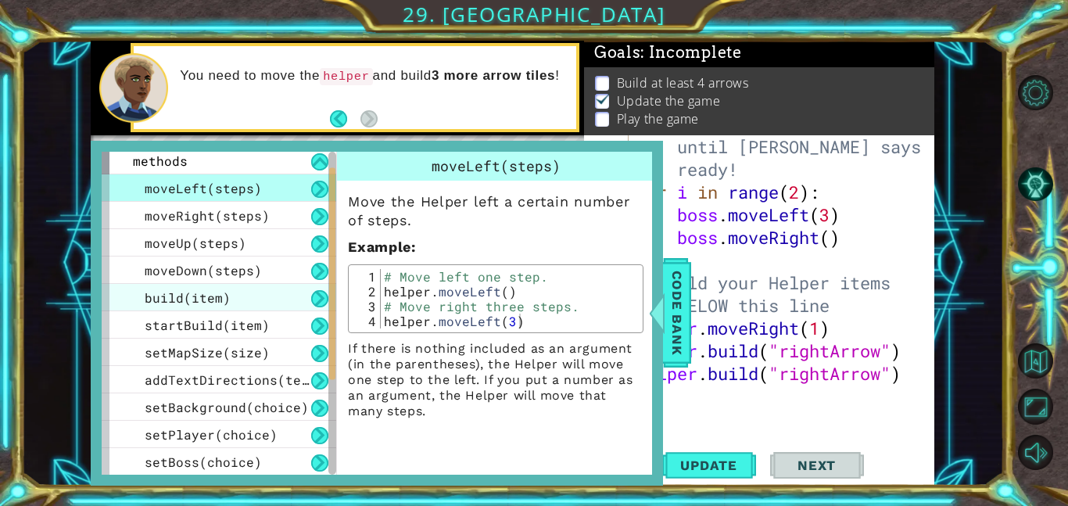
click at [208, 296] on span "build(item)" at bounding box center [188, 297] width 86 height 16
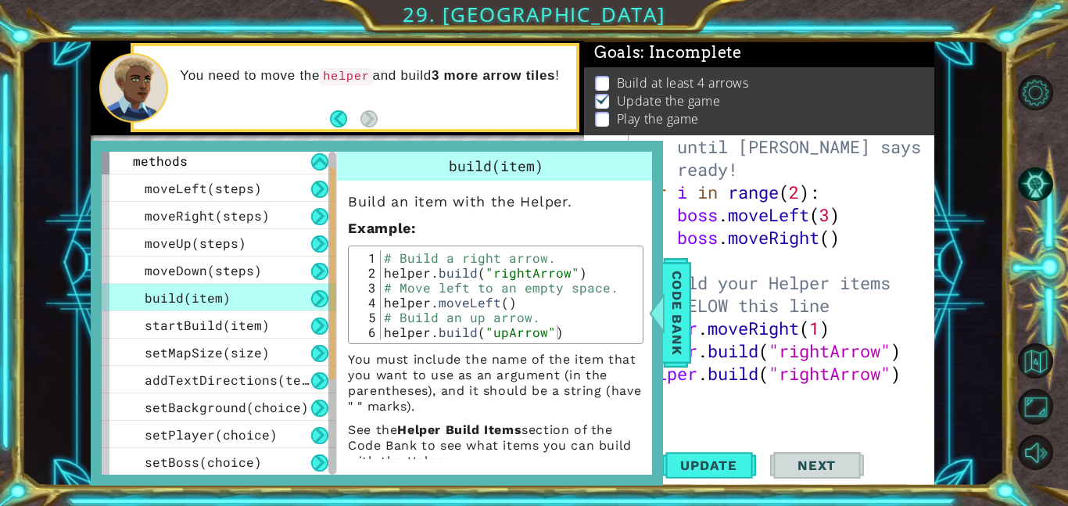
click at [807, 425] on div "# Don't touch the boss code until [PERSON_NAME] says you're ready! for i in ran…" at bounding box center [787, 306] width 306 height 386
click at [776, 395] on div "# Don't touch the boss code until [PERSON_NAME] says you're ready! for i in ran…" at bounding box center [787, 306] width 306 height 386
click at [662, 331] on div at bounding box center [658, 312] width 20 height 47
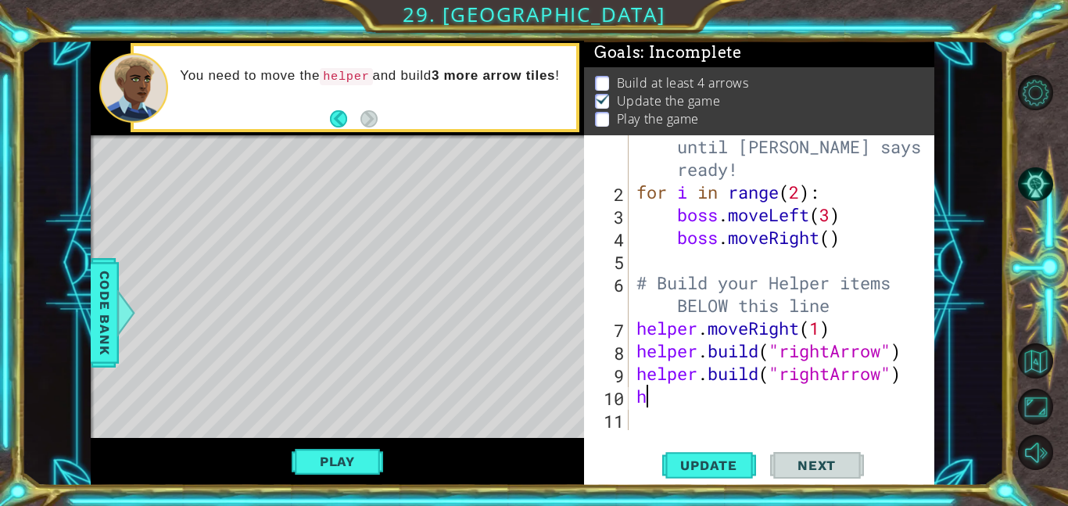
click at [728, 407] on div "# Don't touch the boss code until [PERSON_NAME] says you're ready! for i in ran…" at bounding box center [787, 306] width 306 height 386
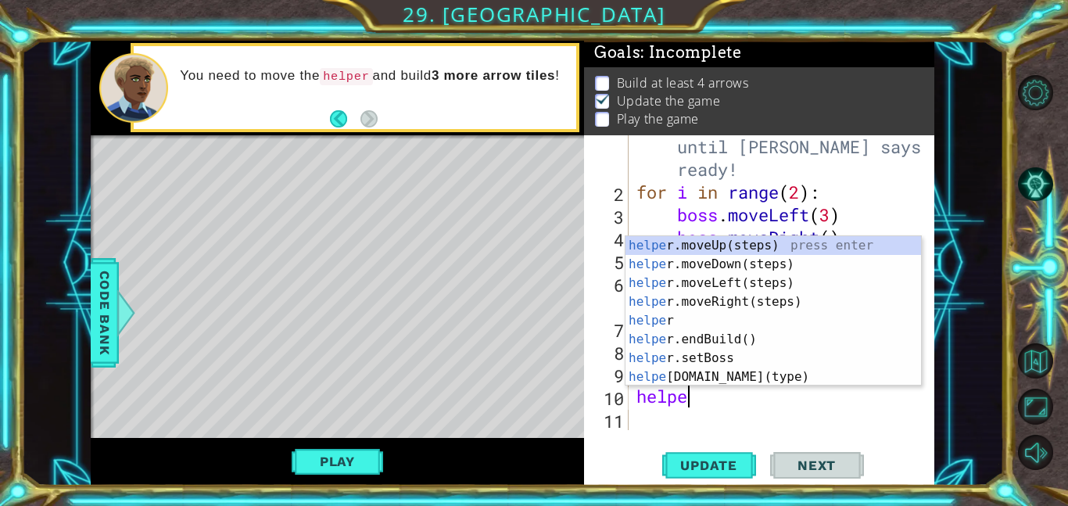
scroll to position [0, 2]
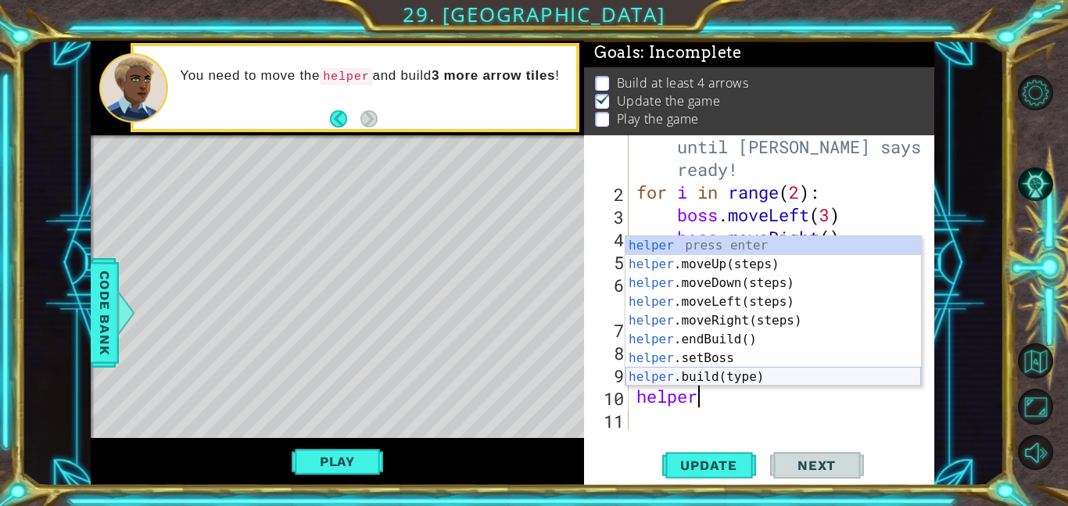
click at [734, 379] on div "helper press enter helper .moveUp(steps) press enter helper .moveDown(steps) pr…" at bounding box center [774, 330] width 296 height 188
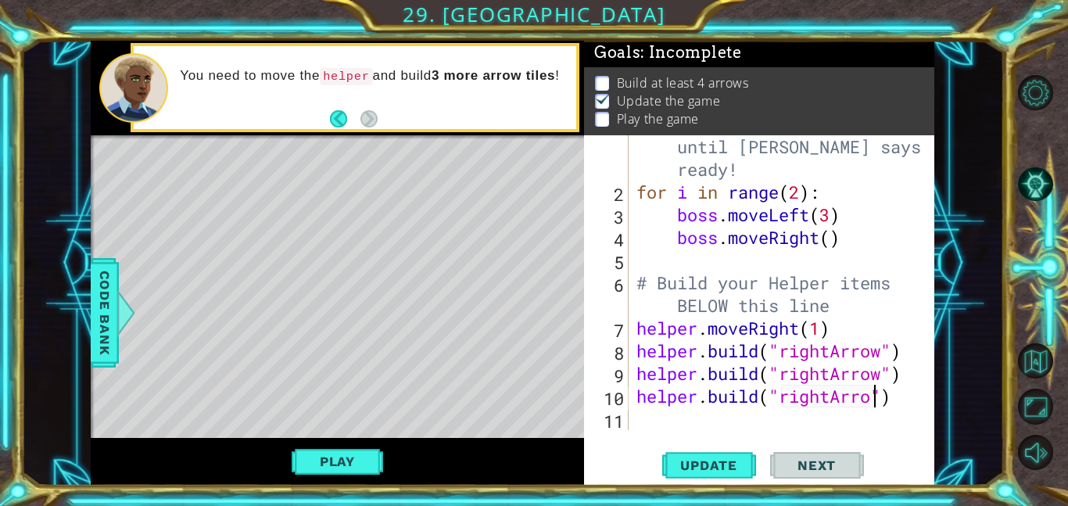
scroll to position [0, 11]
type textarea "[DOMAIN_NAME]("rightArrow")"
click at [701, 461] on span "Update" at bounding box center [709, 466] width 88 height 16
click at [372, 458] on button "Play" at bounding box center [338, 462] width 92 height 30
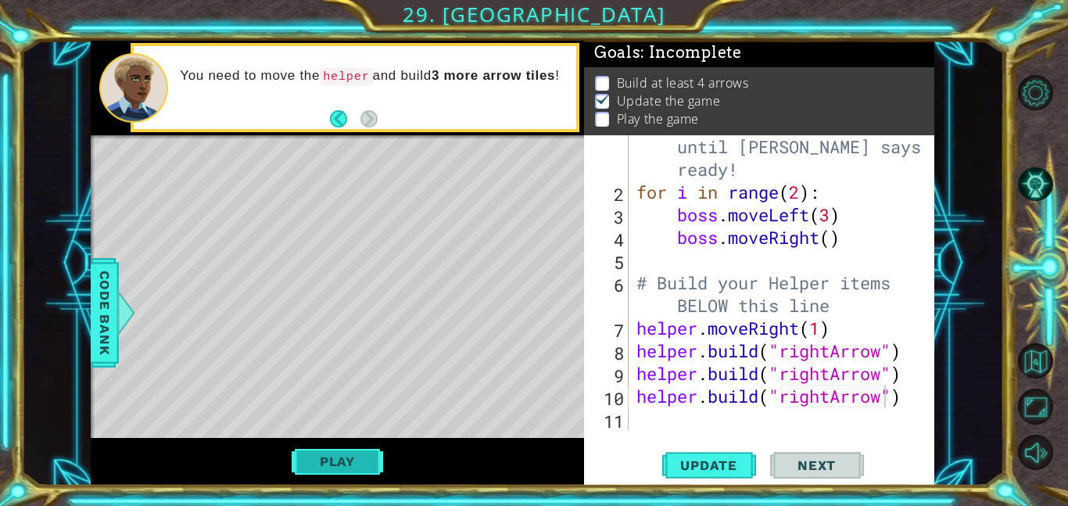
click at [369, 454] on button "Play" at bounding box center [338, 462] width 92 height 30
click at [696, 466] on span "Update" at bounding box center [709, 466] width 88 height 16
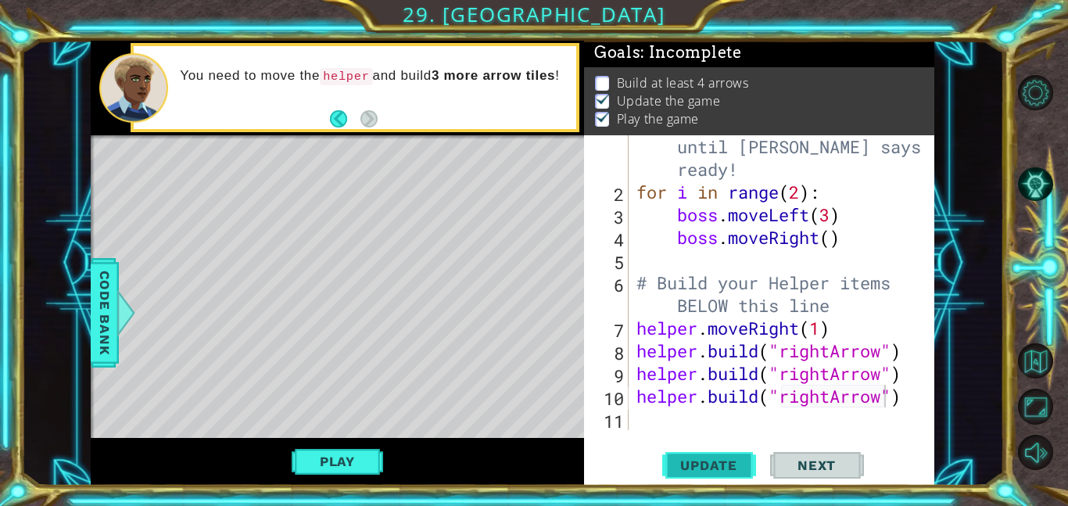
click at [696, 466] on span "Update" at bounding box center [709, 466] width 88 height 16
click at [334, 461] on button "Play" at bounding box center [338, 462] width 92 height 30
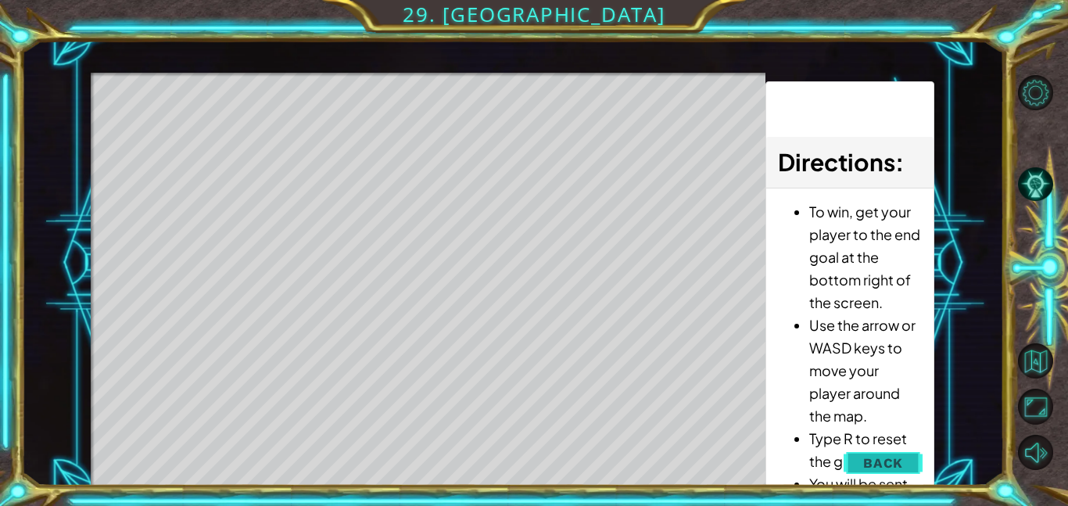
click at [863, 461] on button "Back" at bounding box center [883, 462] width 79 height 31
